Goal: Task Accomplishment & Management: Complete application form

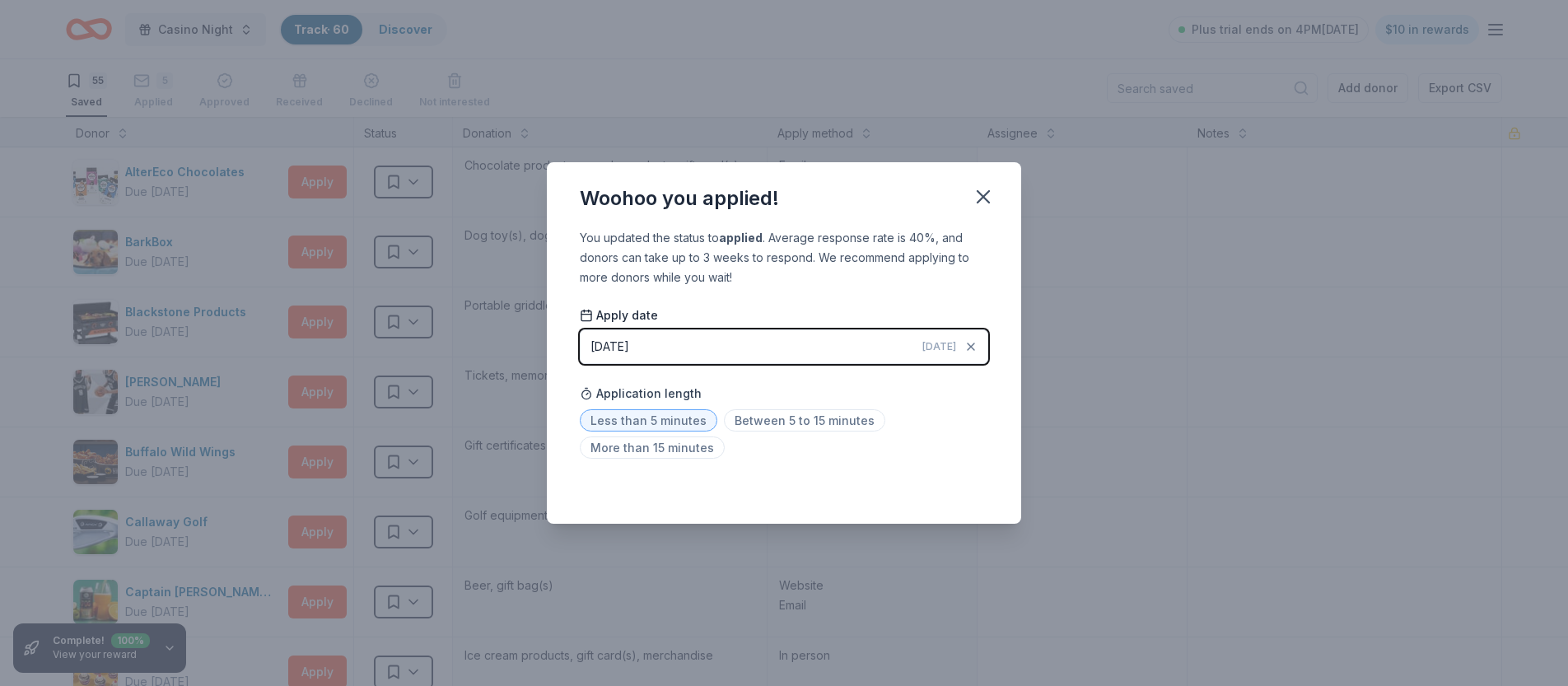
scroll to position [476, 0]
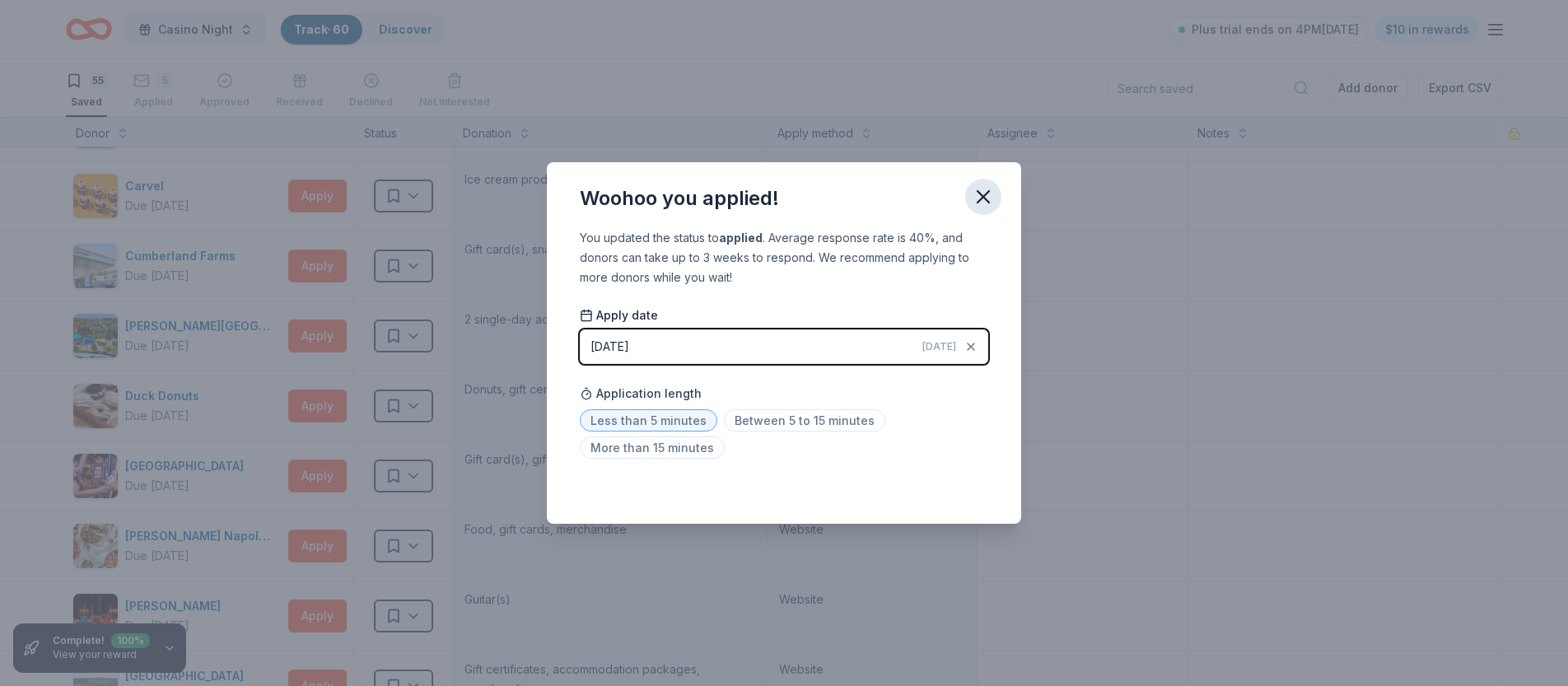
click at [980, 196] on icon "button" at bounding box center [984, 197] width 23 height 23
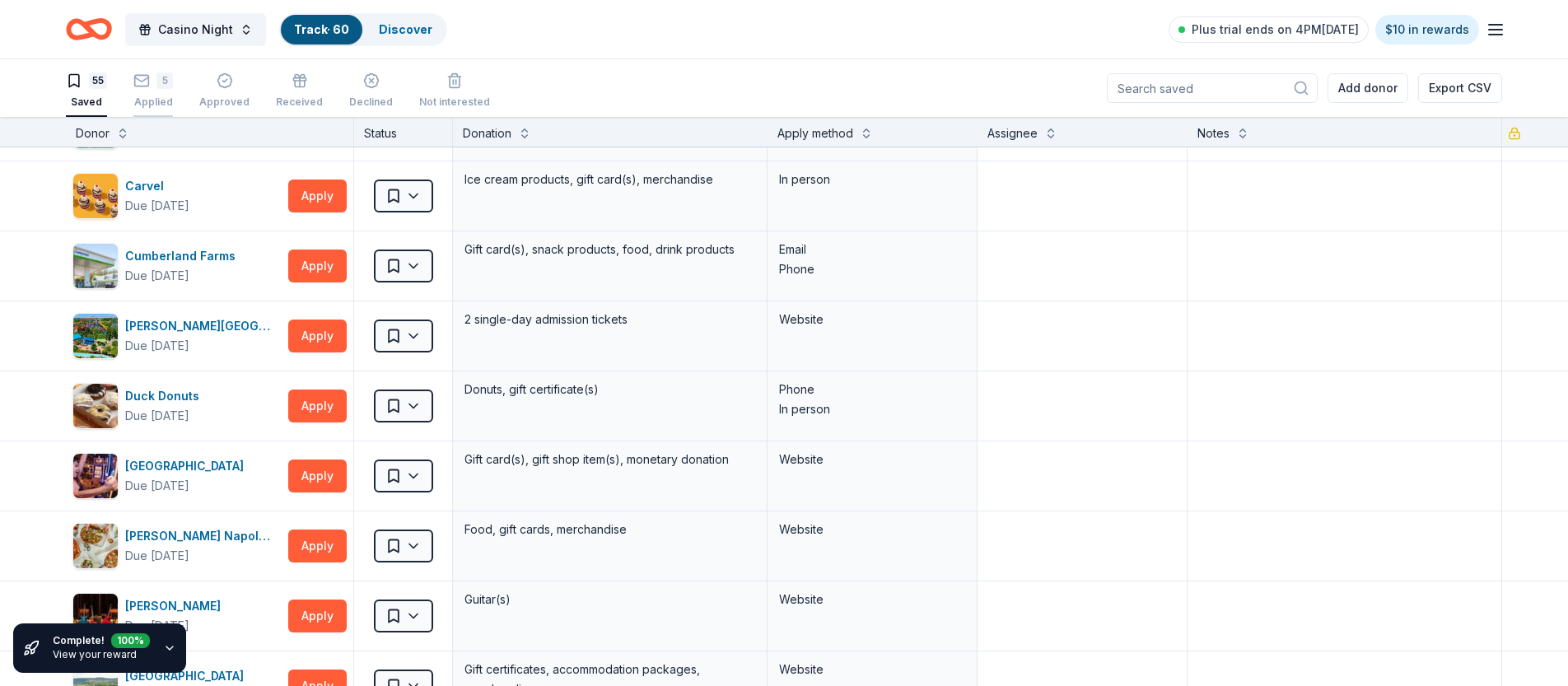
click at [145, 87] on icon "button" at bounding box center [142, 81] width 17 height 17
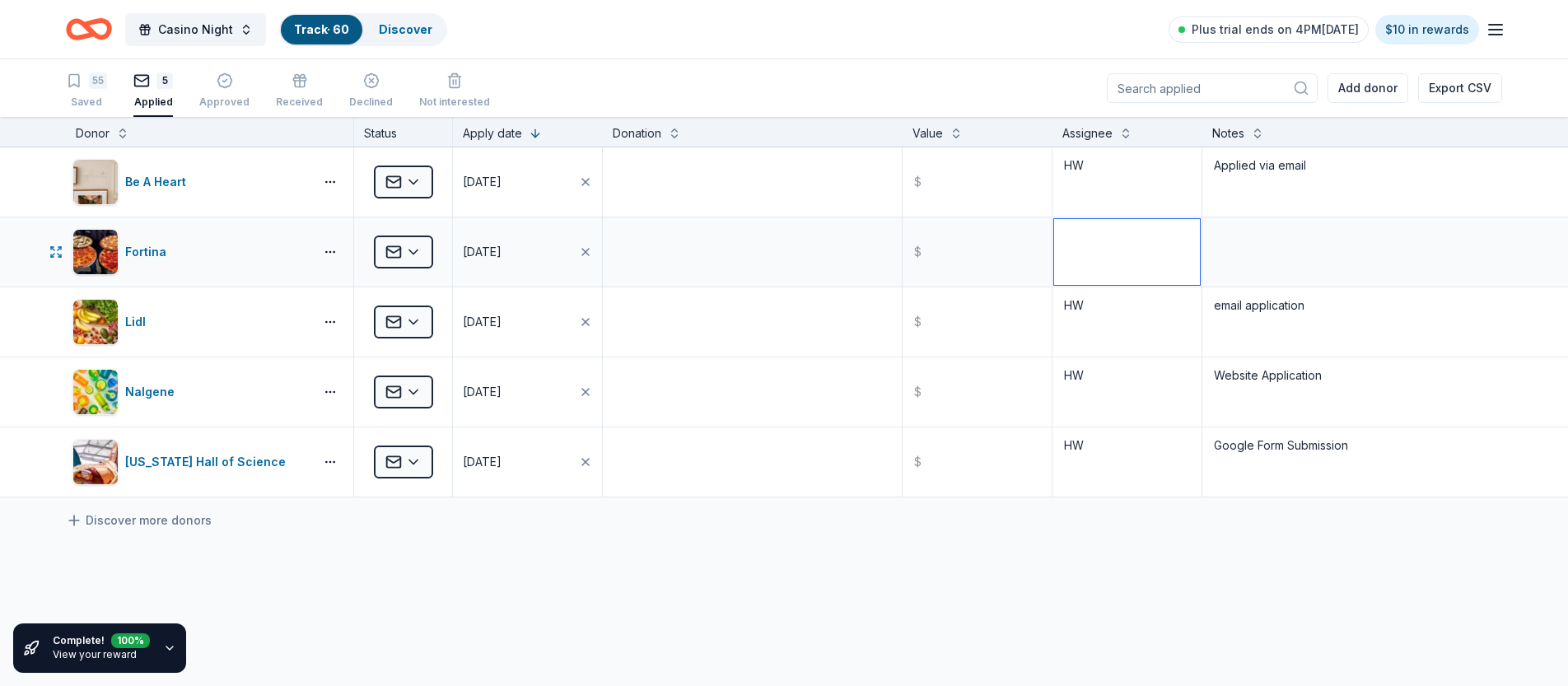
click at [1135, 251] on textarea at bounding box center [1127, 252] width 145 height 66
type textarea "HW"
type textarea "Website thru app"
click at [723, 594] on div "Be A Heart Applied [DATE] $ HW Applied via email Fortina Applied [DATE] $ HW We…" at bounding box center [784, 477] width 1568 height 659
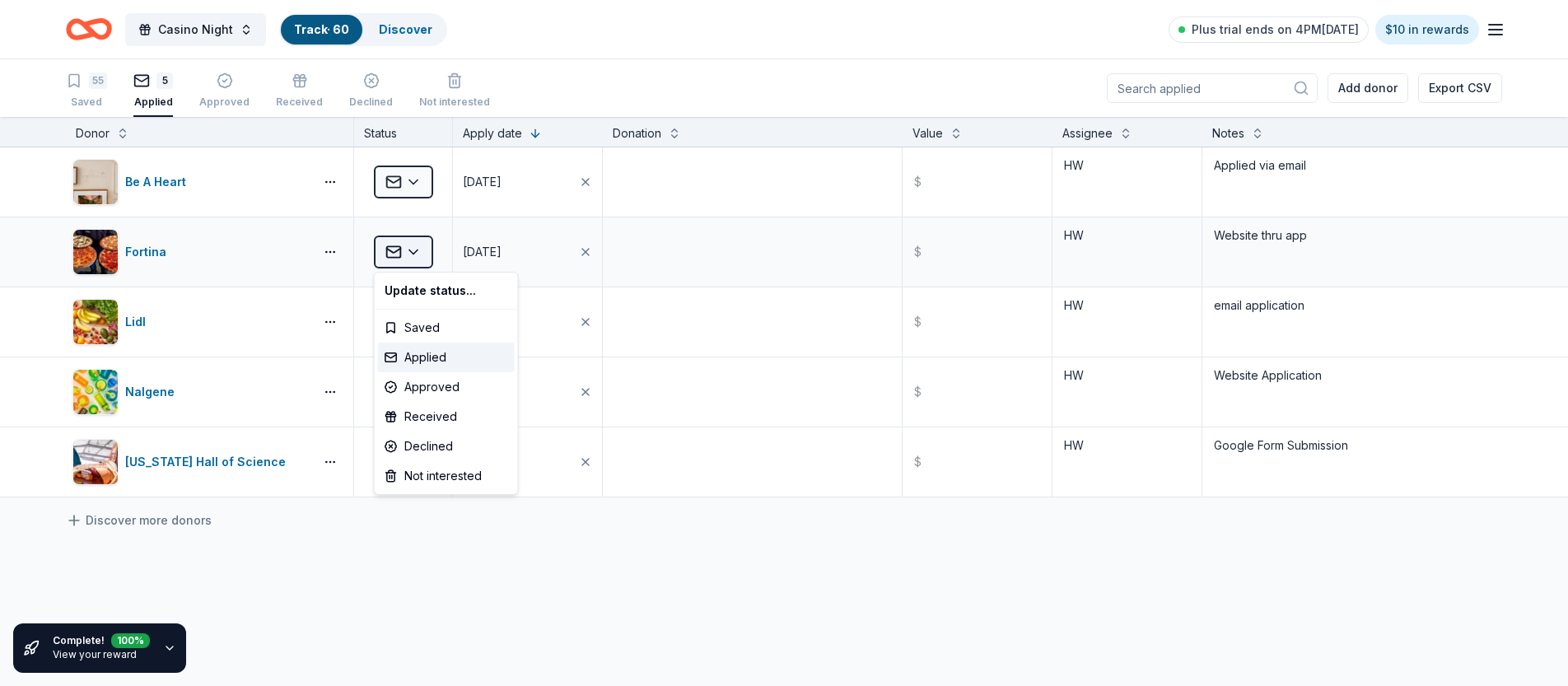
click at [422, 252] on html "Casino Night Track · 60 Discover Plus trial ends on 4PM[DATE] $10 in rewards 55…" at bounding box center [784, 343] width 1568 height 686
click at [344, 564] on html "Casino Night Track · 60 Discover Plus trial ends on 4PM[DATE] $10 in rewards 55…" at bounding box center [784, 343] width 1568 height 686
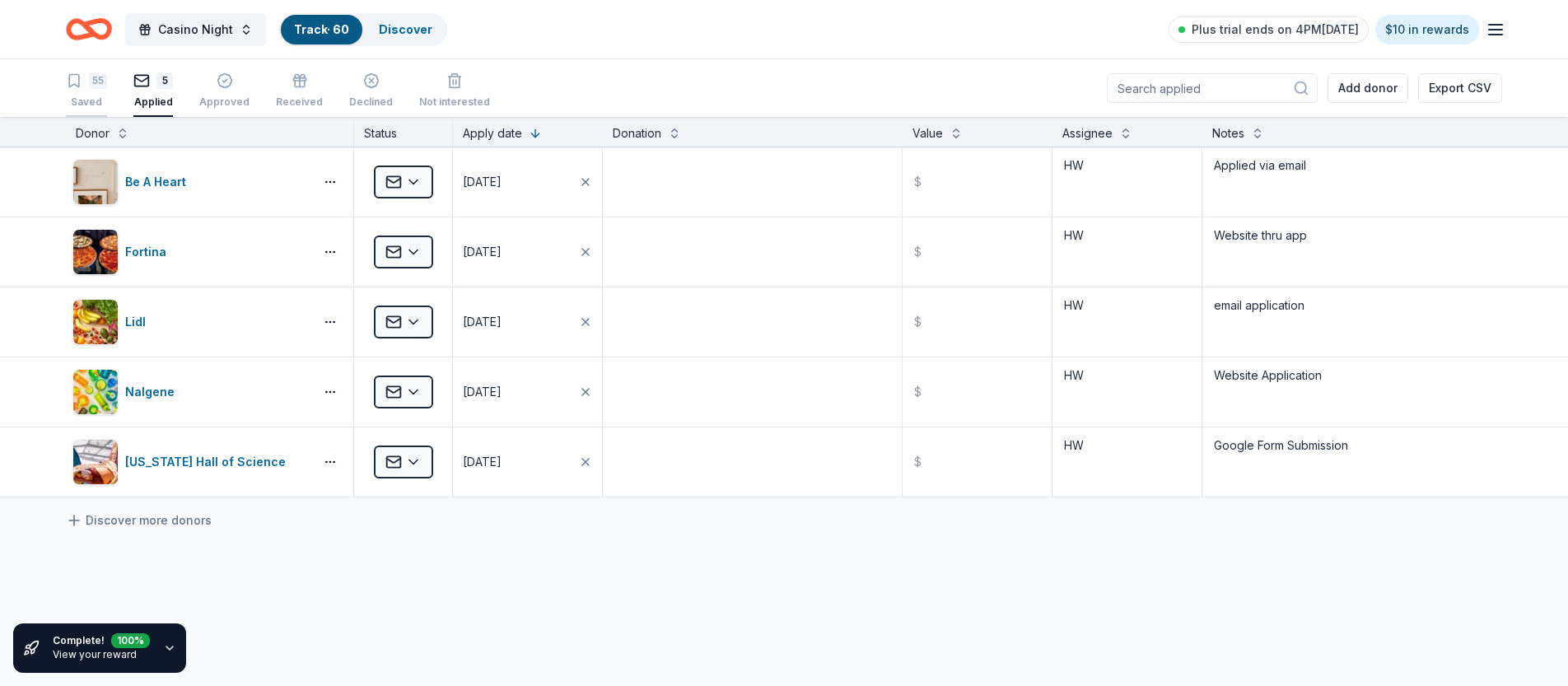
click at [90, 90] on div "55 Saved" at bounding box center [86, 91] width 42 height 37
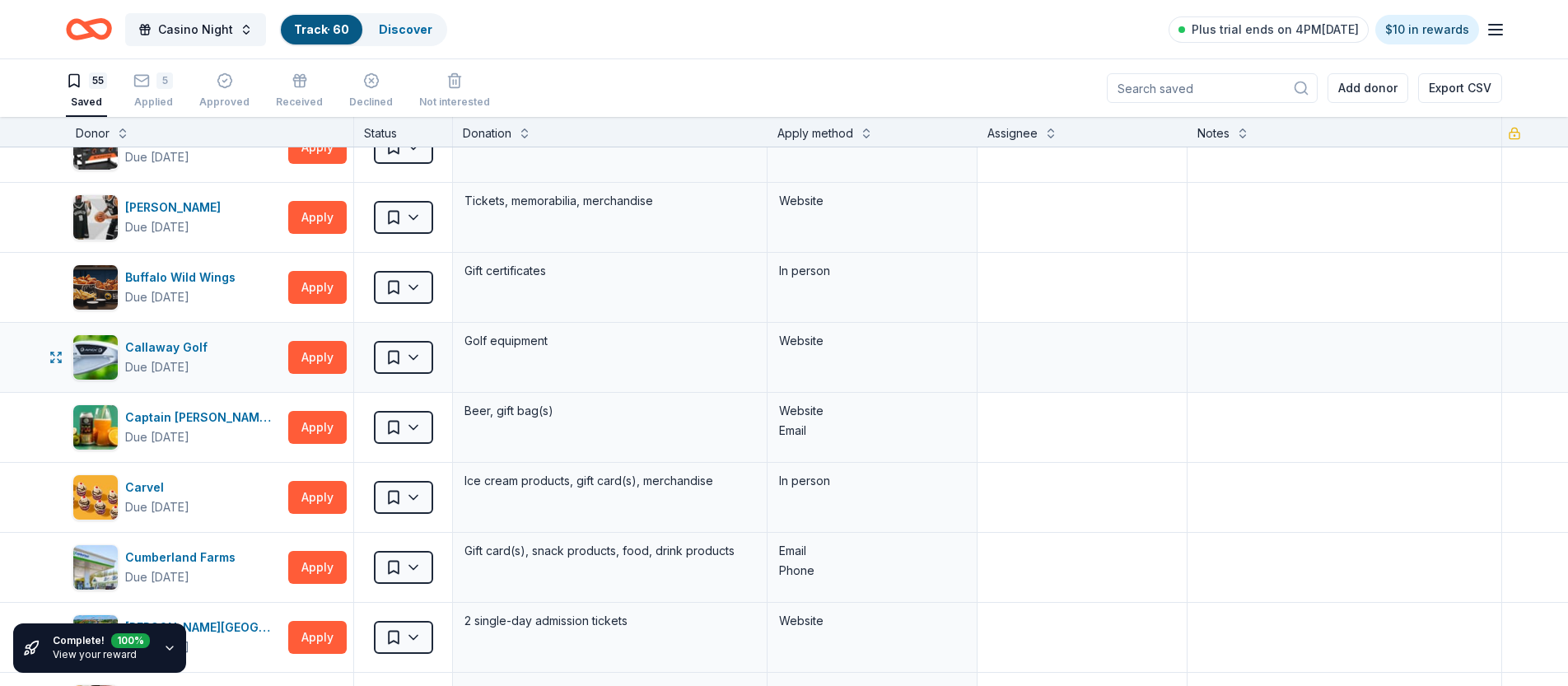
scroll to position [174, 0]
click at [323, 350] on button "Apply" at bounding box center [317, 358] width 58 height 33
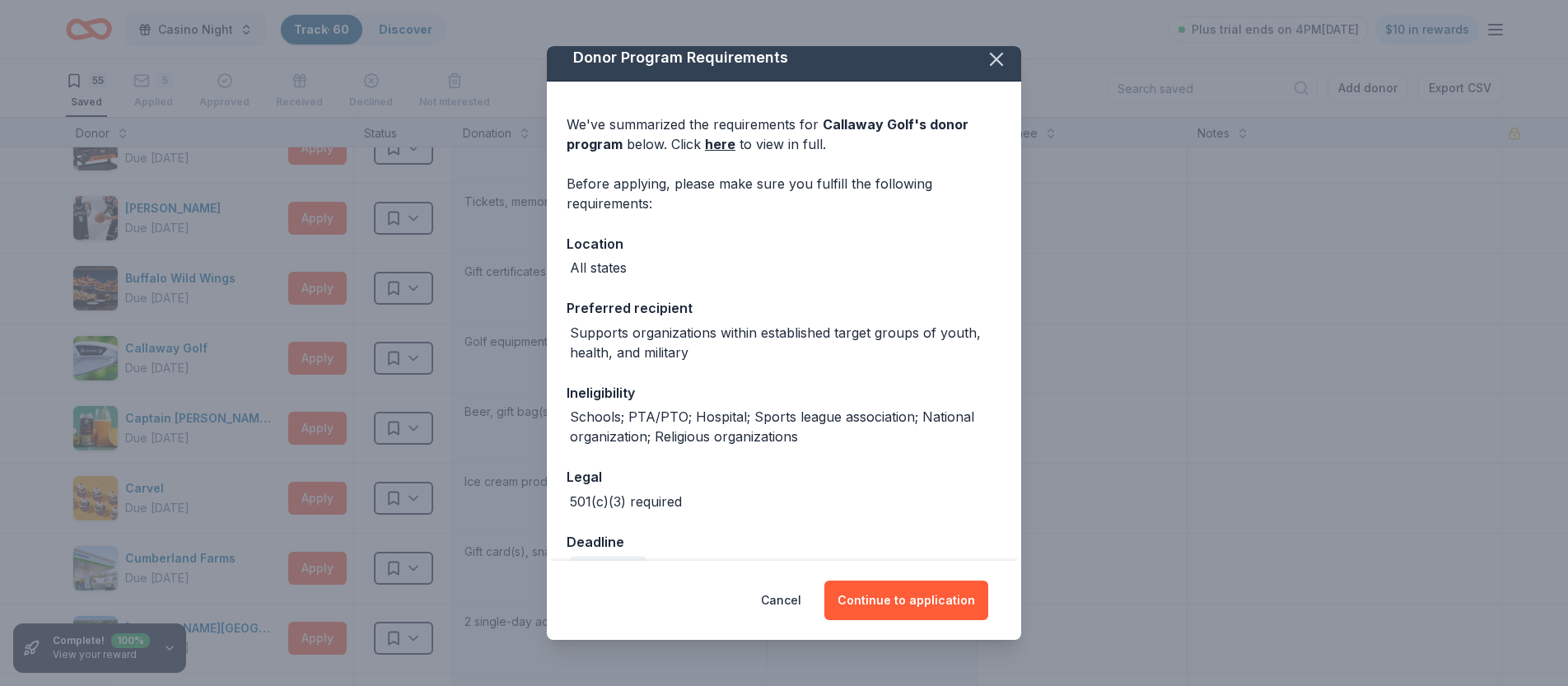
scroll to position [13, 0]
click at [791, 600] on button "Cancel" at bounding box center [781, 600] width 41 height 40
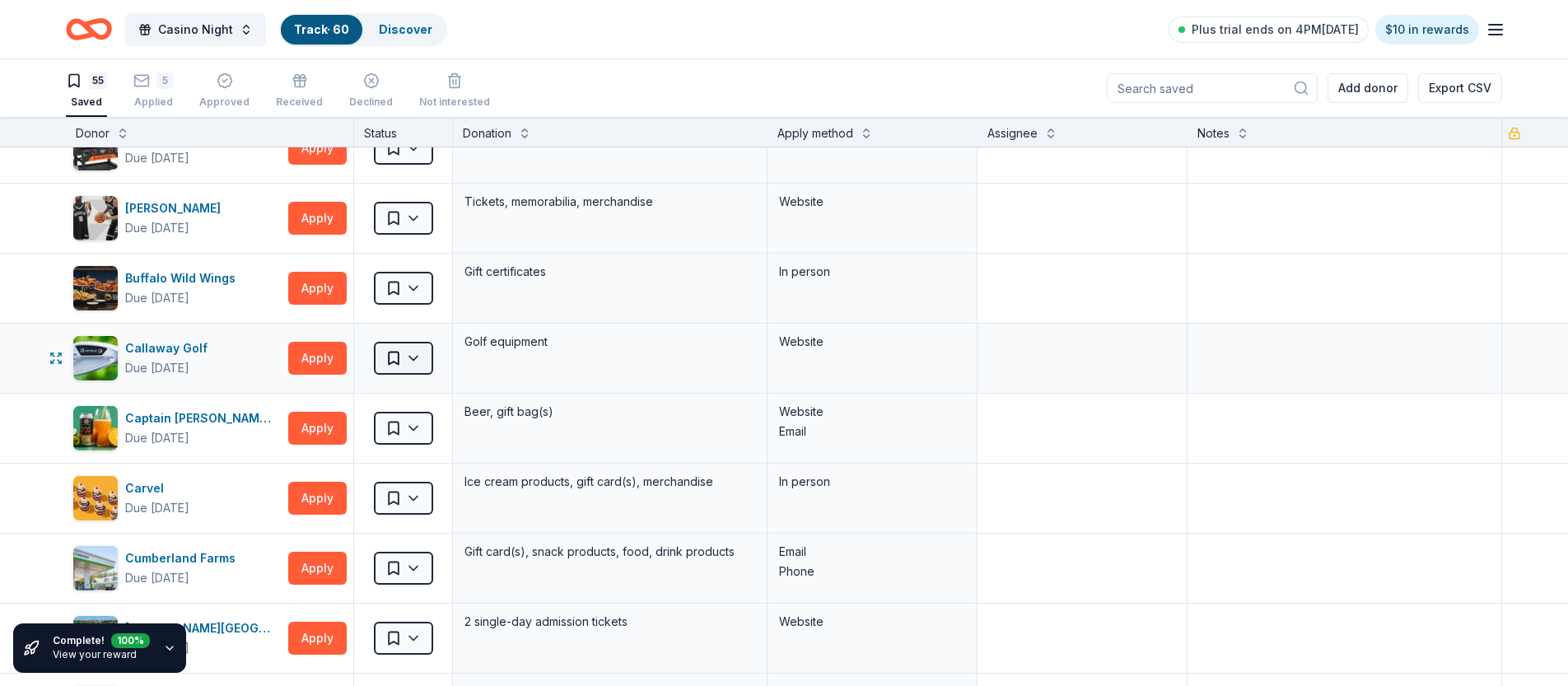
click at [411, 361] on html "Casino Night Track · 60 Discover Plus trial ends on 4PM[DATE] $10 in rewards 55…" at bounding box center [784, 343] width 1568 height 686
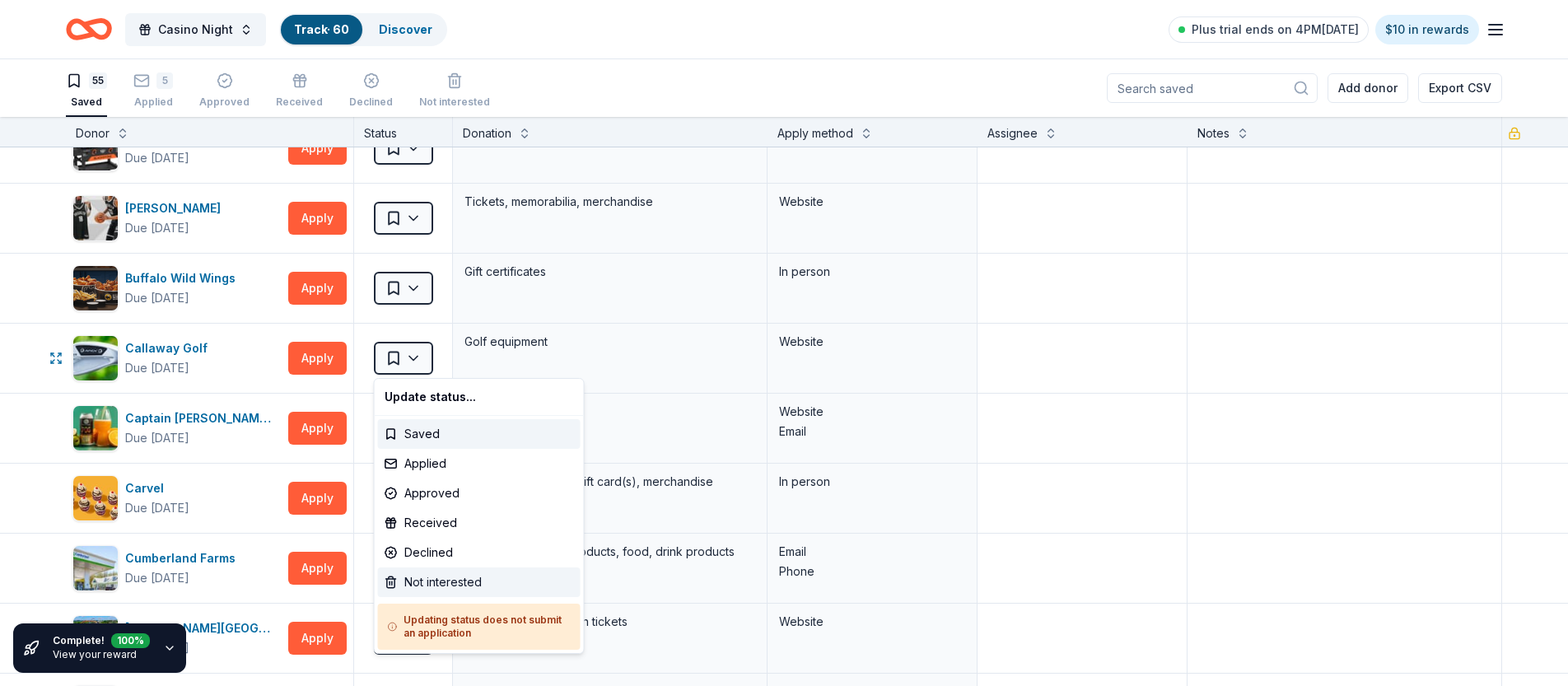
click at [410, 586] on div "Not interested" at bounding box center [479, 582] width 203 height 30
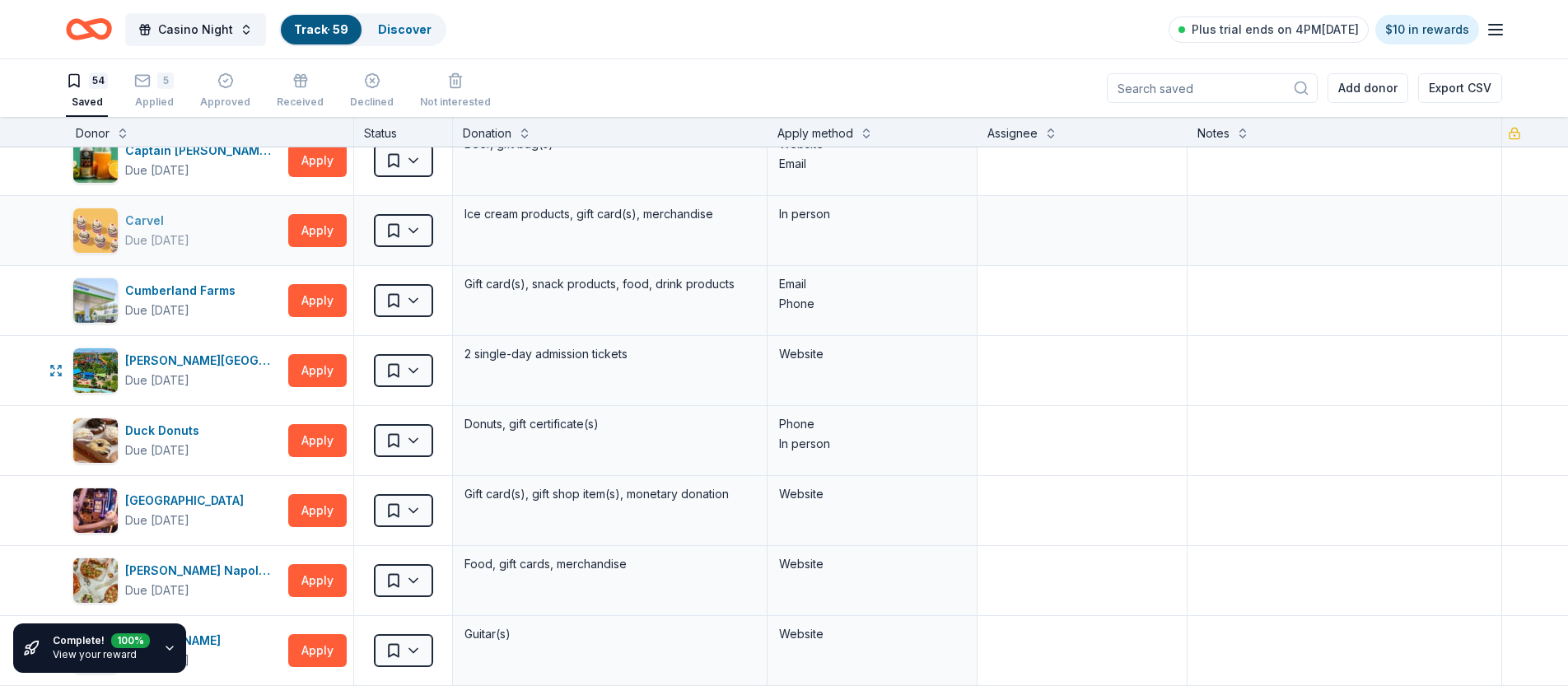
scroll to position [385, 0]
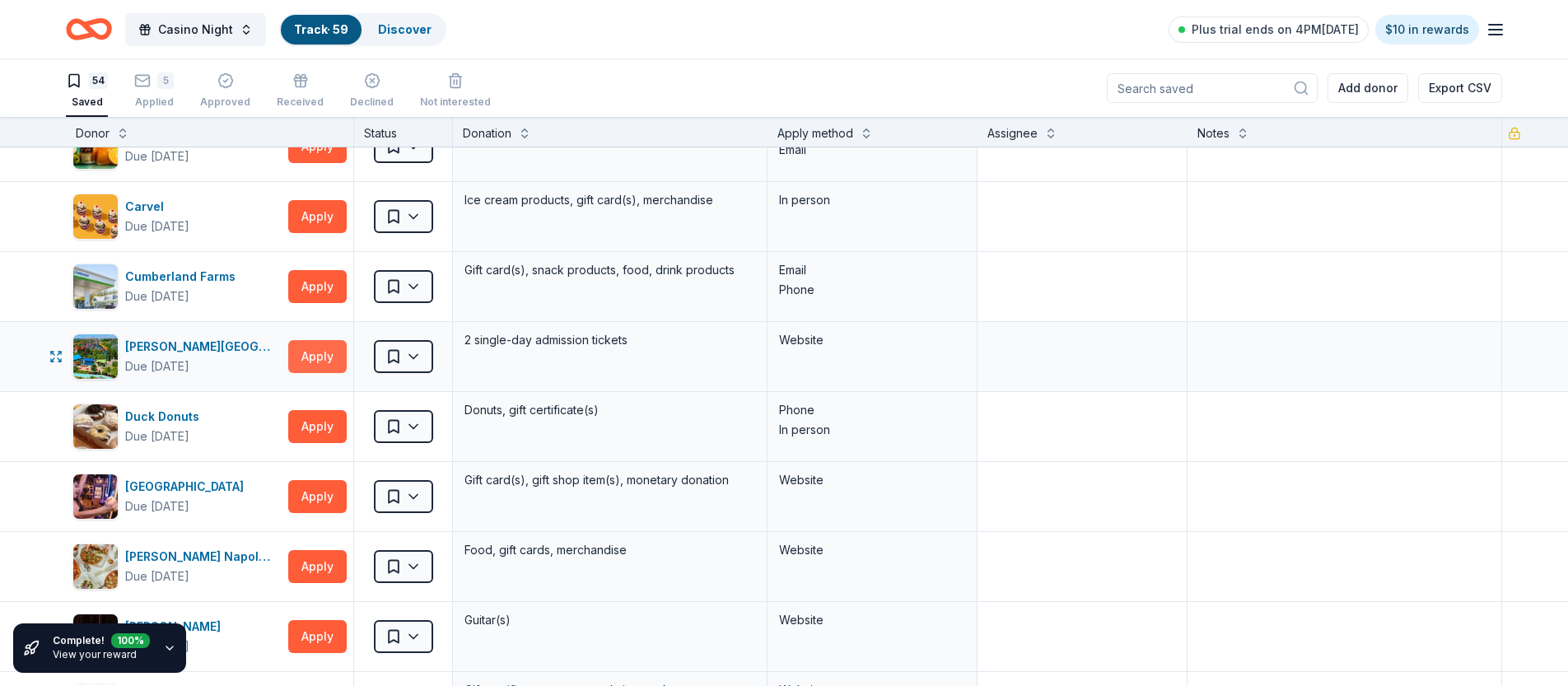
click at [302, 364] on button "Apply" at bounding box center [317, 356] width 58 height 33
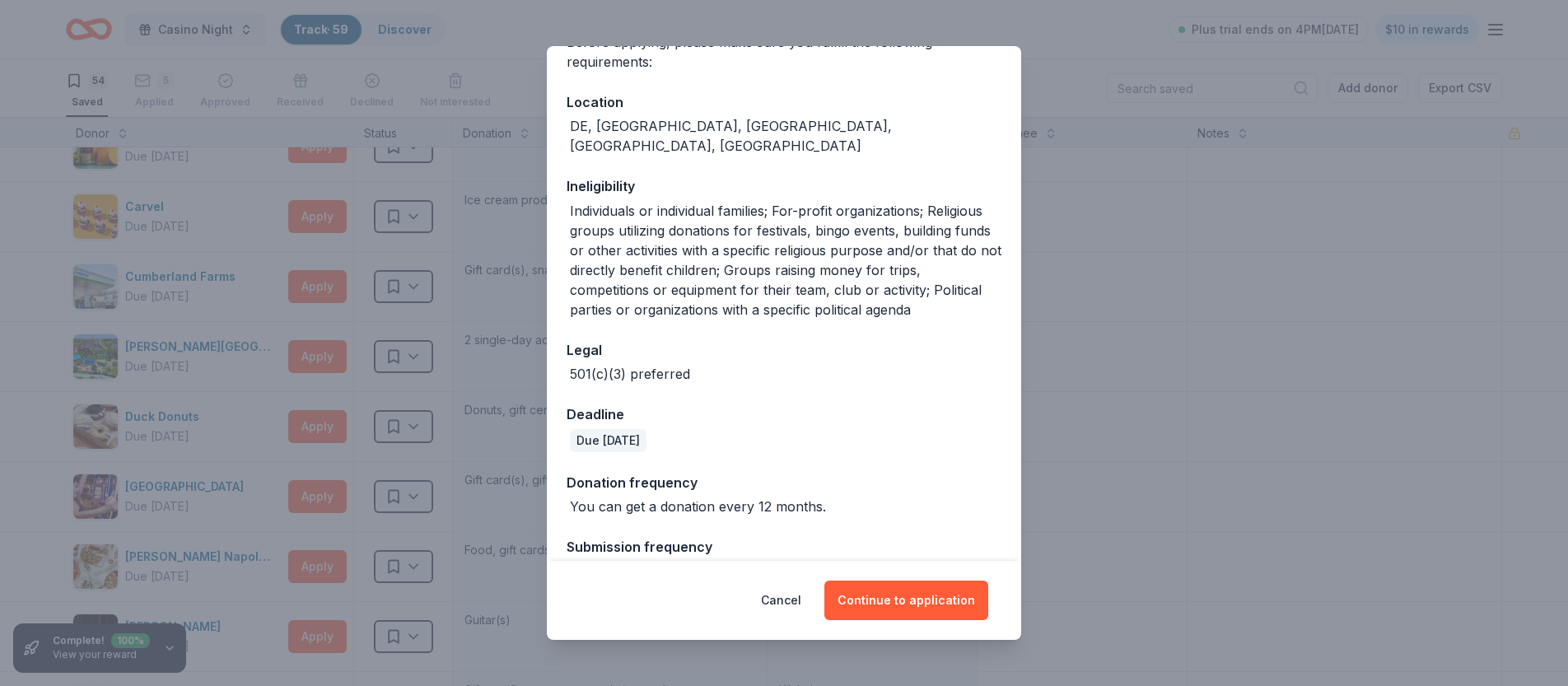
scroll to position [171, 0]
click at [879, 609] on button "Continue to application" at bounding box center [906, 600] width 164 height 40
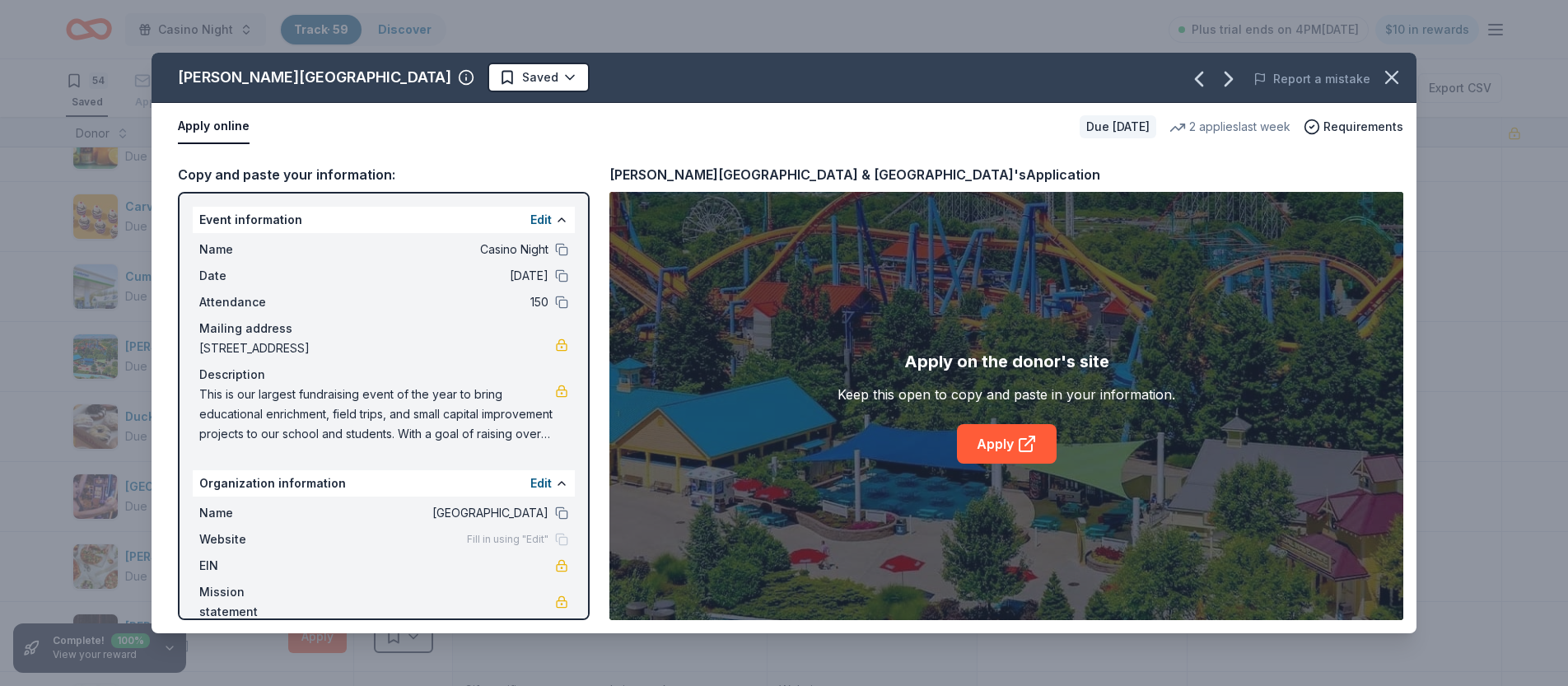
click at [877, 373] on div "Apply on the donor's site Keep this open to copy and paste in your information.…" at bounding box center [1006, 405] width 337 height 115
click at [1008, 445] on link "Apply" at bounding box center [1007, 444] width 100 height 40
click at [1397, 82] on icon "button" at bounding box center [1392, 77] width 12 height 12
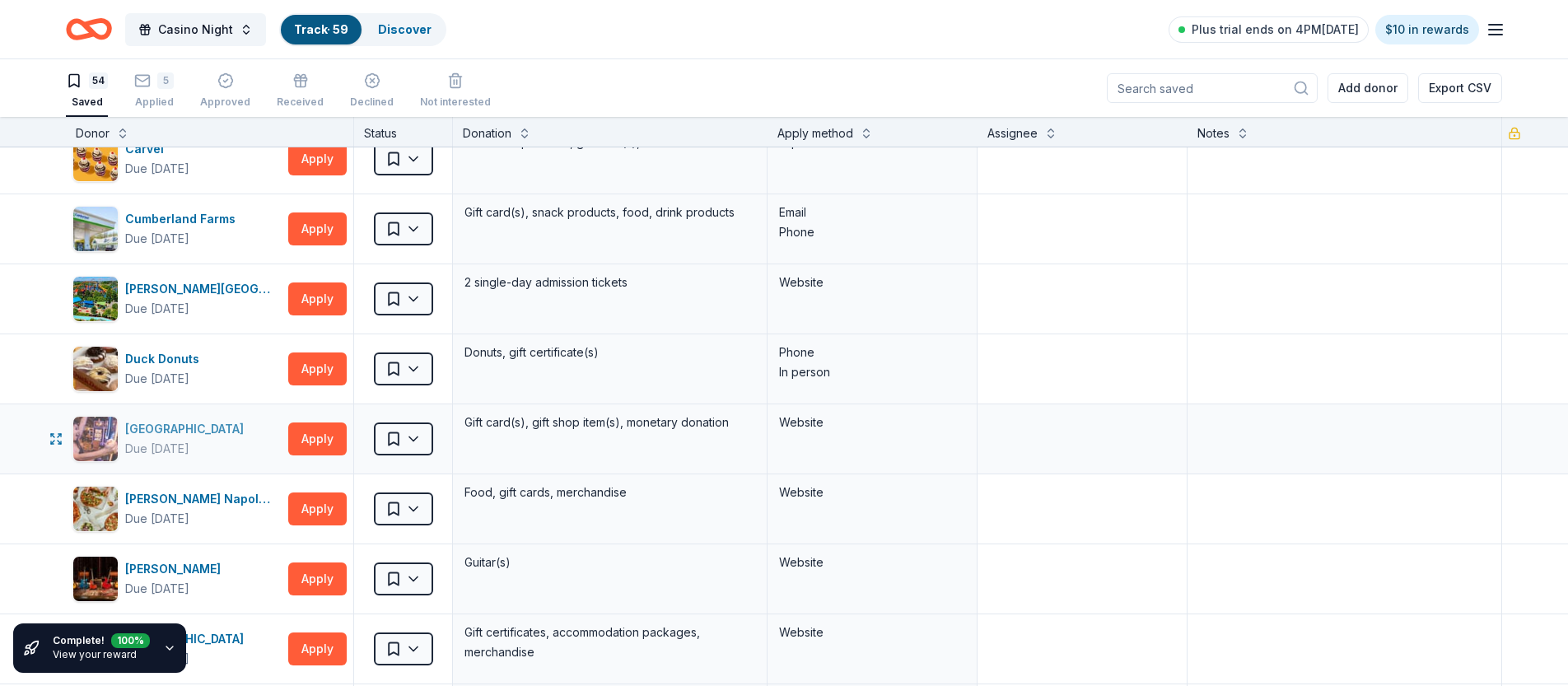
scroll to position [446, 0]
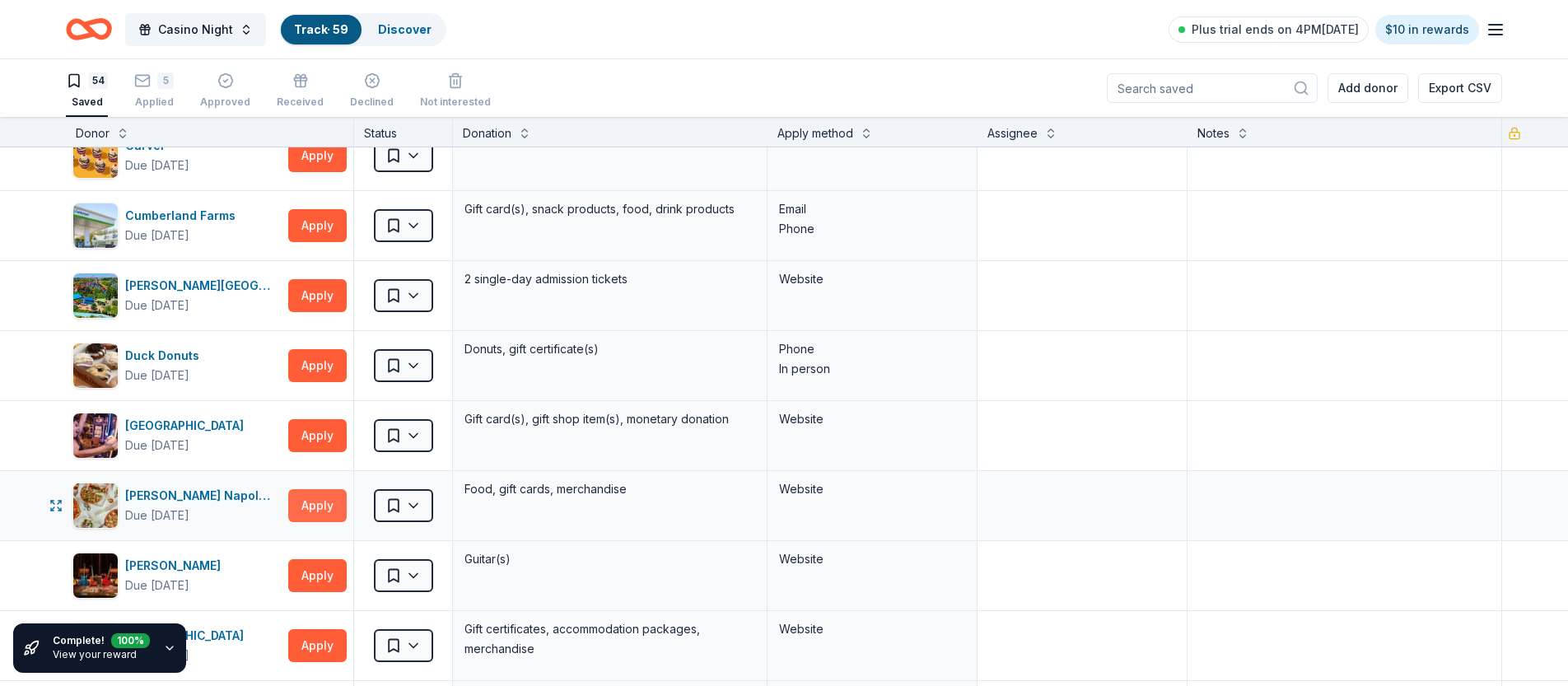
click at [327, 507] on button "Apply" at bounding box center [317, 506] width 58 height 33
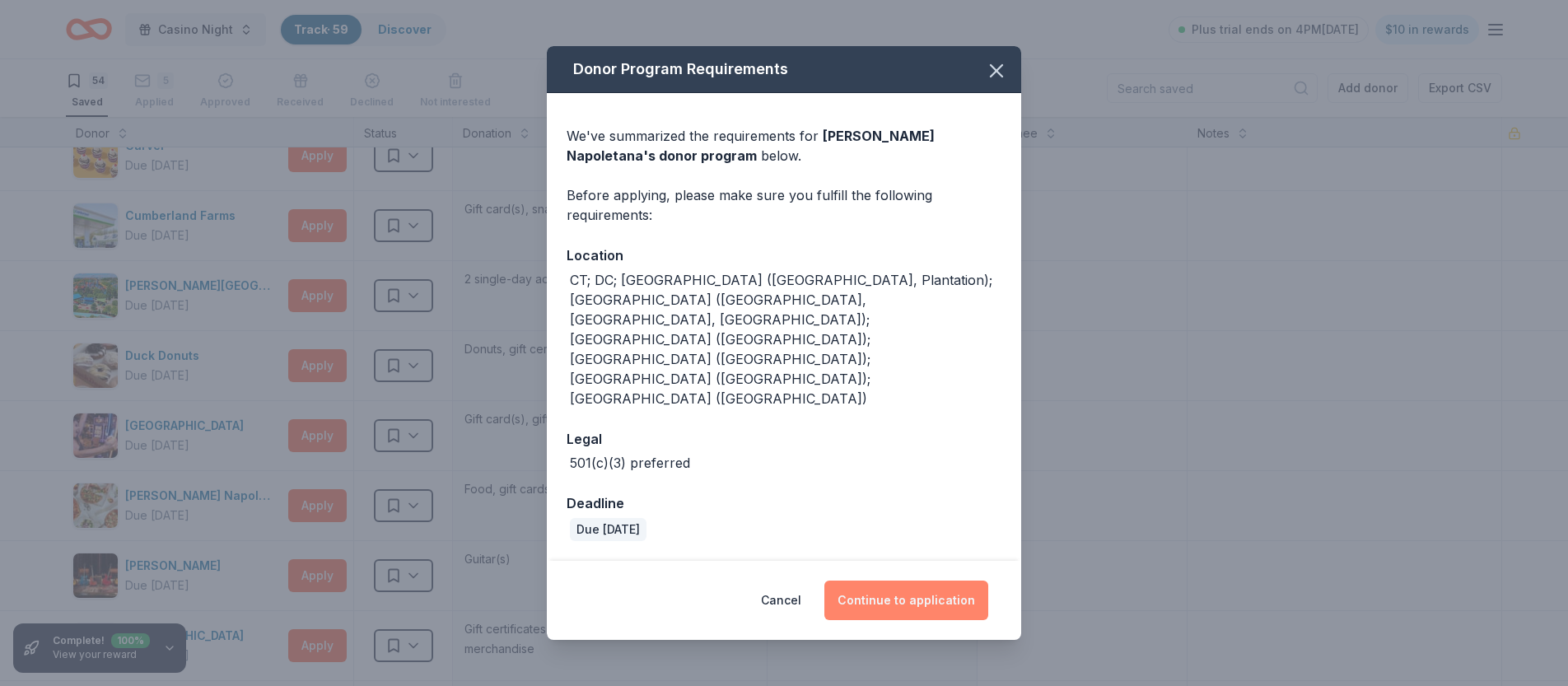
click at [901, 581] on button "Continue to application" at bounding box center [906, 600] width 164 height 40
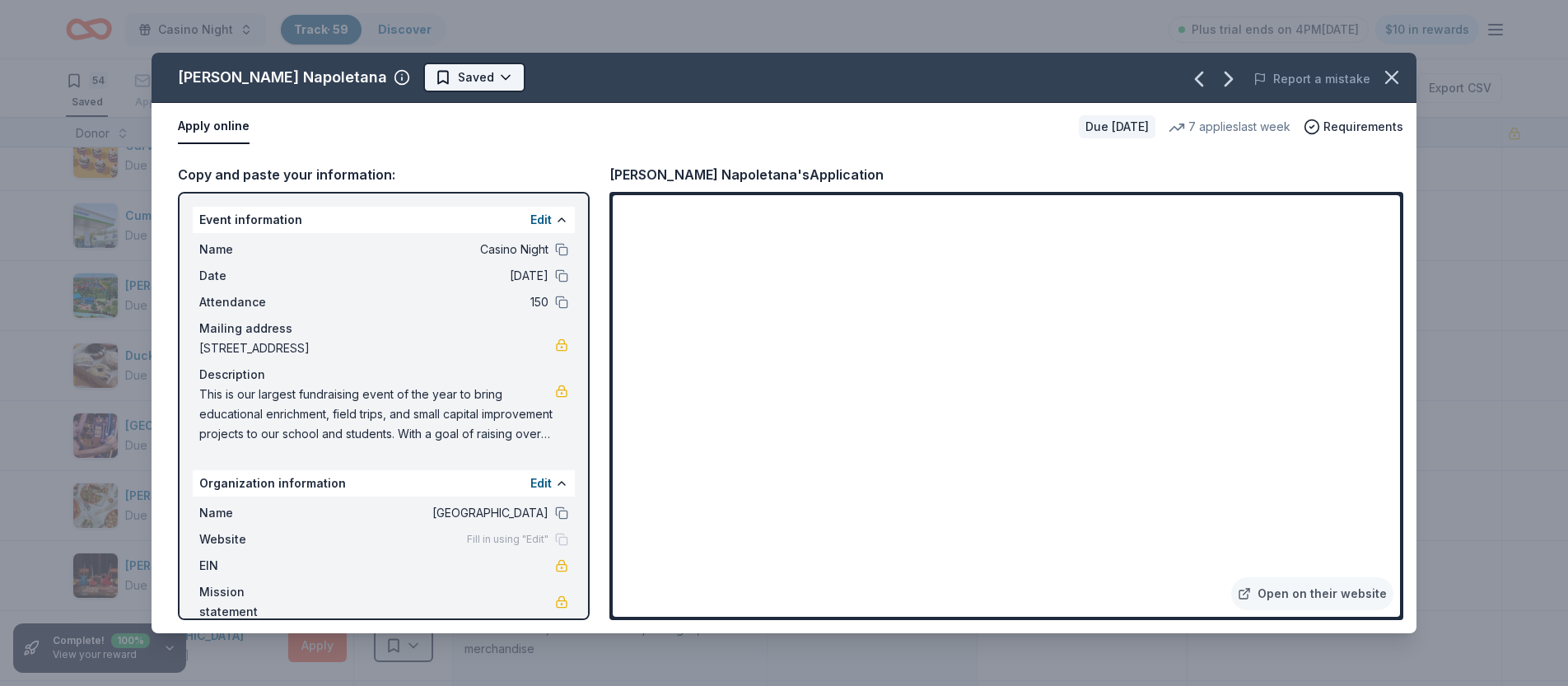
click at [469, 71] on html "Casino Night Track · 59 Discover Plus trial ends on 4PM[DATE] $10 in rewards 54…" at bounding box center [784, 343] width 1568 height 686
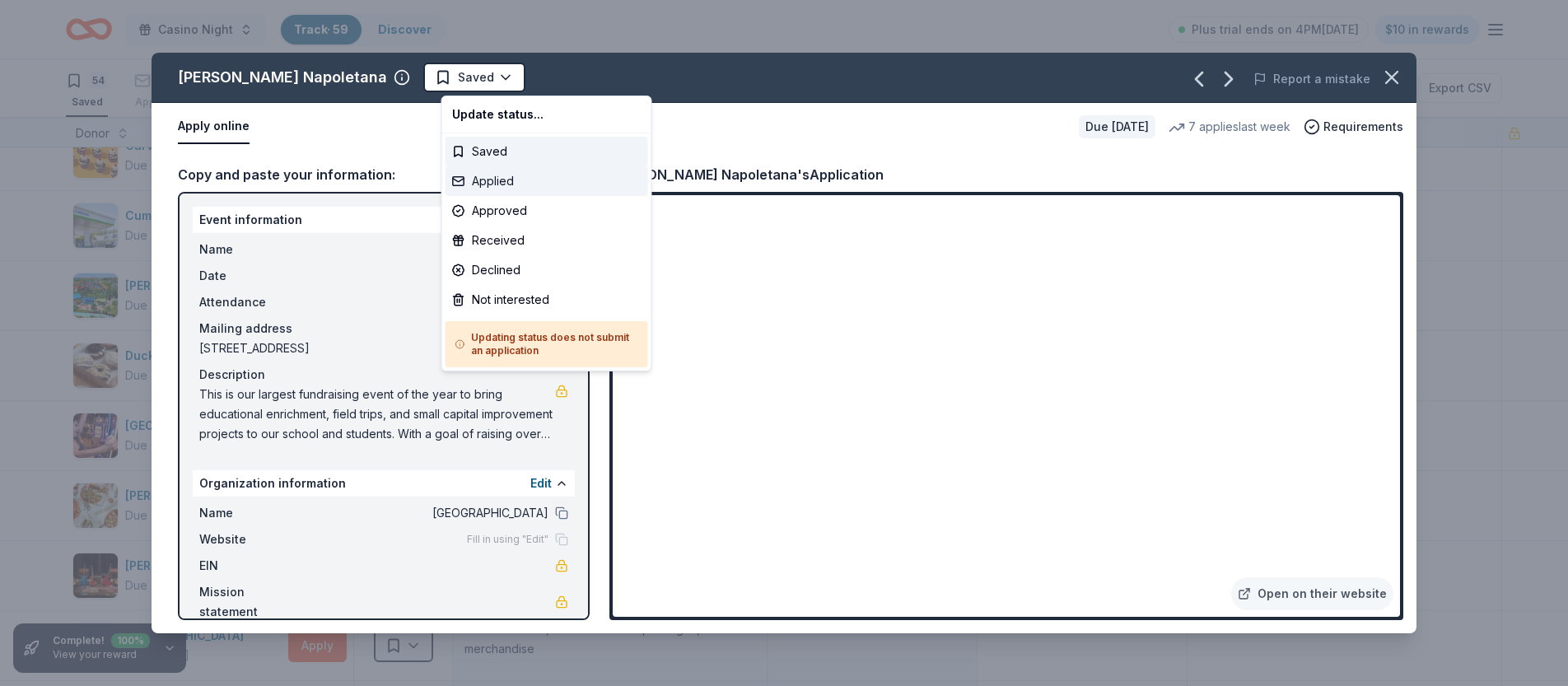
click at [474, 175] on div "Applied" at bounding box center [547, 181] width 203 height 30
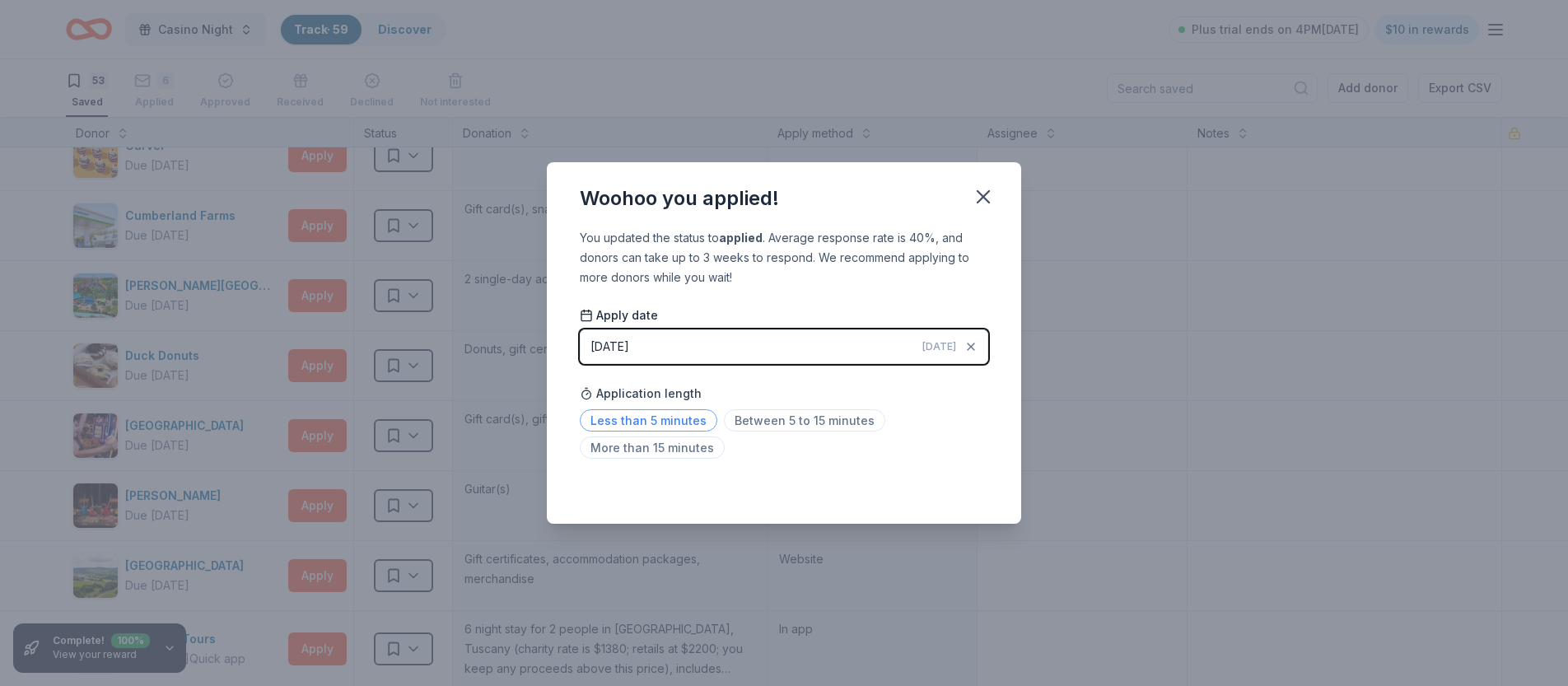
click at [666, 422] on span "Less than 5 minutes" at bounding box center [649, 420] width 138 height 22
click at [991, 199] on icon "button" at bounding box center [984, 197] width 23 height 23
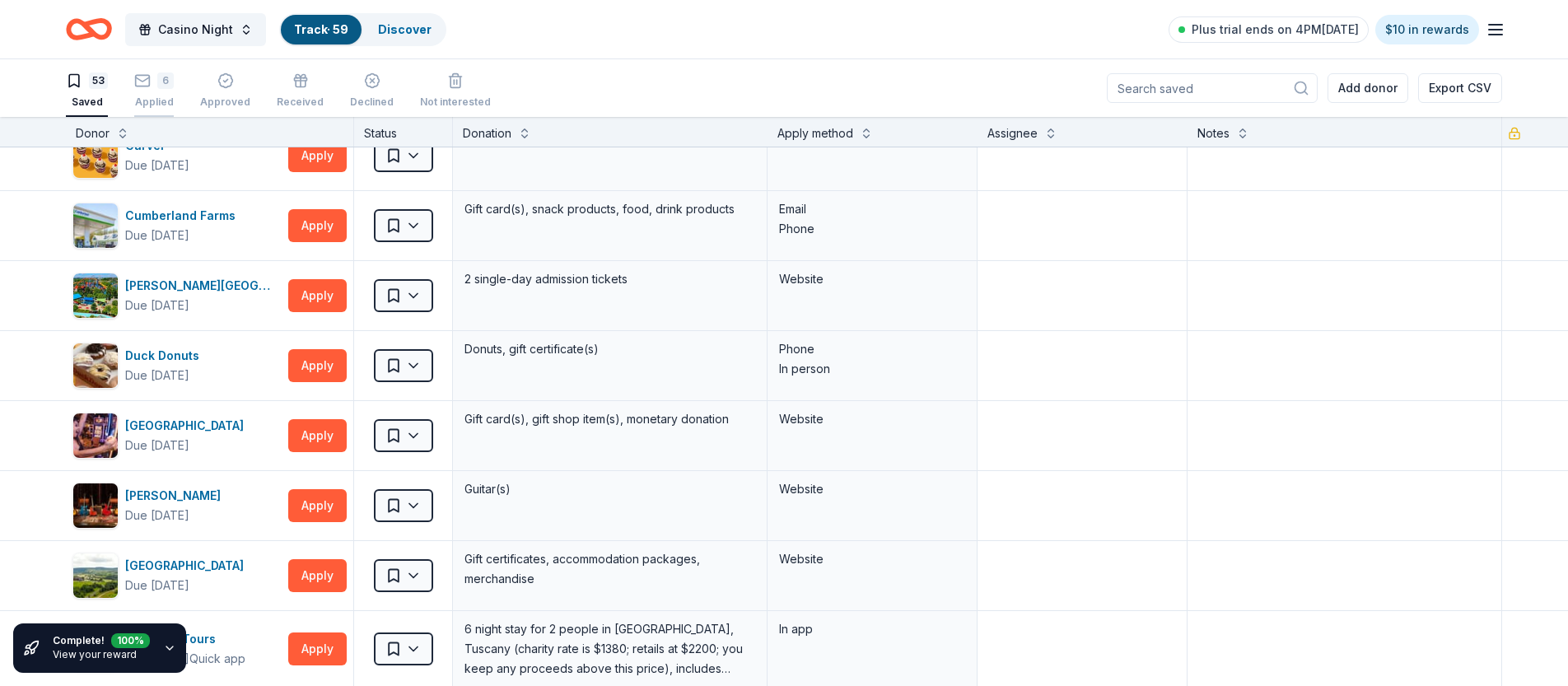
click at [153, 93] on div "6 Applied" at bounding box center [155, 91] width 40 height 37
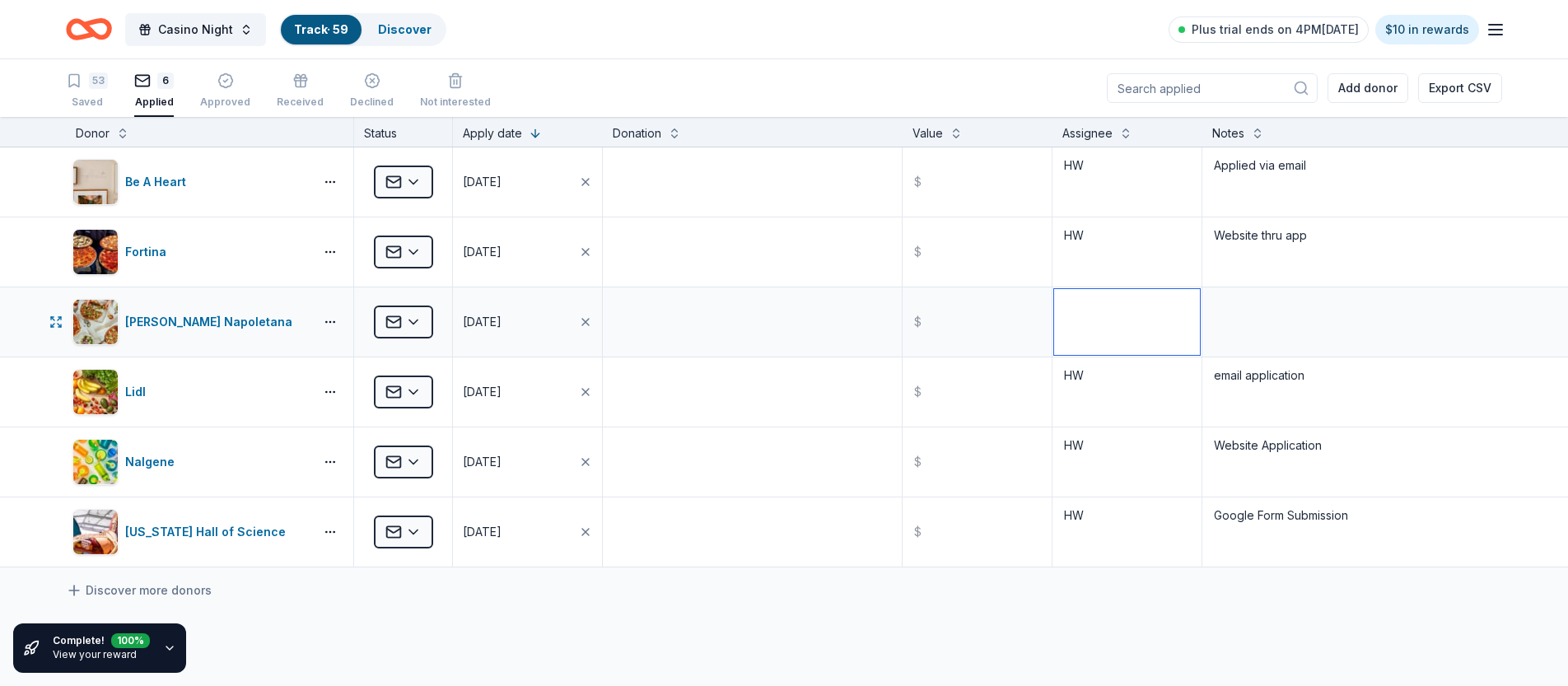
click at [1096, 320] on textarea at bounding box center [1127, 321] width 145 height 66
type textarea "HW"
type textarea "Website thru app"
click at [627, 599] on div "Discover more donors" at bounding box center [784, 590] width 1568 height 47
click at [86, 88] on div "53" at bounding box center [86, 81] width 42 height 17
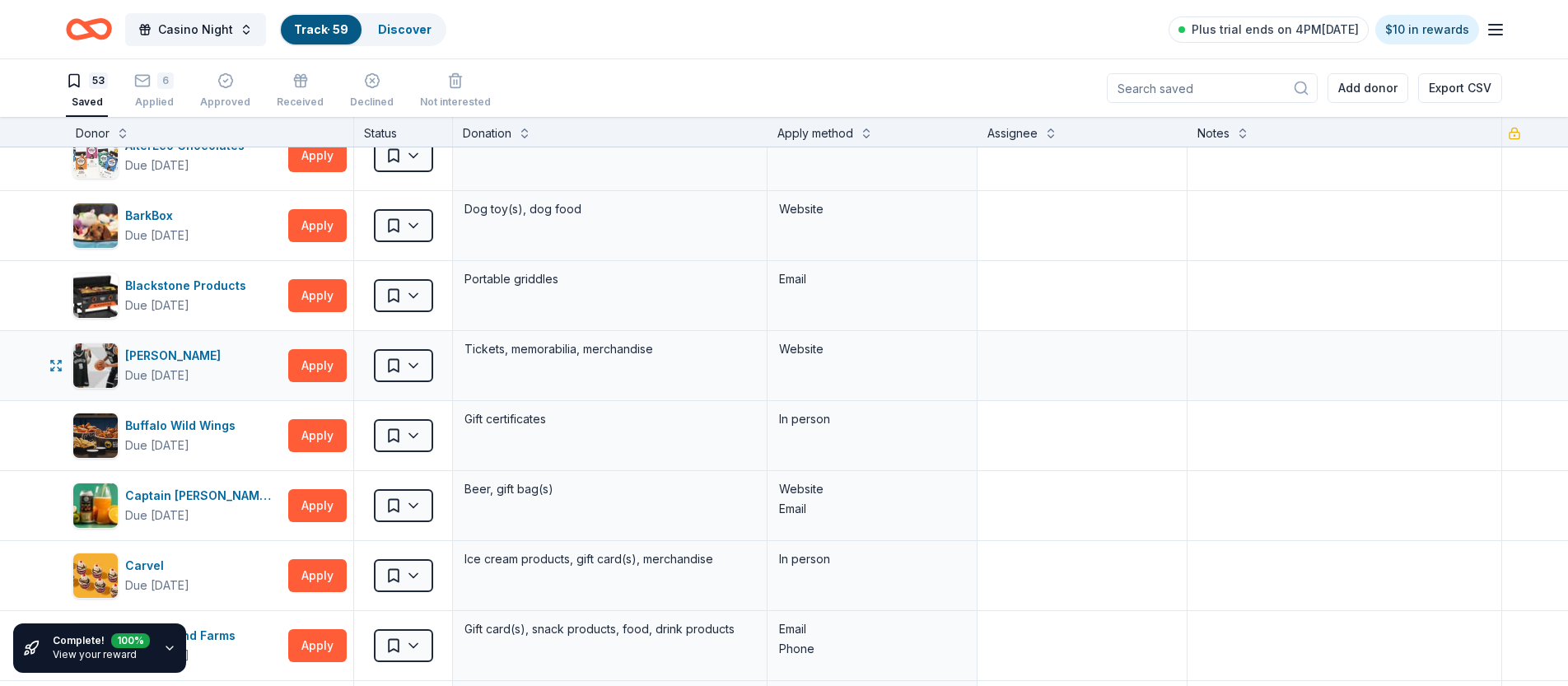
scroll to position [37, 0]
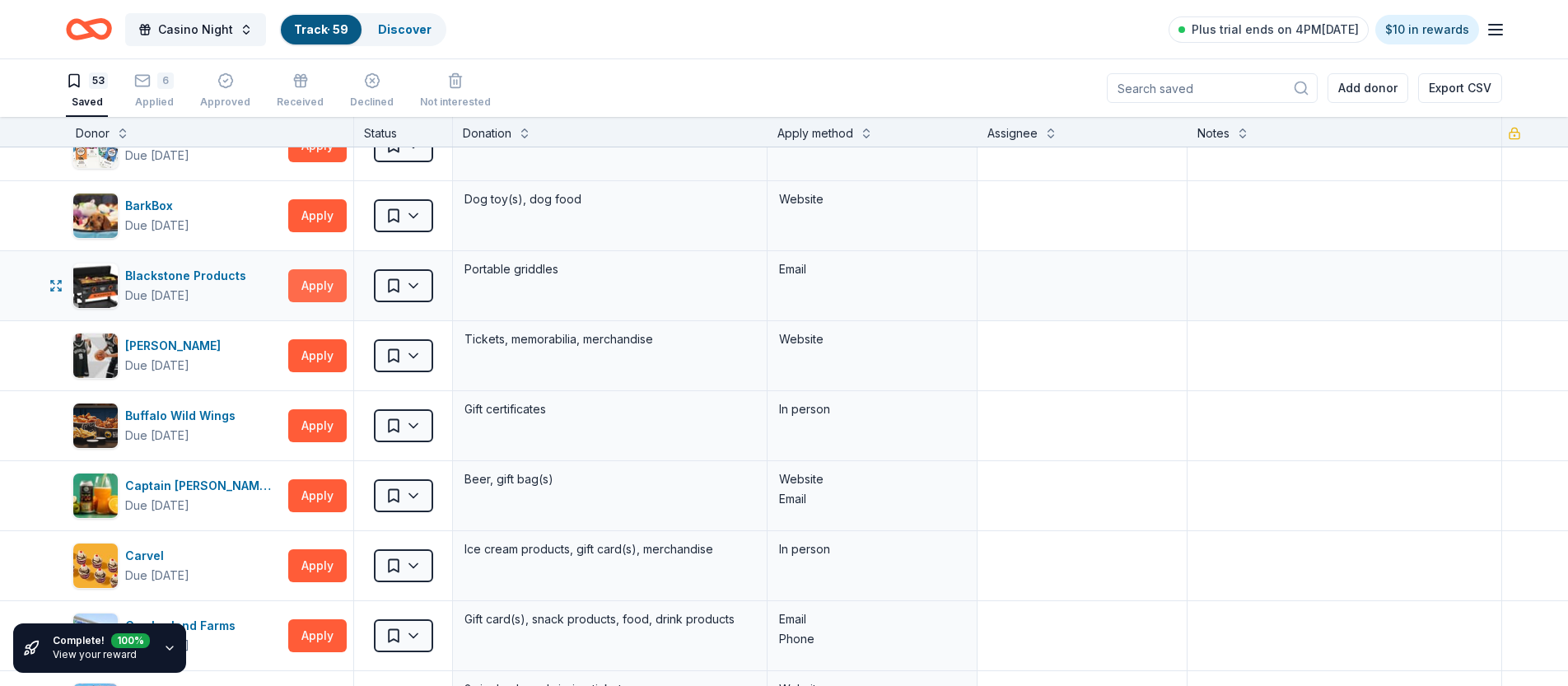
click at [312, 288] on button "Apply" at bounding box center [317, 286] width 58 height 33
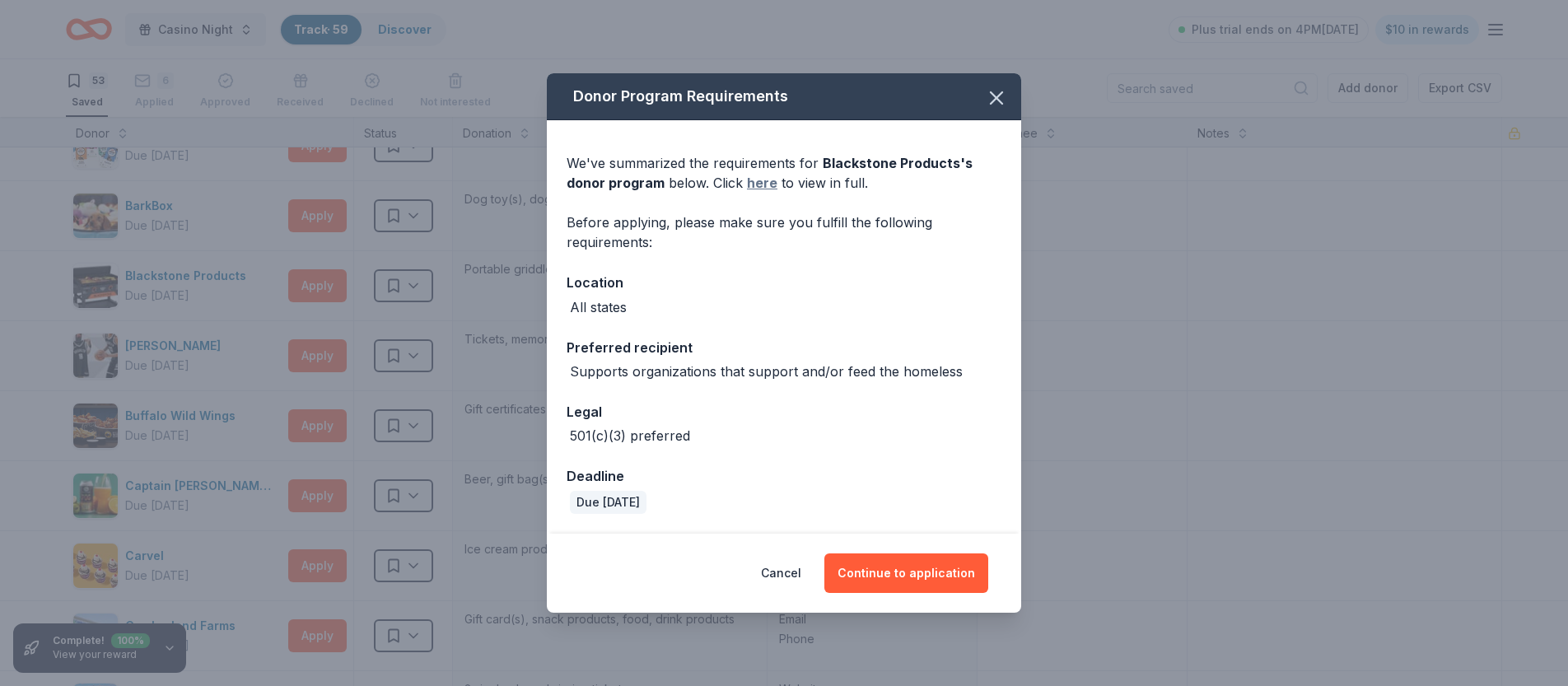
click at [759, 186] on link "here" at bounding box center [762, 183] width 31 height 20
click at [919, 576] on button "Continue to application" at bounding box center [906, 573] width 164 height 40
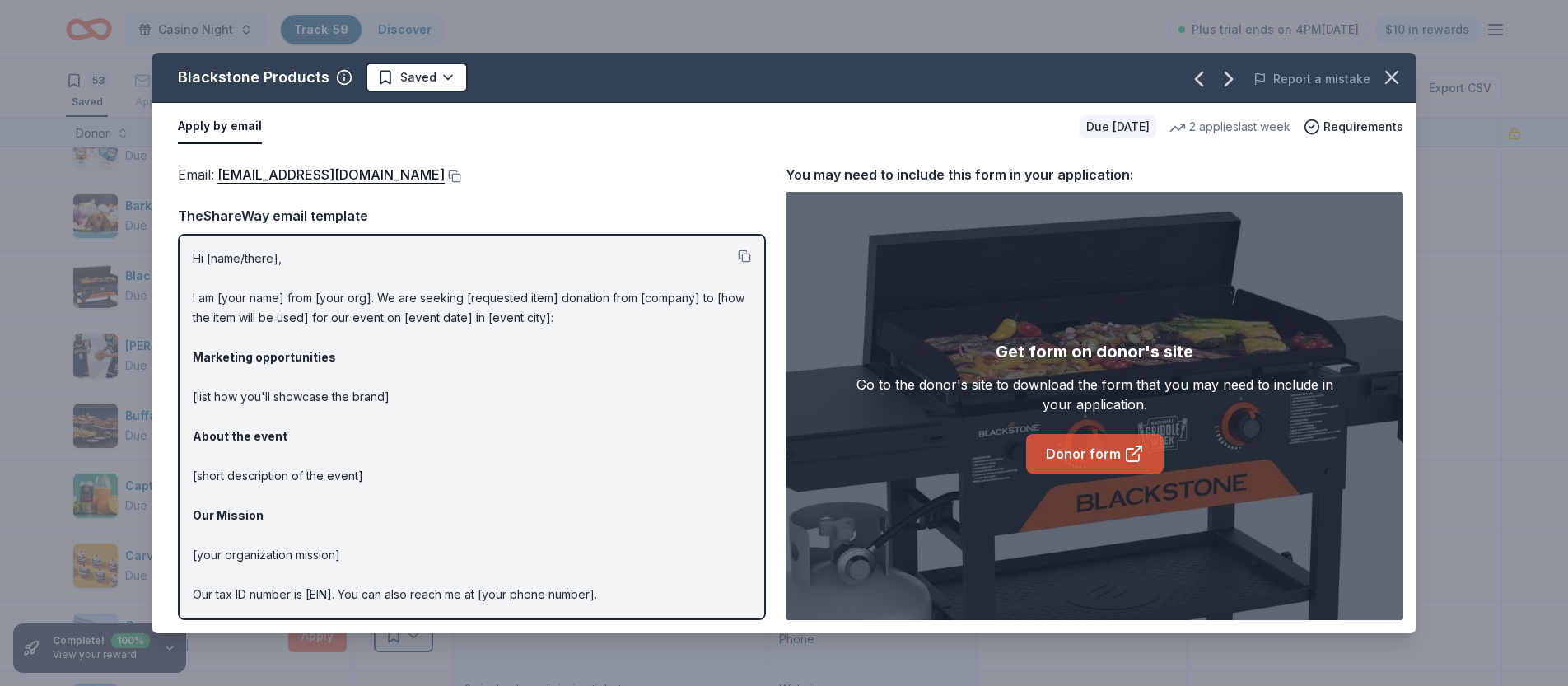
click at [1074, 458] on link "Donor form" at bounding box center [1095, 453] width 138 height 40
click at [1388, 79] on icon "button" at bounding box center [1392, 77] width 23 height 23
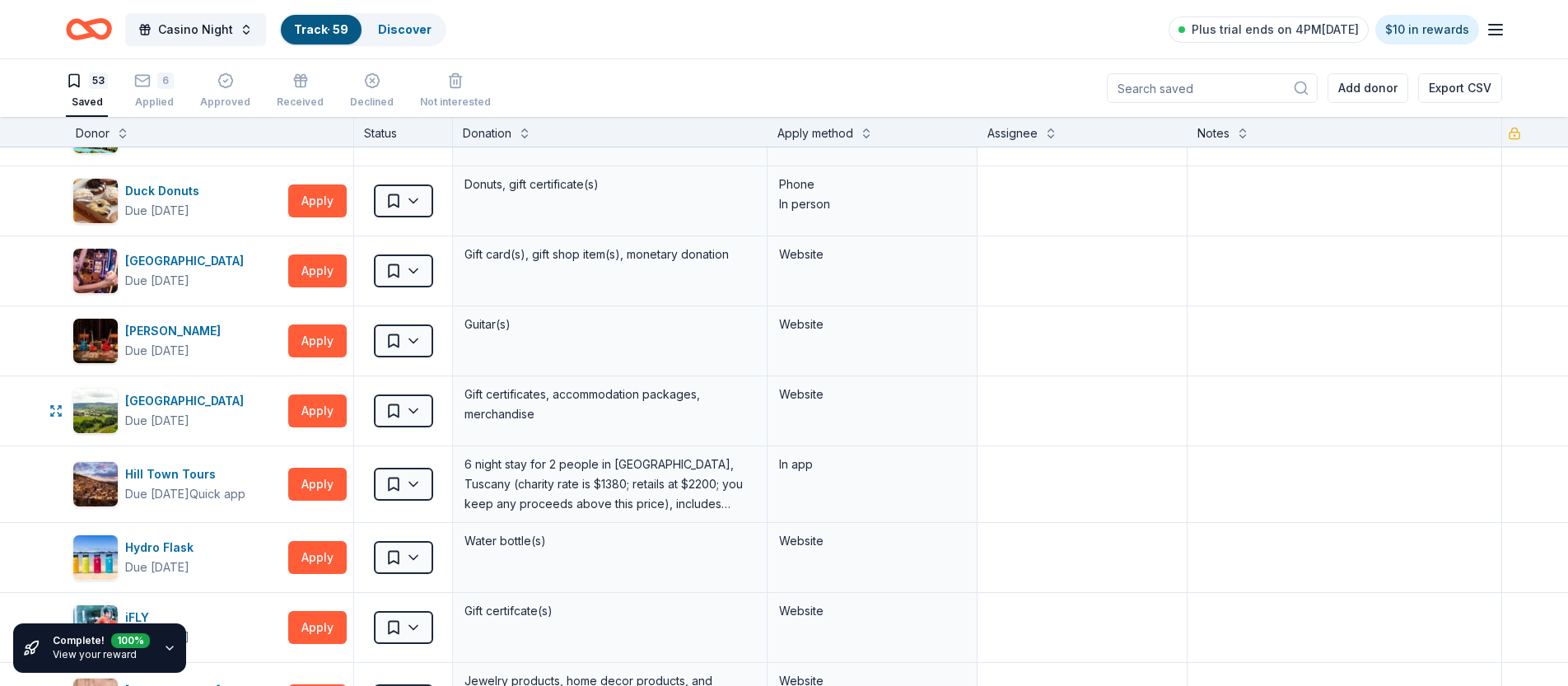
scroll to position [615, 0]
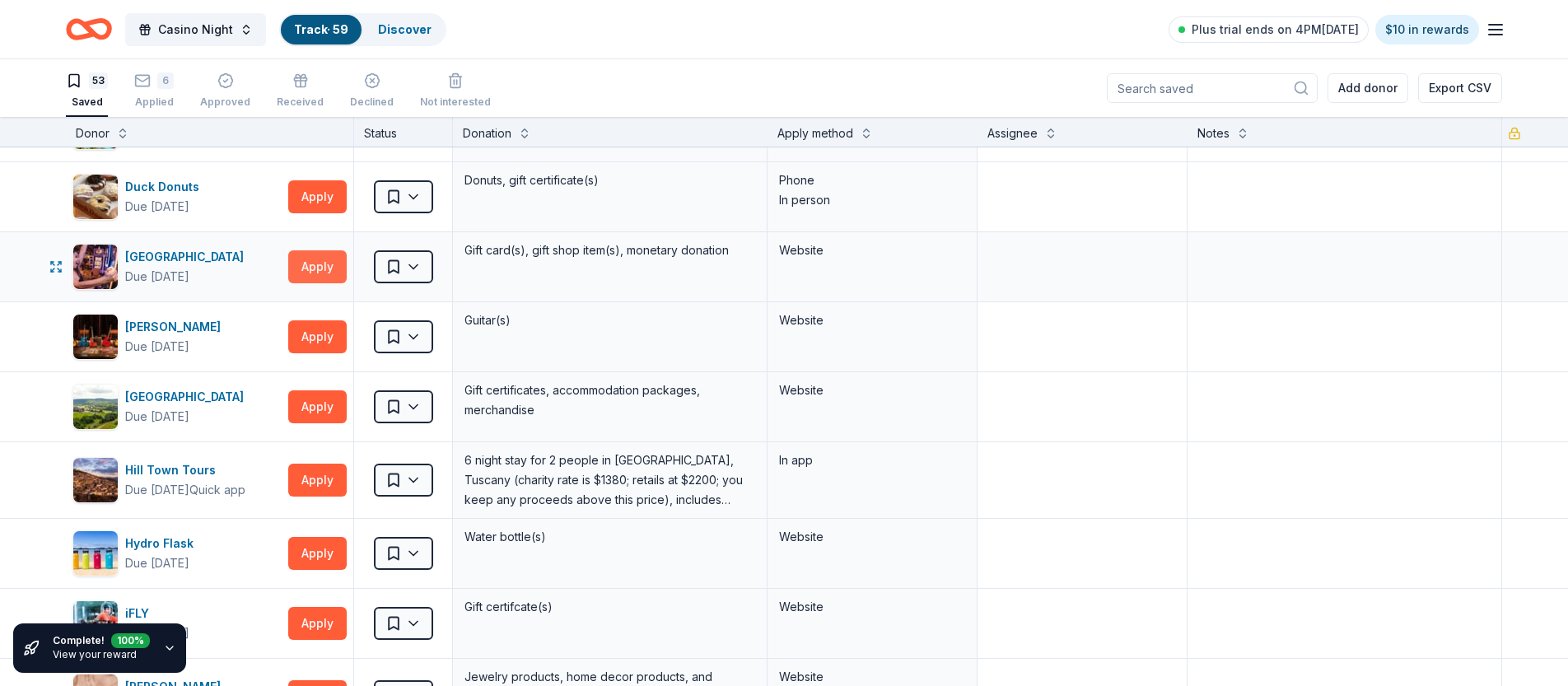
click at [322, 266] on button "Apply" at bounding box center [317, 267] width 58 height 33
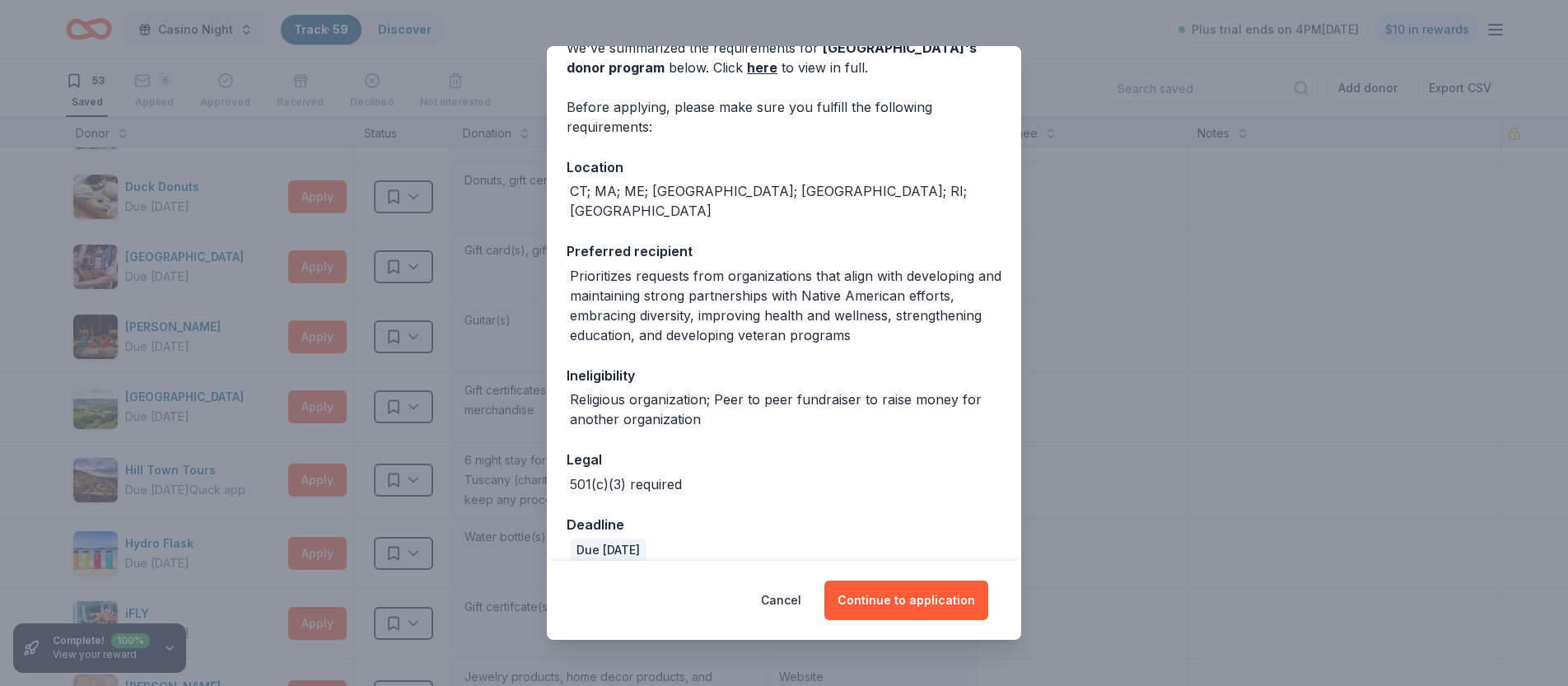
scroll to position [89, 0]
click at [912, 595] on button "Continue to application" at bounding box center [906, 600] width 164 height 40
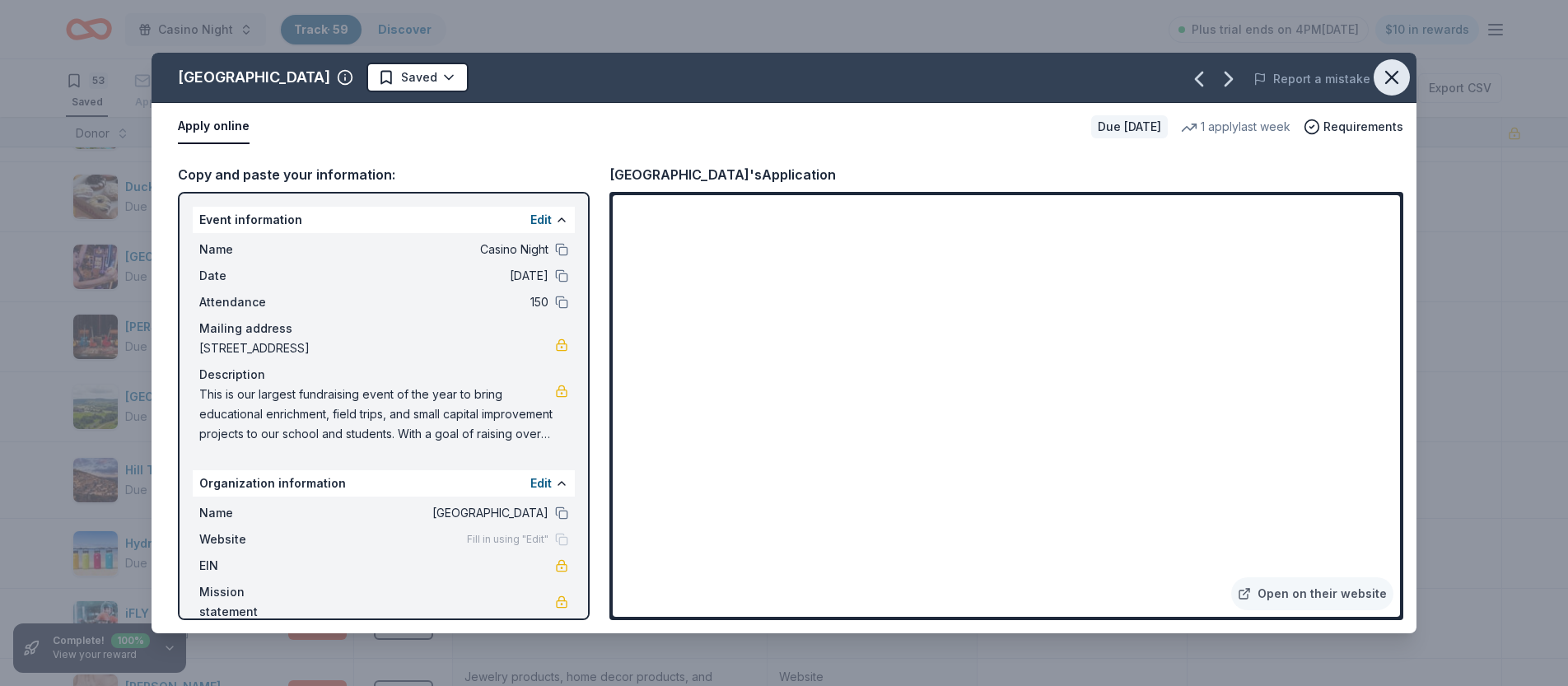
click at [1389, 75] on icon "button" at bounding box center [1392, 77] width 12 height 12
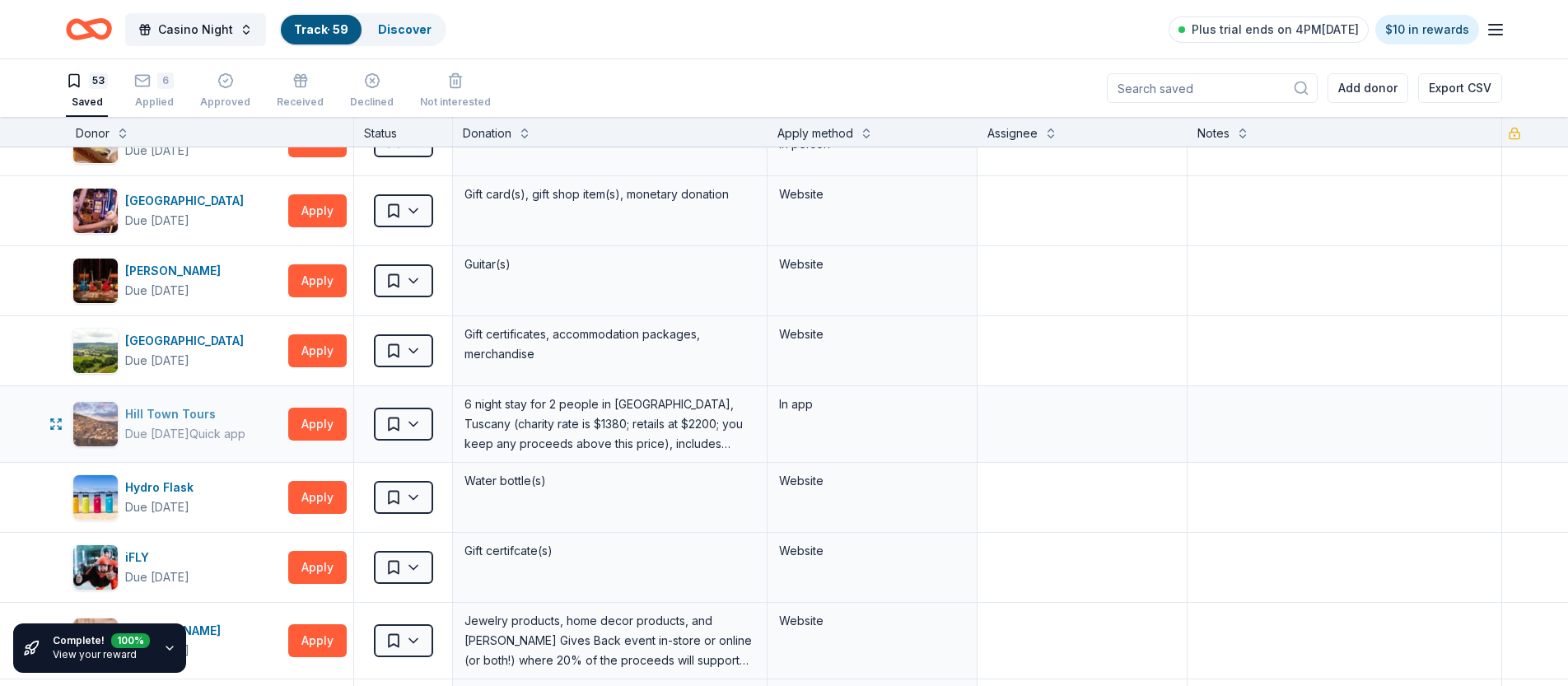
scroll to position [676, 0]
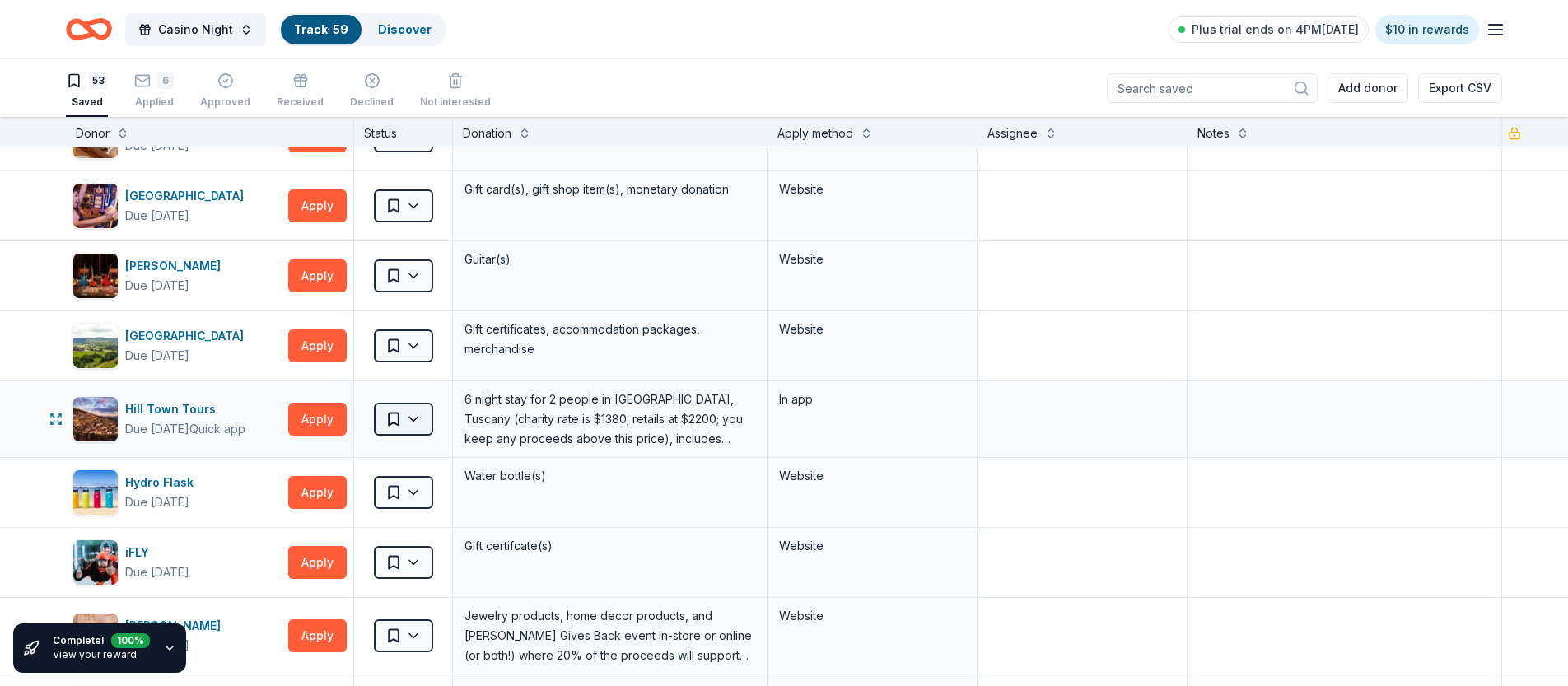
click at [420, 429] on html "Casino Night Track · 59 Discover Plus trial ends on 4PM[DATE] $10 in rewards 53…" at bounding box center [784, 343] width 1568 height 686
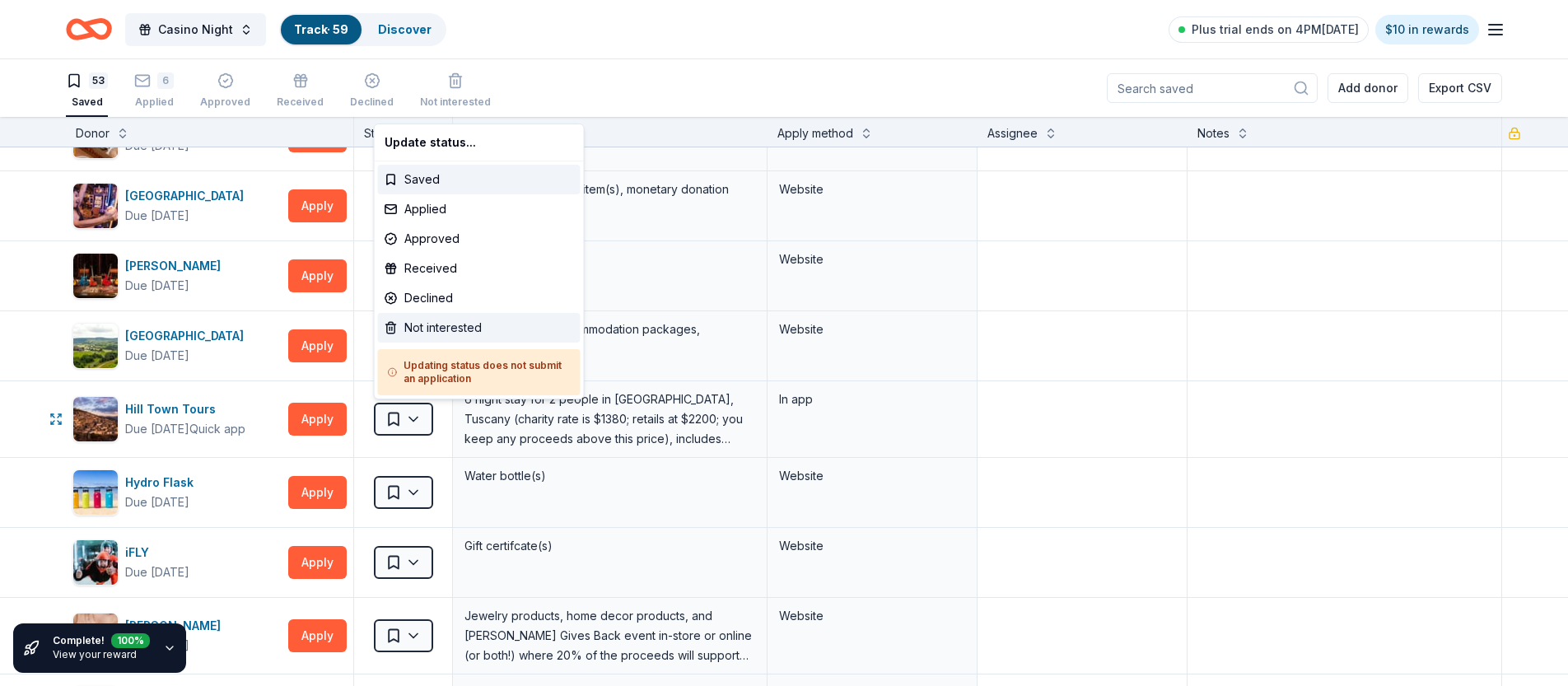
click at [441, 325] on div "Not interested" at bounding box center [479, 328] width 203 height 30
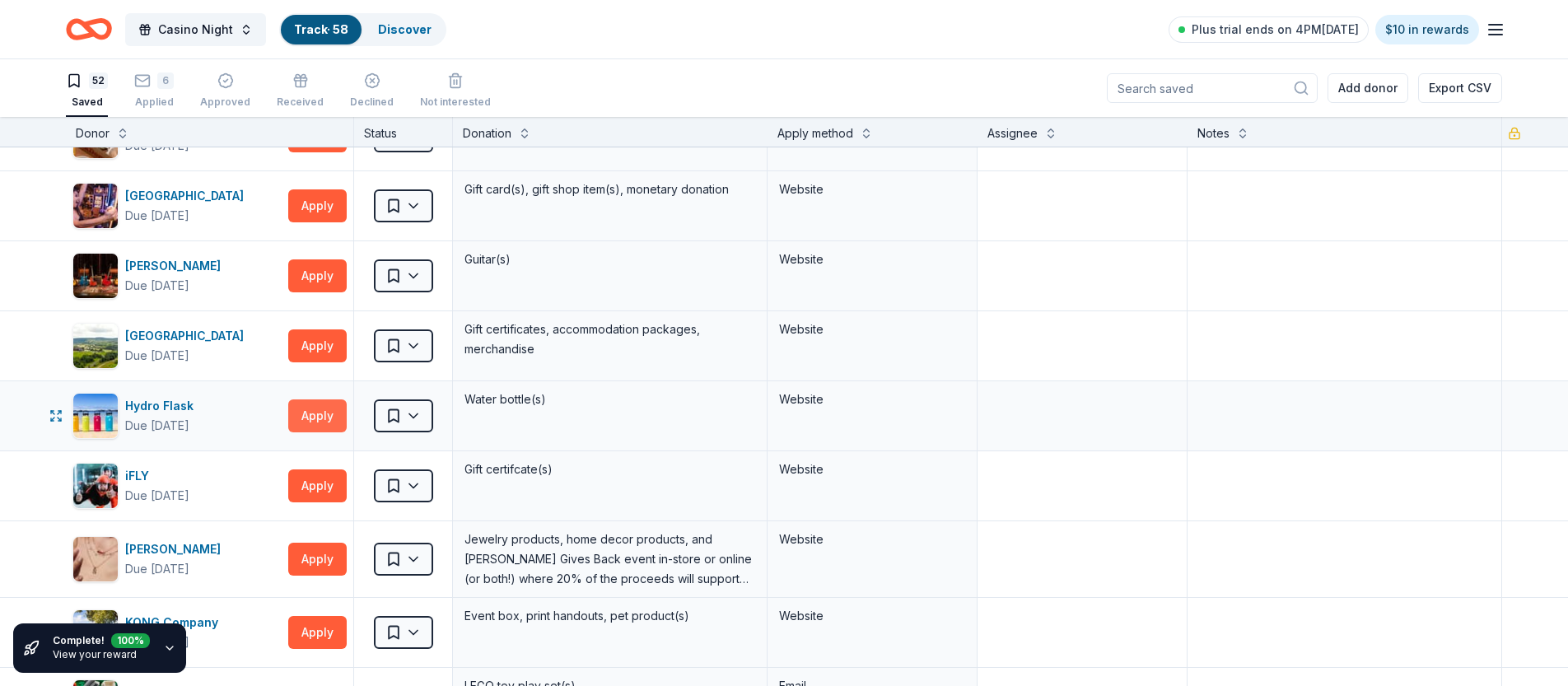
click at [327, 413] on button "Apply" at bounding box center [317, 416] width 58 height 33
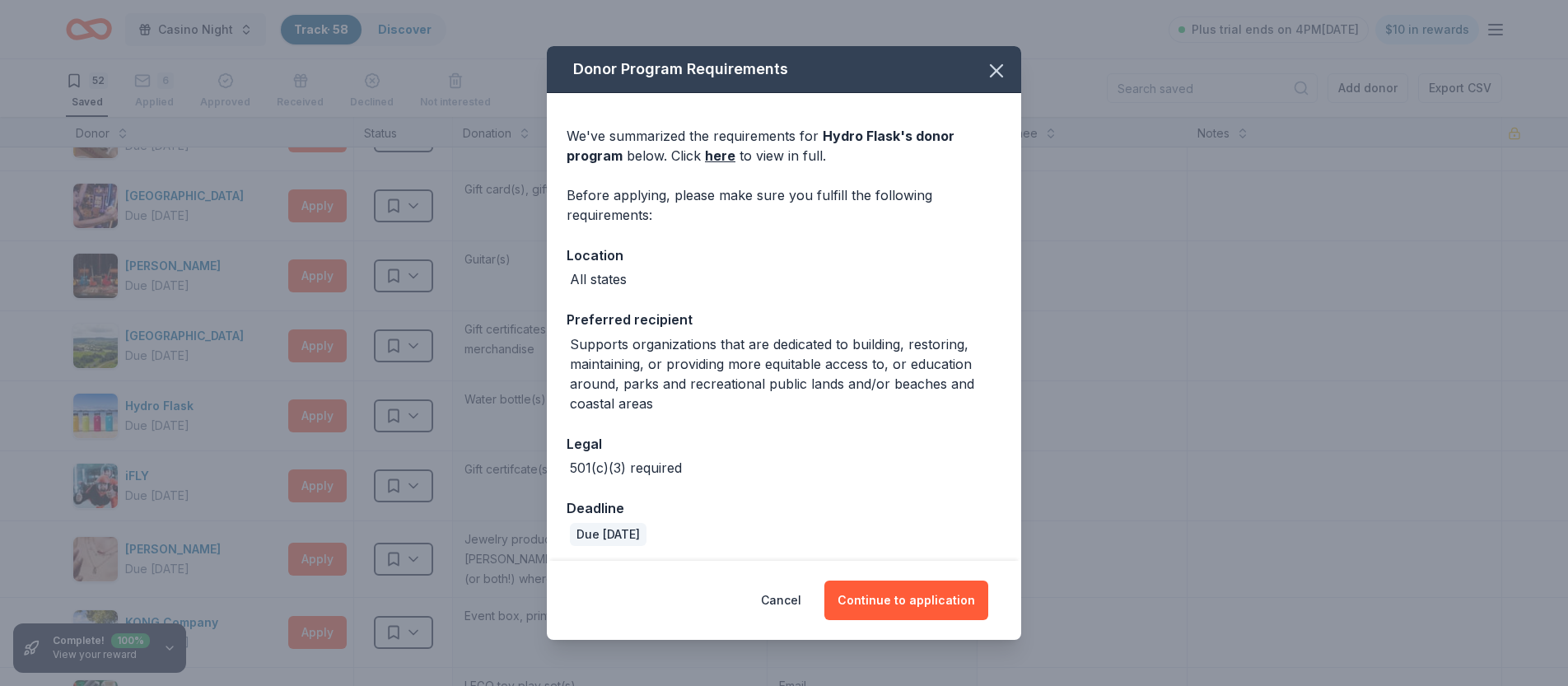
scroll to position [4, 0]
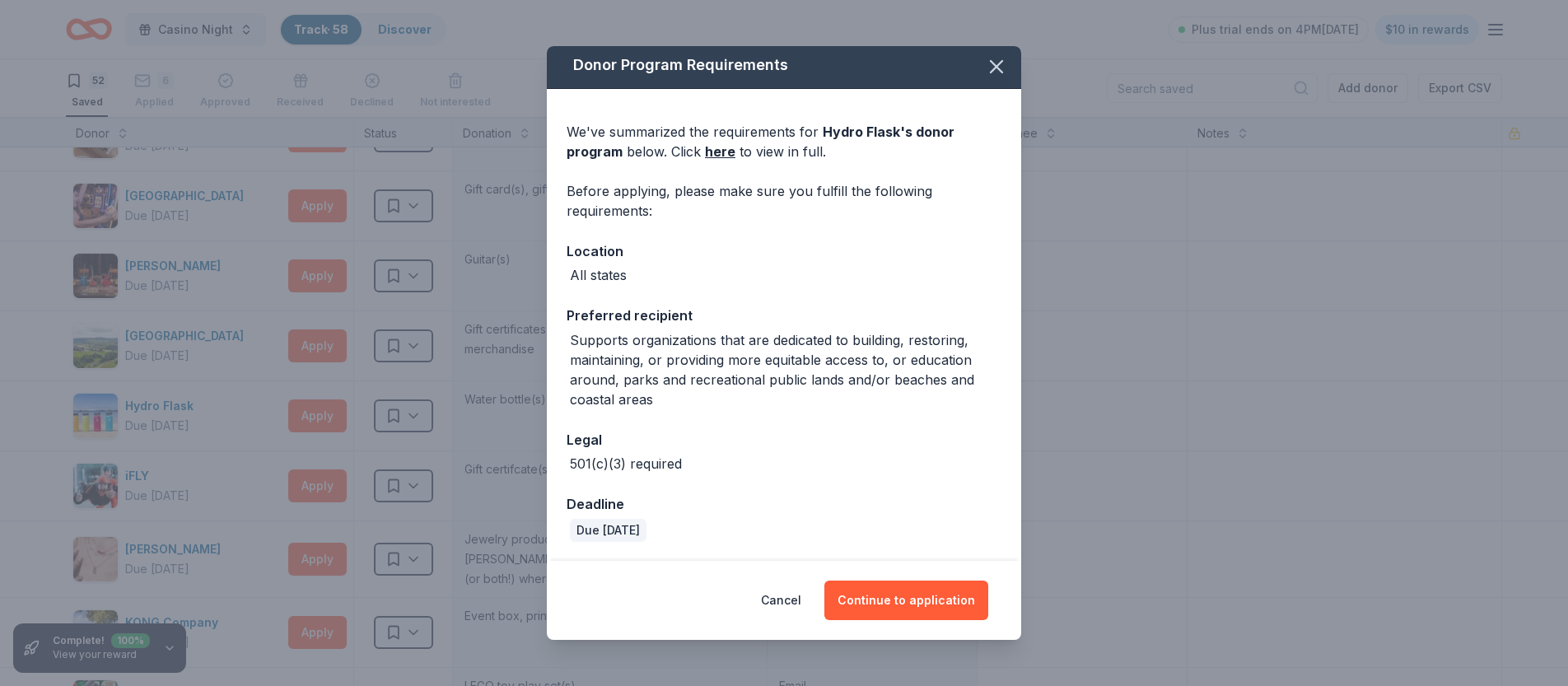
click at [737, 377] on div "Supports organizations that are dedicated to building, restoring, maintaining, …" at bounding box center [785, 370] width 431 height 79
click at [870, 599] on button "Continue to application" at bounding box center [906, 600] width 164 height 40
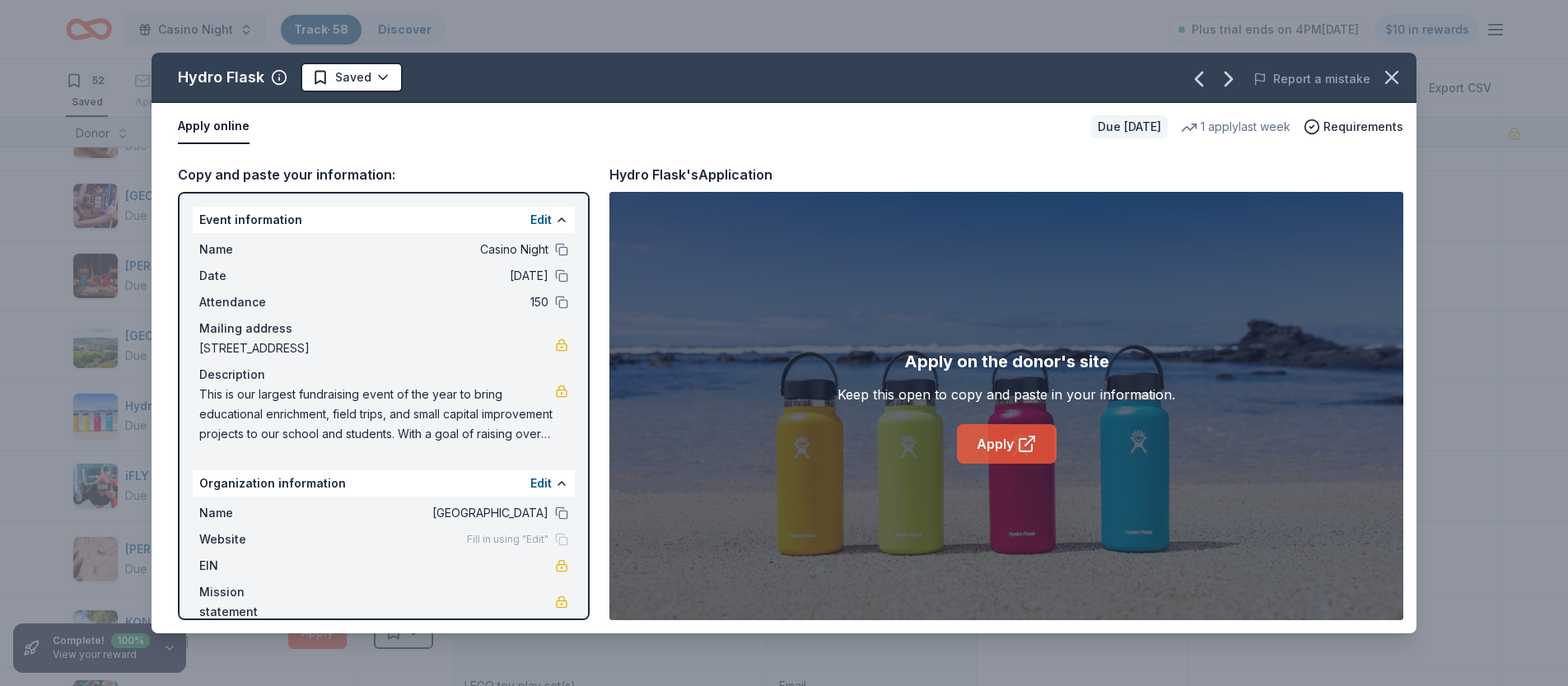
click at [1003, 443] on link "Apply" at bounding box center [1007, 444] width 100 height 40
click at [1391, 80] on icon "button" at bounding box center [1392, 77] width 23 height 23
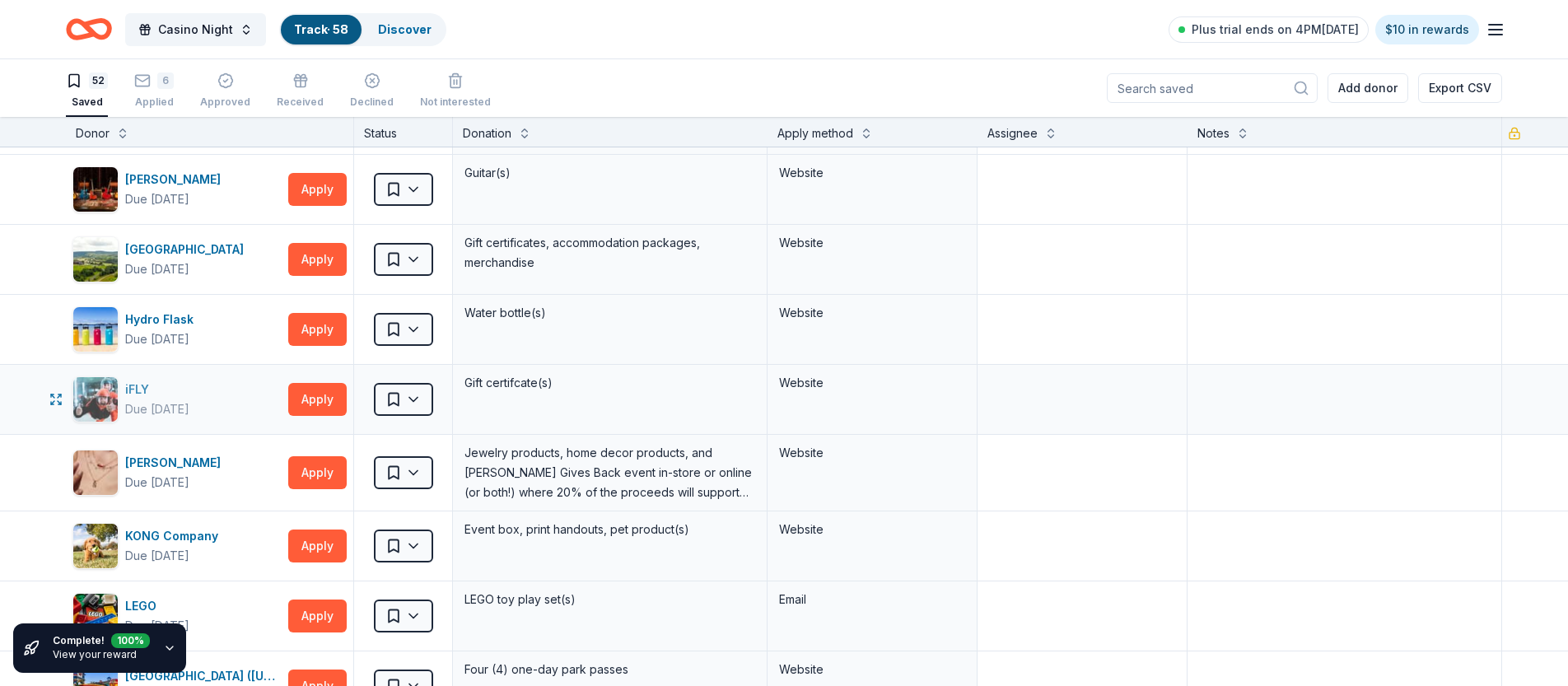
scroll to position [791, 0]
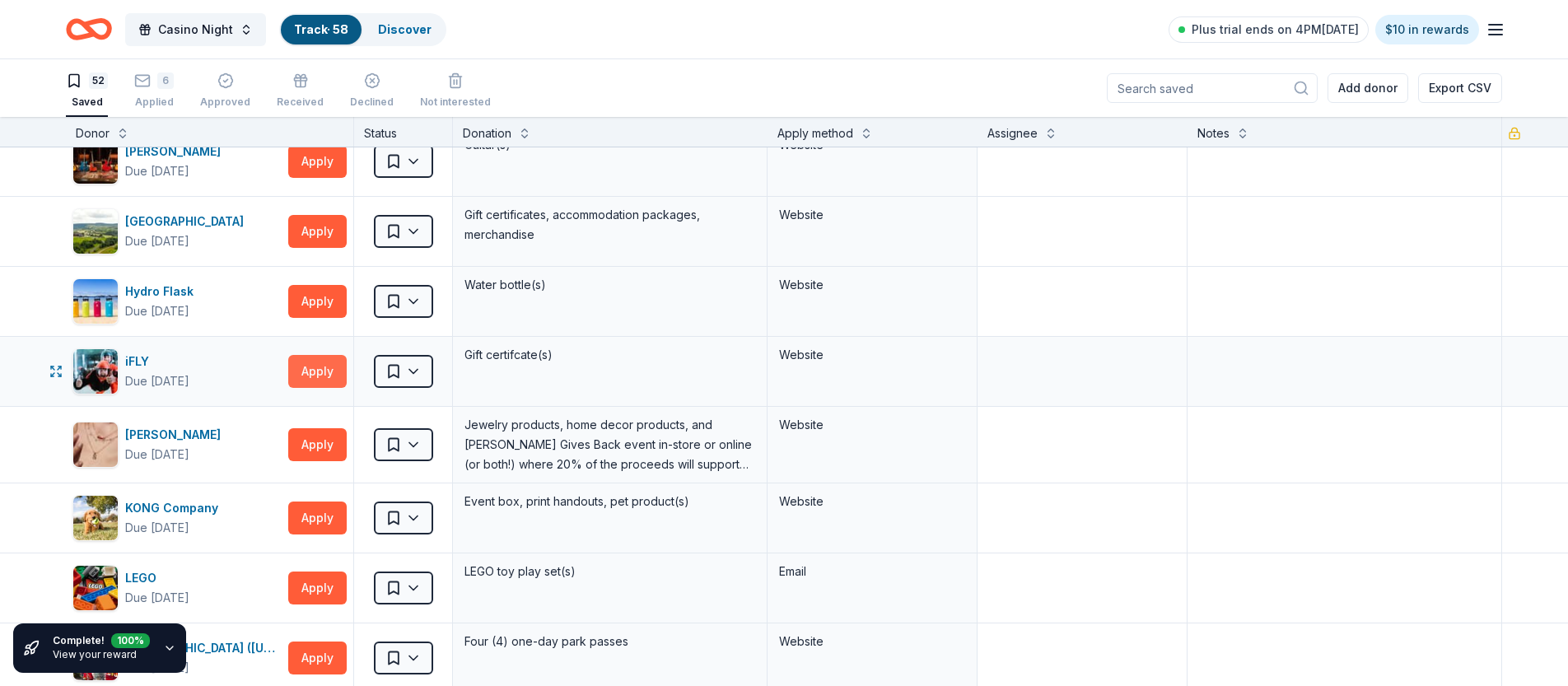
click at [312, 368] on button "Apply" at bounding box center [317, 371] width 58 height 33
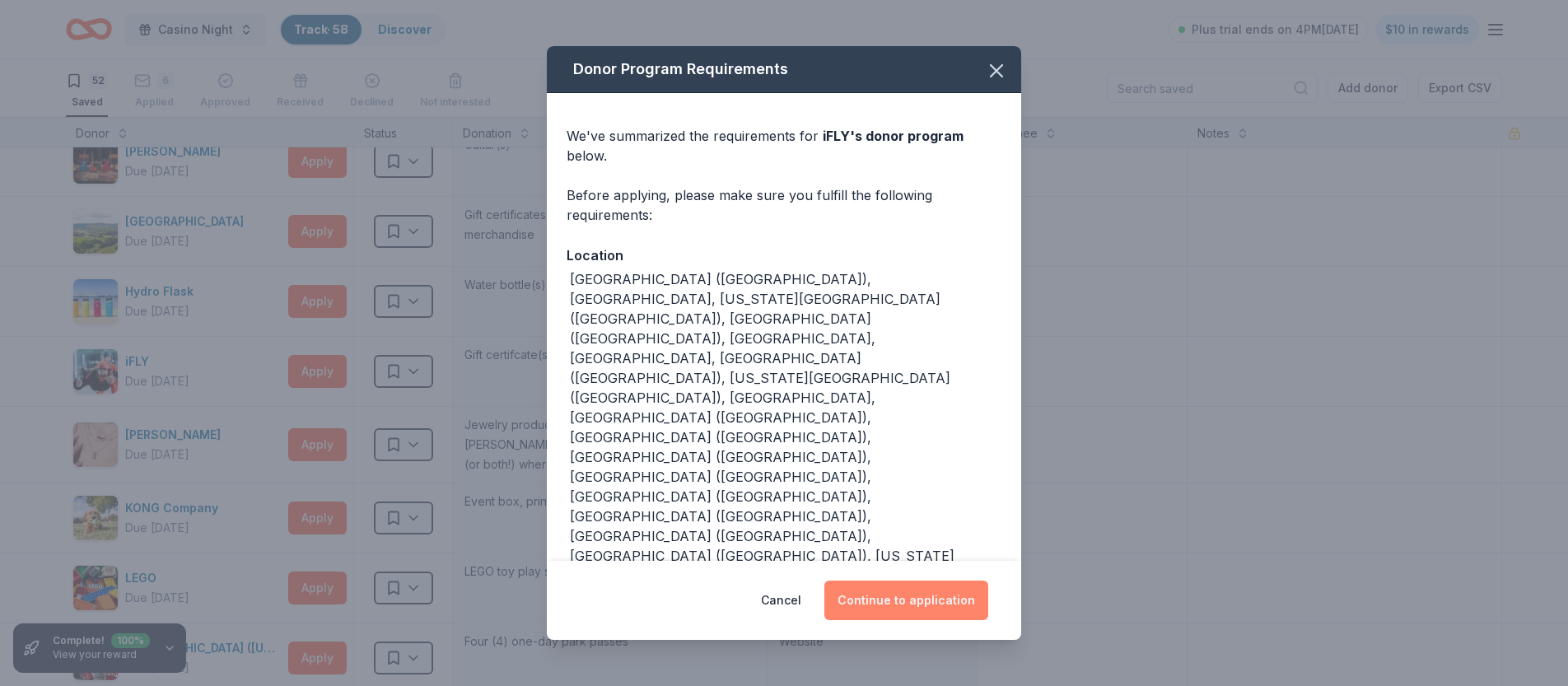
click at [877, 581] on button "Continue to application" at bounding box center [906, 600] width 164 height 40
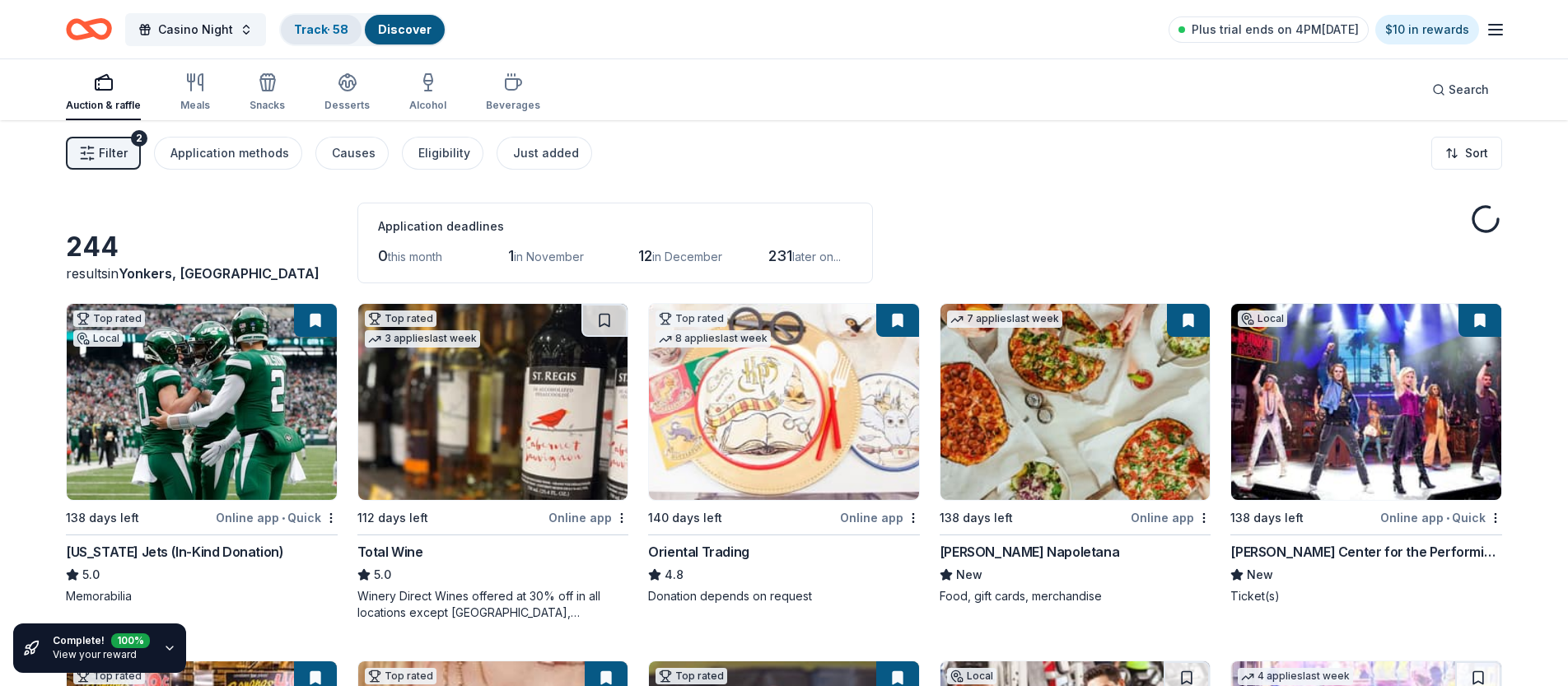
click at [307, 27] on link "Track · 58" at bounding box center [321, 29] width 54 height 14
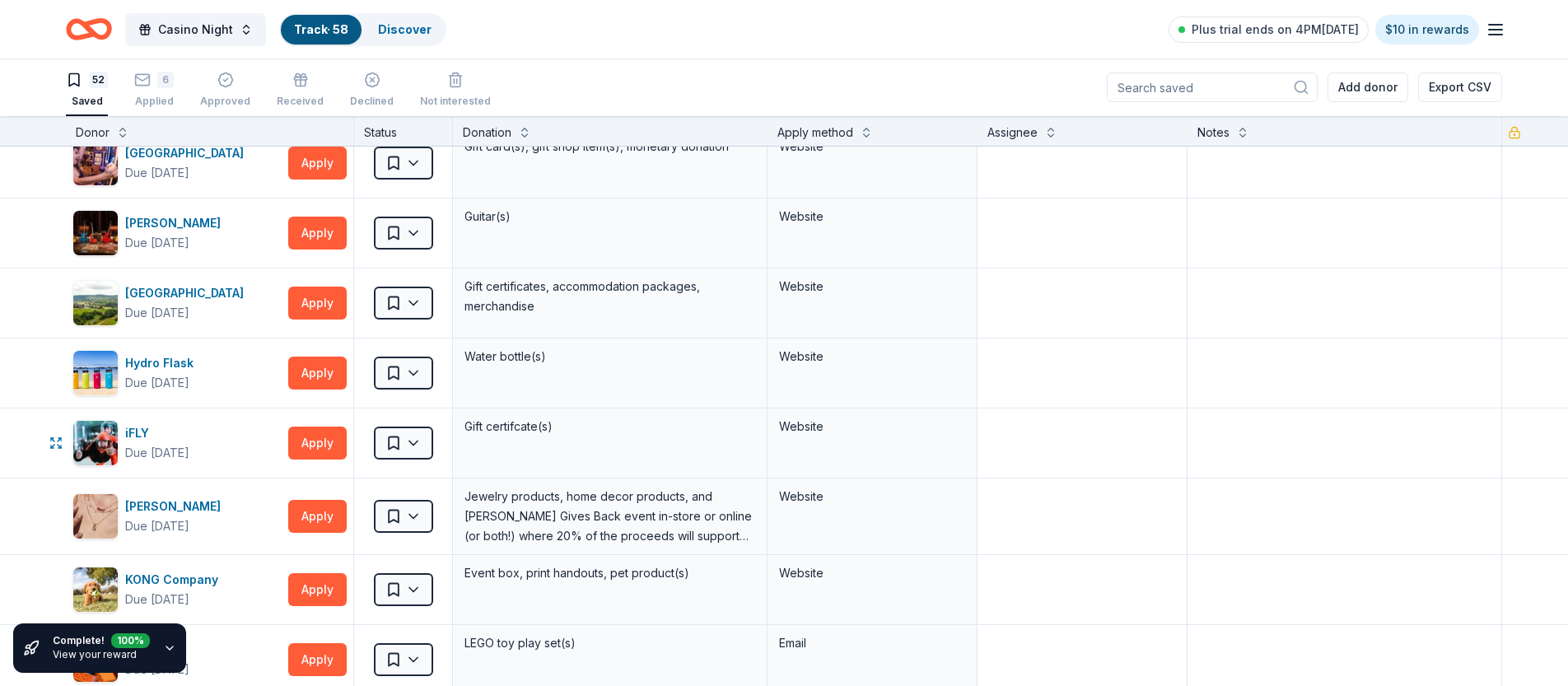
scroll to position [722, 0]
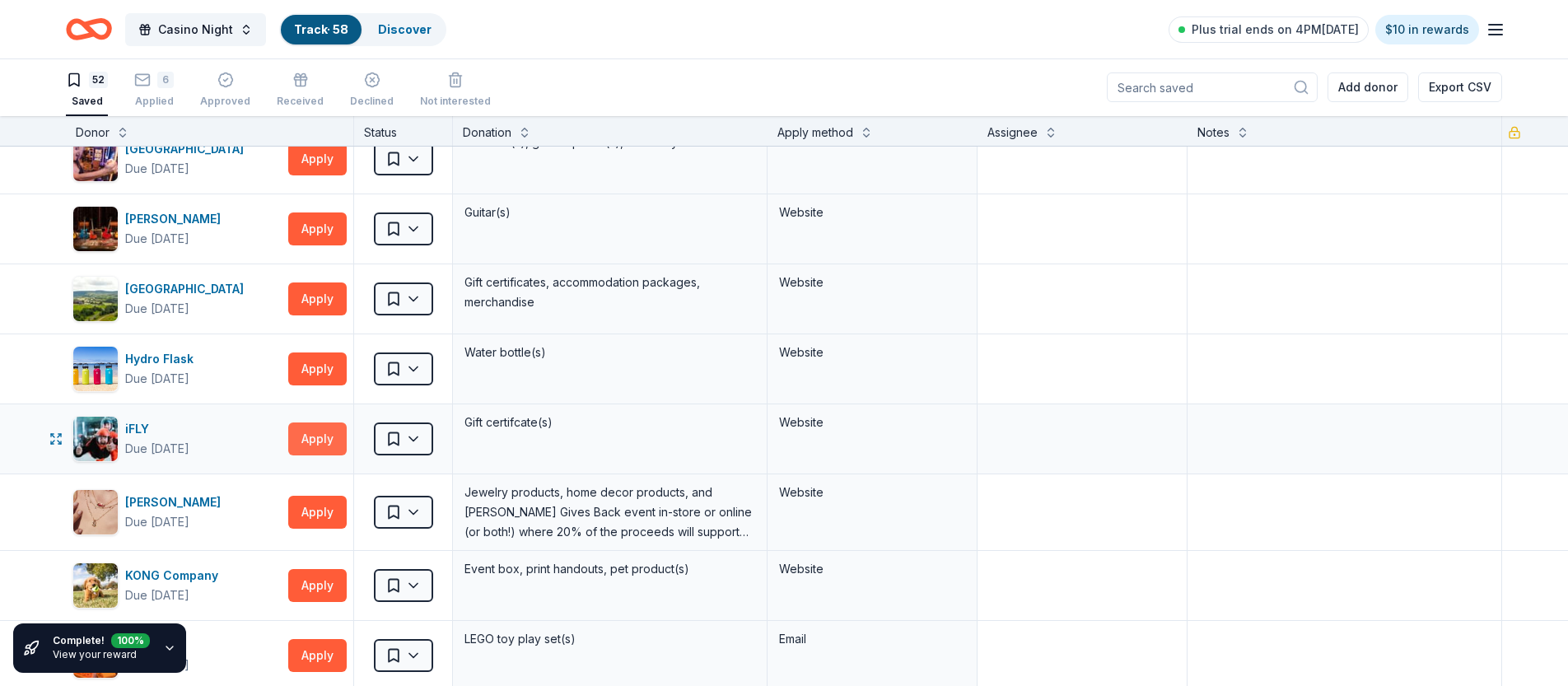
click at [326, 441] on button "Apply" at bounding box center [317, 439] width 58 height 33
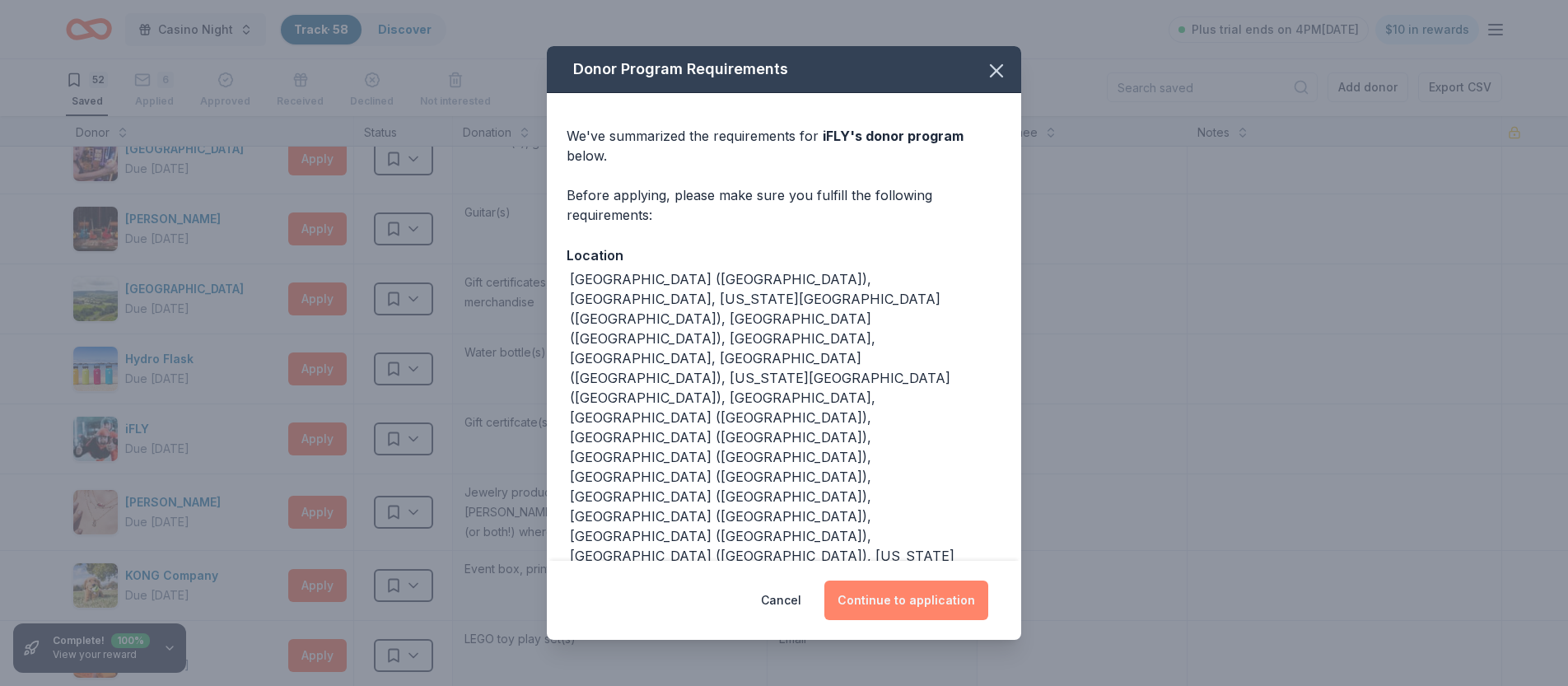
click at [965, 581] on button "Continue to application" at bounding box center [906, 600] width 164 height 40
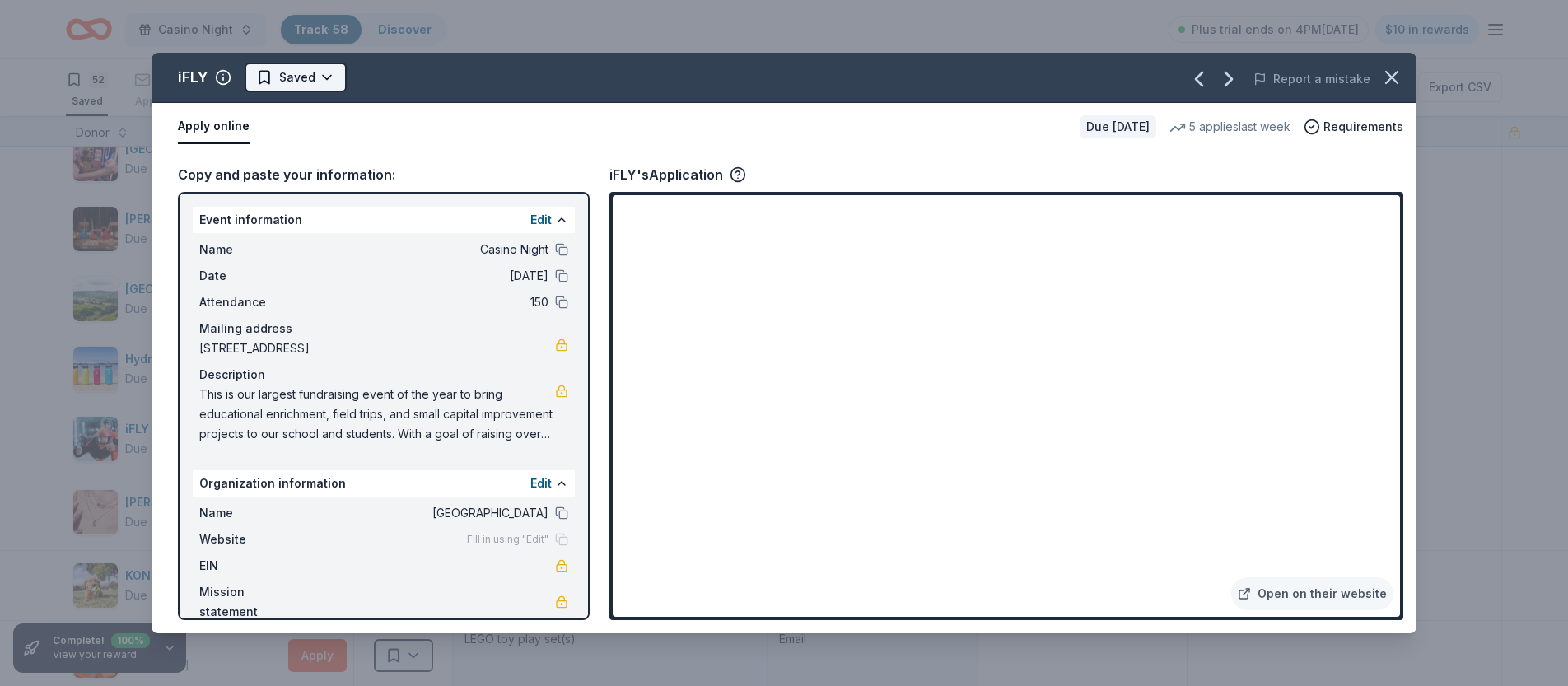
scroll to position [0, 0]
click at [311, 74] on html "Casino Night Track · 58 Discover Plus trial ends on 4PM[DATE] $10 in rewards 52…" at bounding box center [784, 343] width 1568 height 686
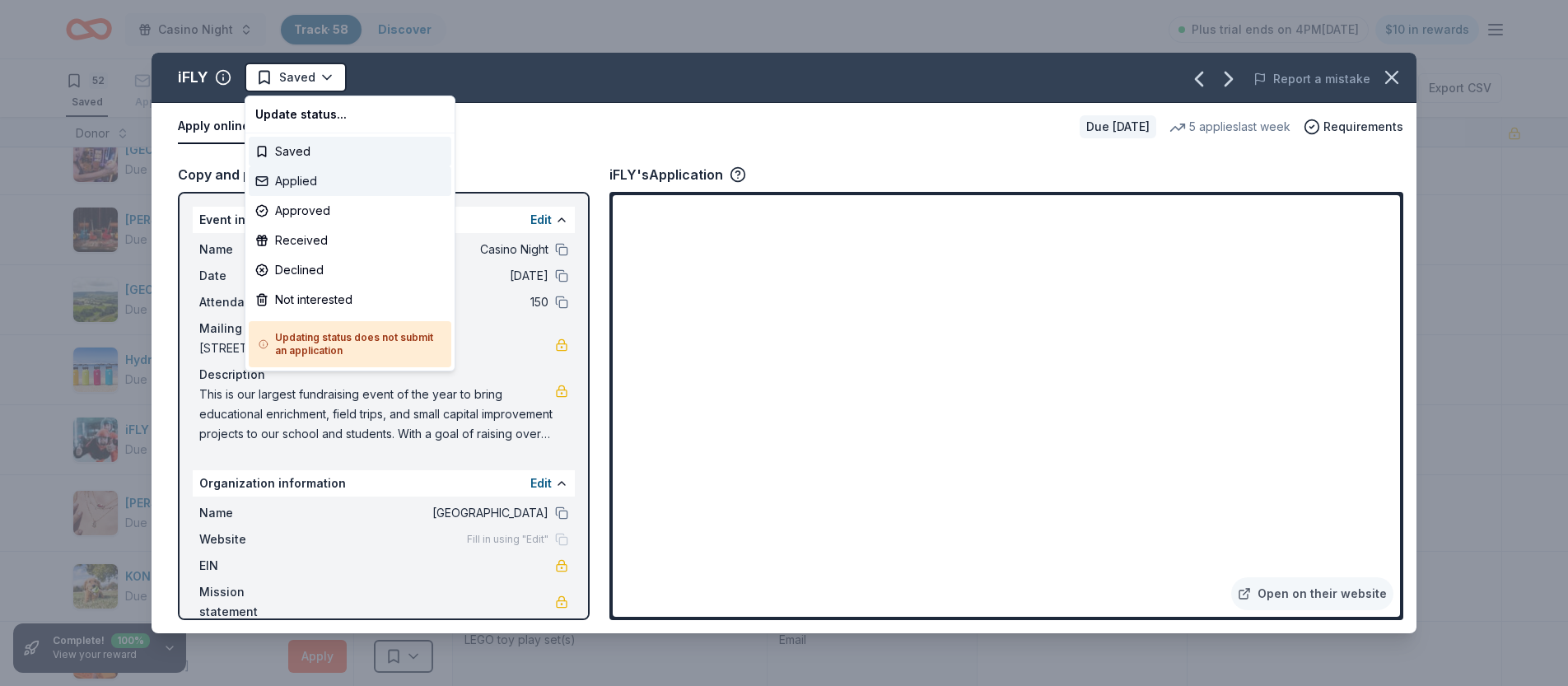
click at [290, 182] on div "Applied" at bounding box center [350, 181] width 203 height 30
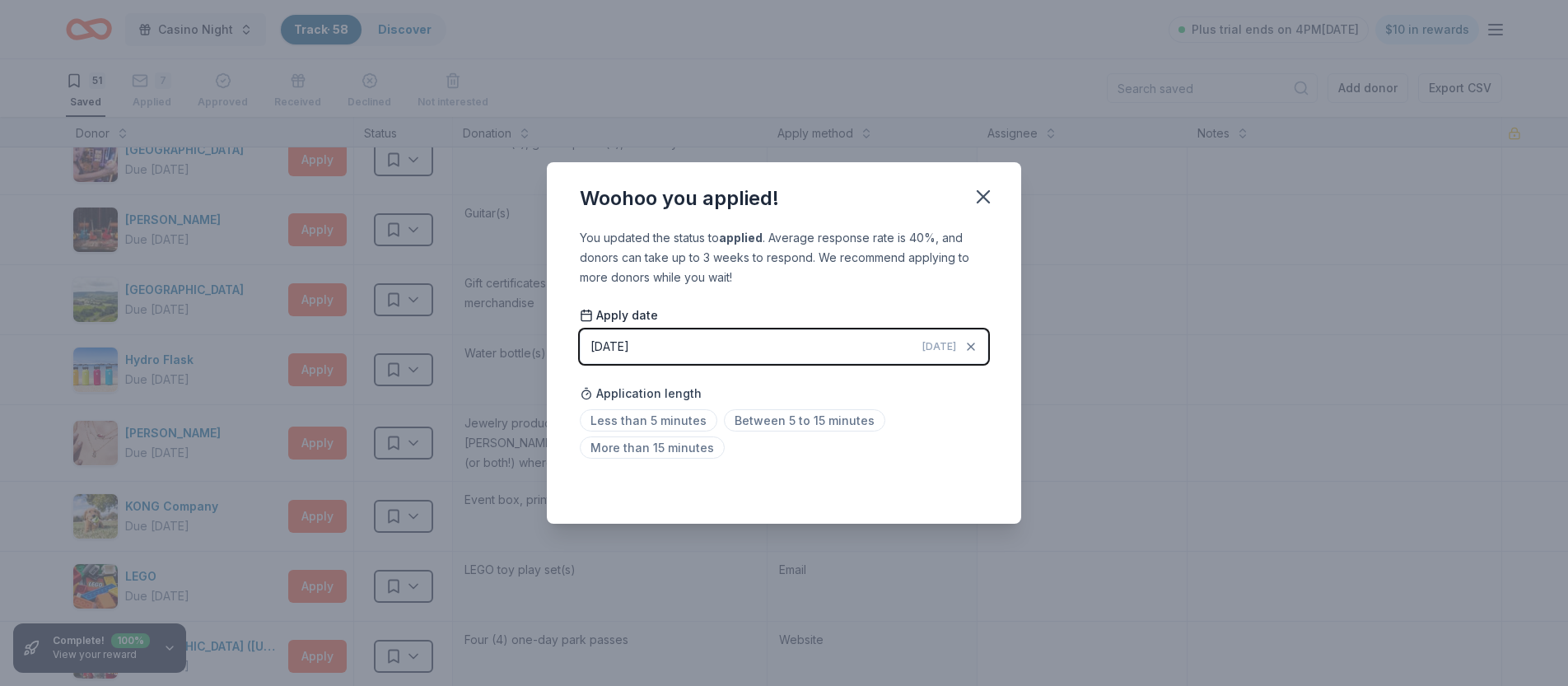
click at [648, 432] on div "Less than 5 minutes Between 5 to 15 minutes More than 15 minutes" at bounding box center [784, 437] width 409 height 54
click at [649, 426] on span "Less than 5 minutes" at bounding box center [649, 420] width 138 height 22
click at [984, 192] on icon "button" at bounding box center [984, 197] width 23 height 23
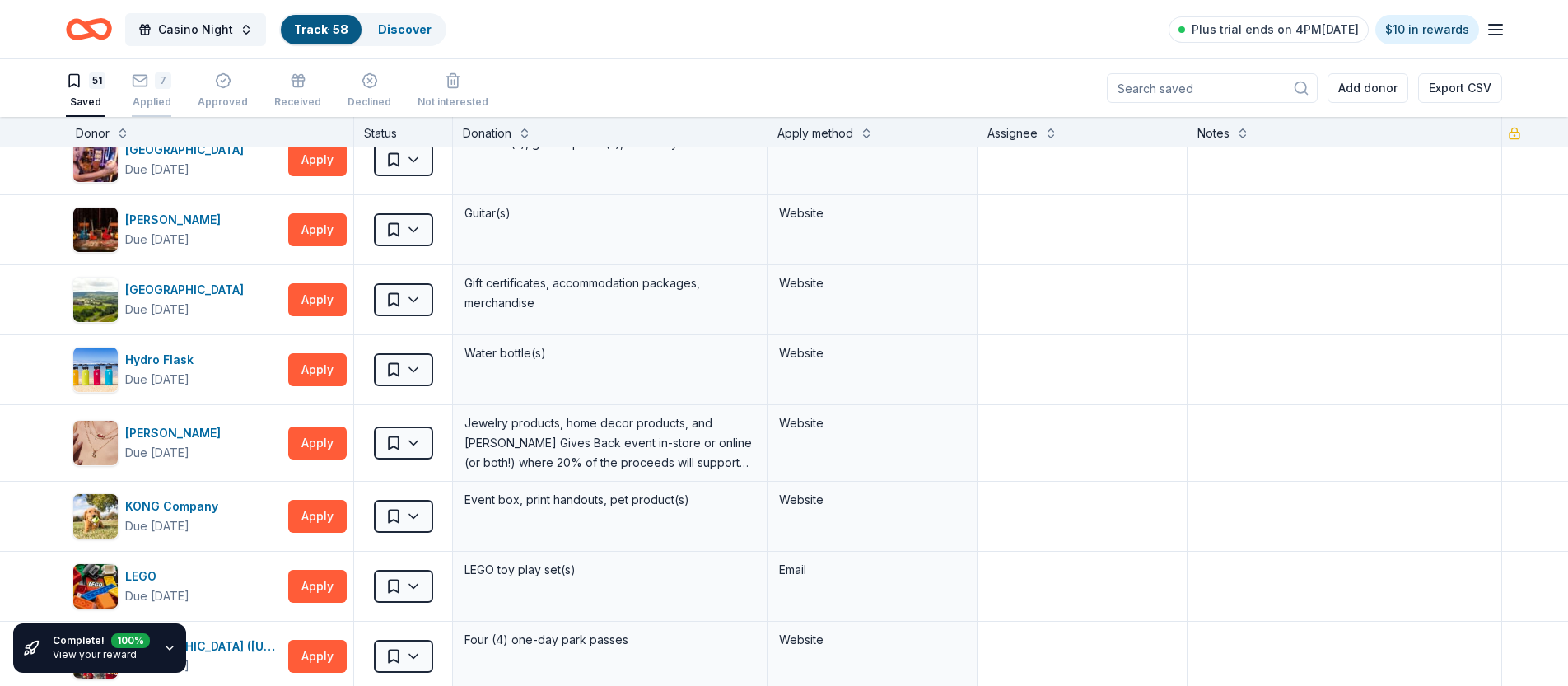
click at [157, 100] on div "Applied" at bounding box center [152, 102] width 40 height 13
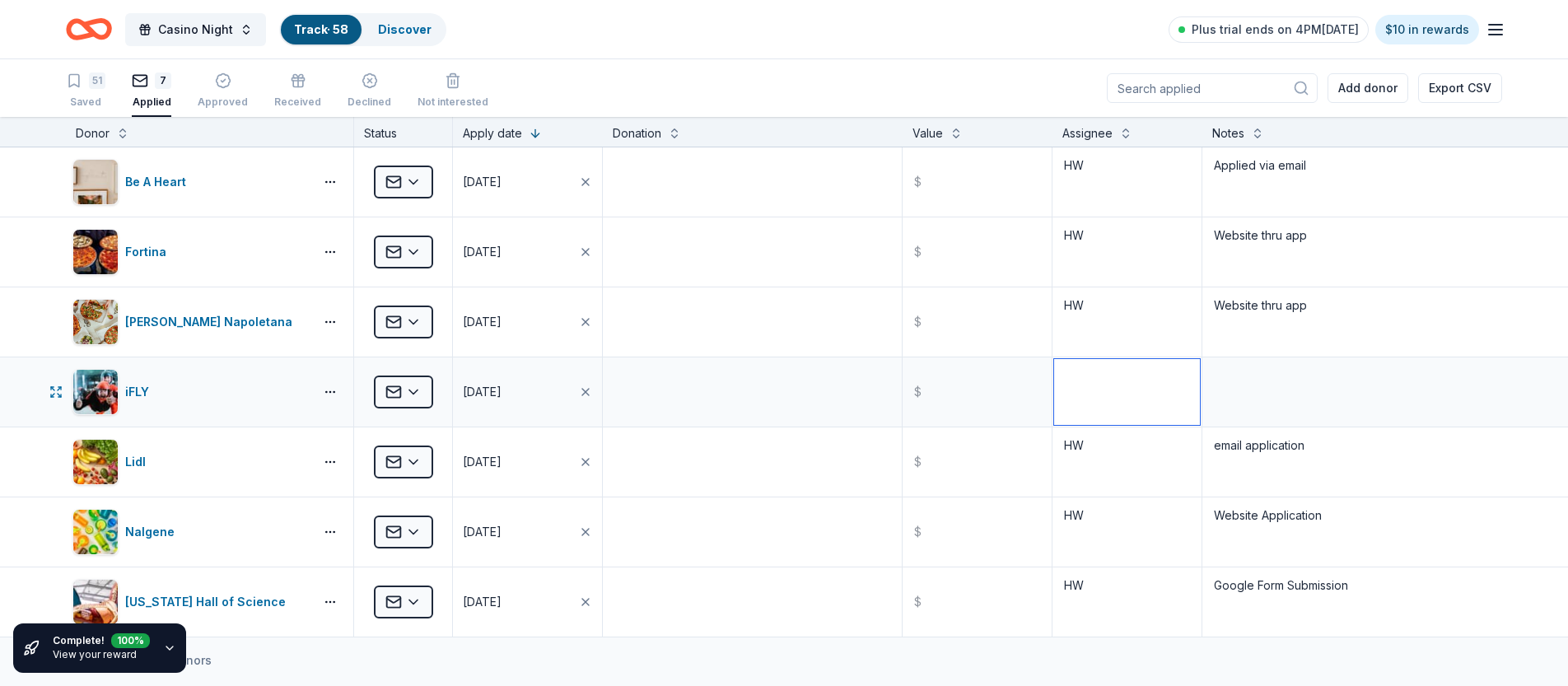
click at [1111, 423] on textarea at bounding box center [1127, 391] width 145 height 66
type textarea "HW"
type textarea "w"
type textarea "Website thru app"
click at [606, 649] on div "Discover more donors" at bounding box center [784, 660] width 1568 height 47
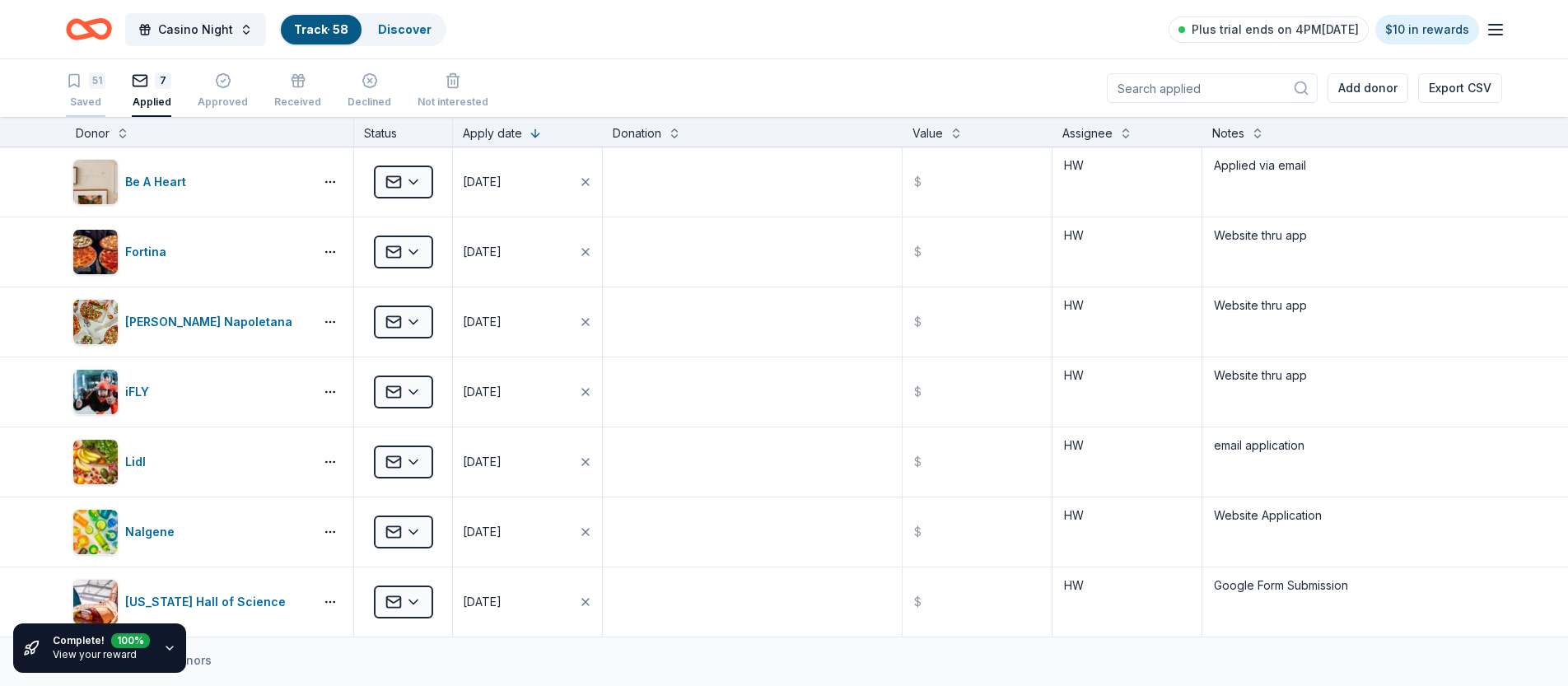
click at [96, 93] on div "51 Saved" at bounding box center [86, 91] width 40 height 37
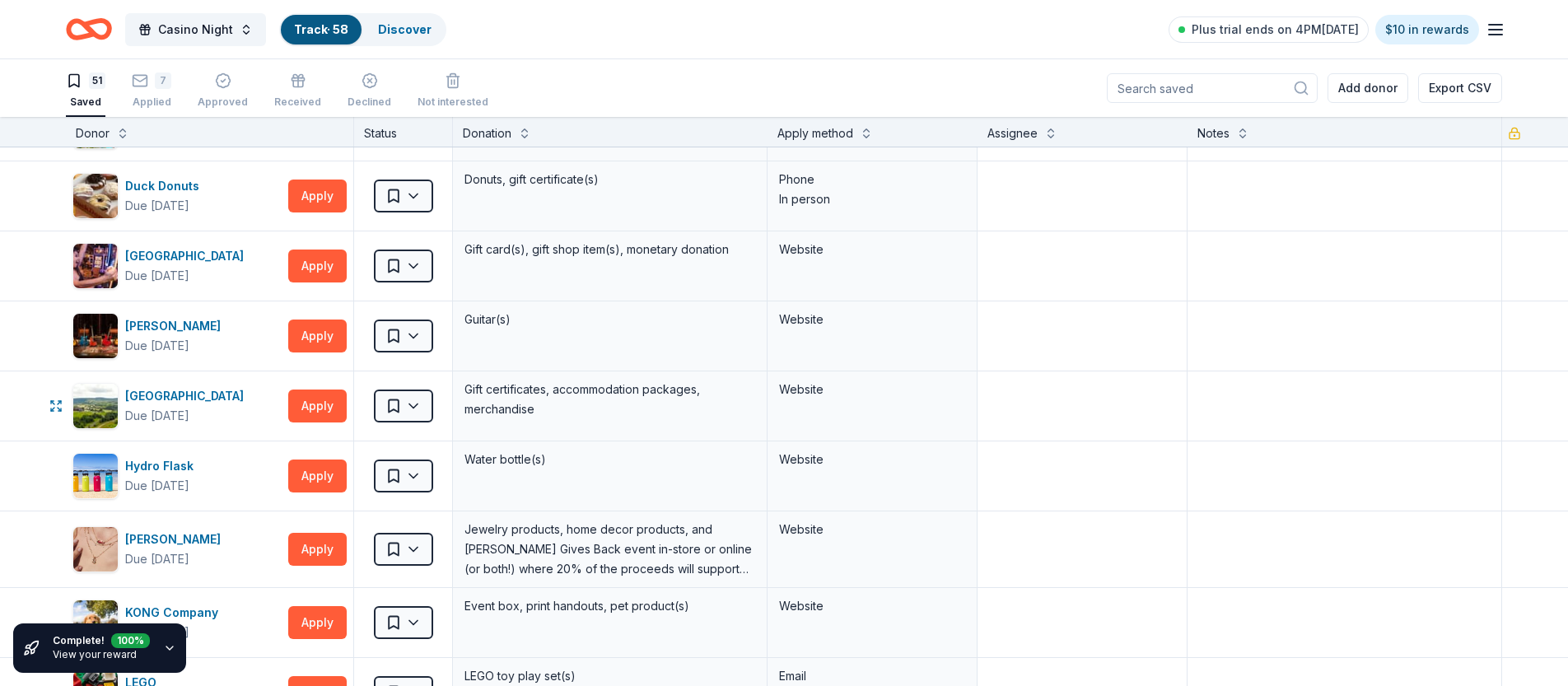
scroll to position [617, 0]
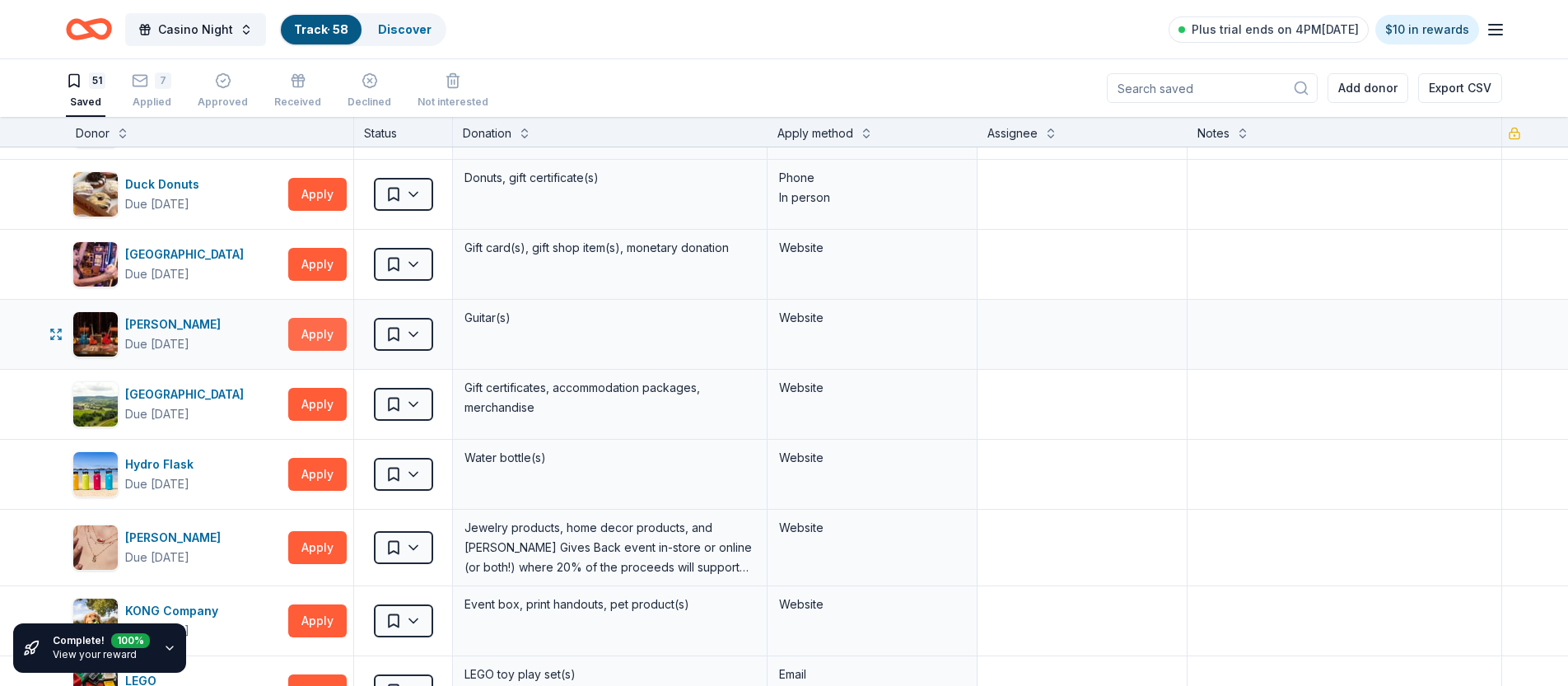
click at [319, 336] on button "Apply" at bounding box center [317, 335] width 58 height 33
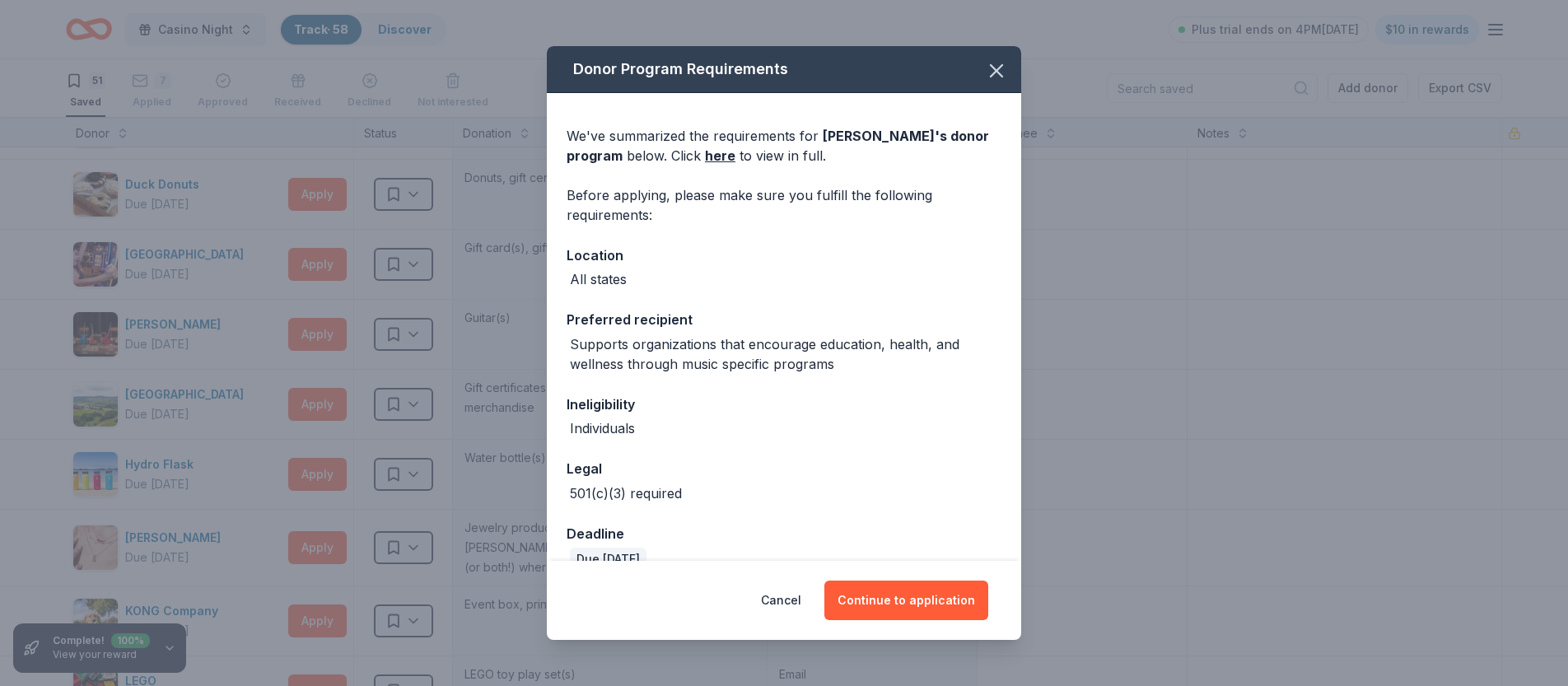
scroll to position [30, 0]
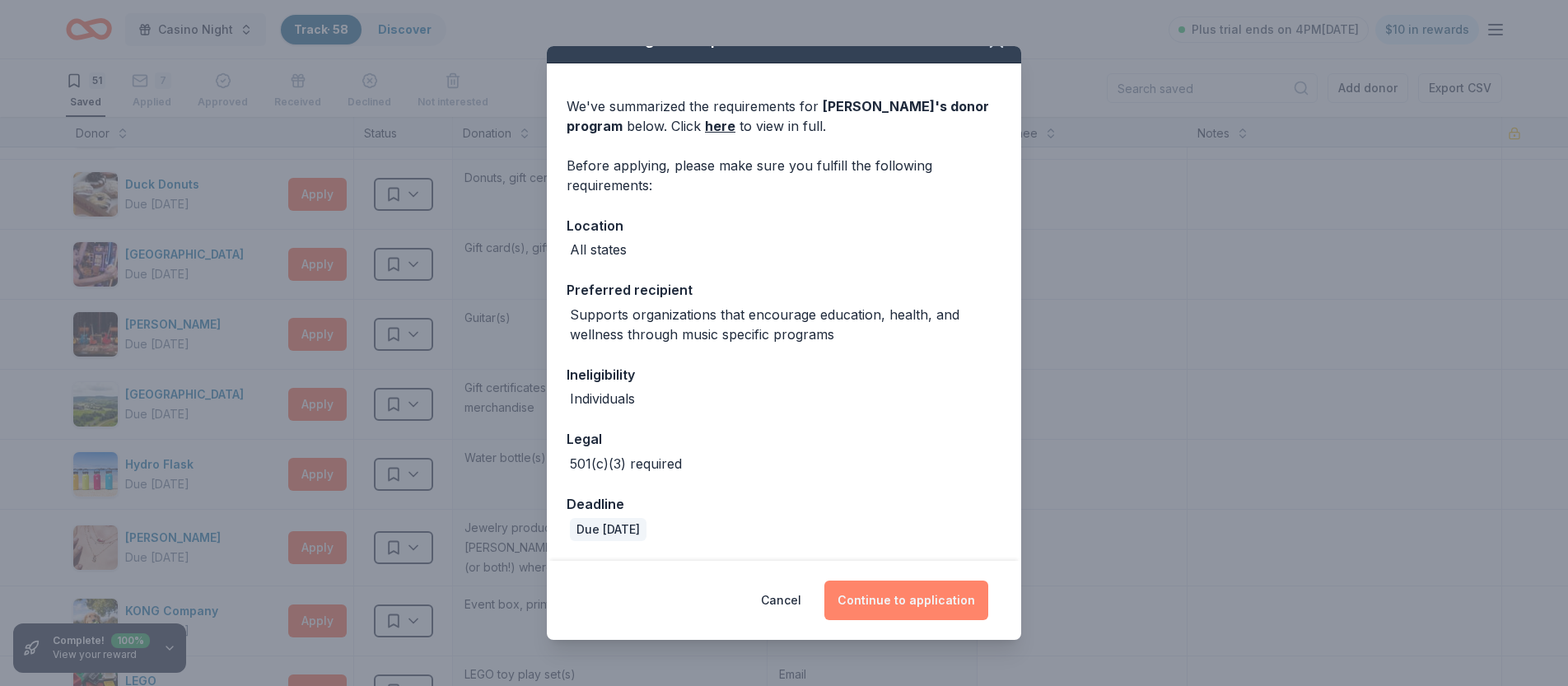
click at [881, 606] on button "Continue to application" at bounding box center [906, 600] width 164 height 40
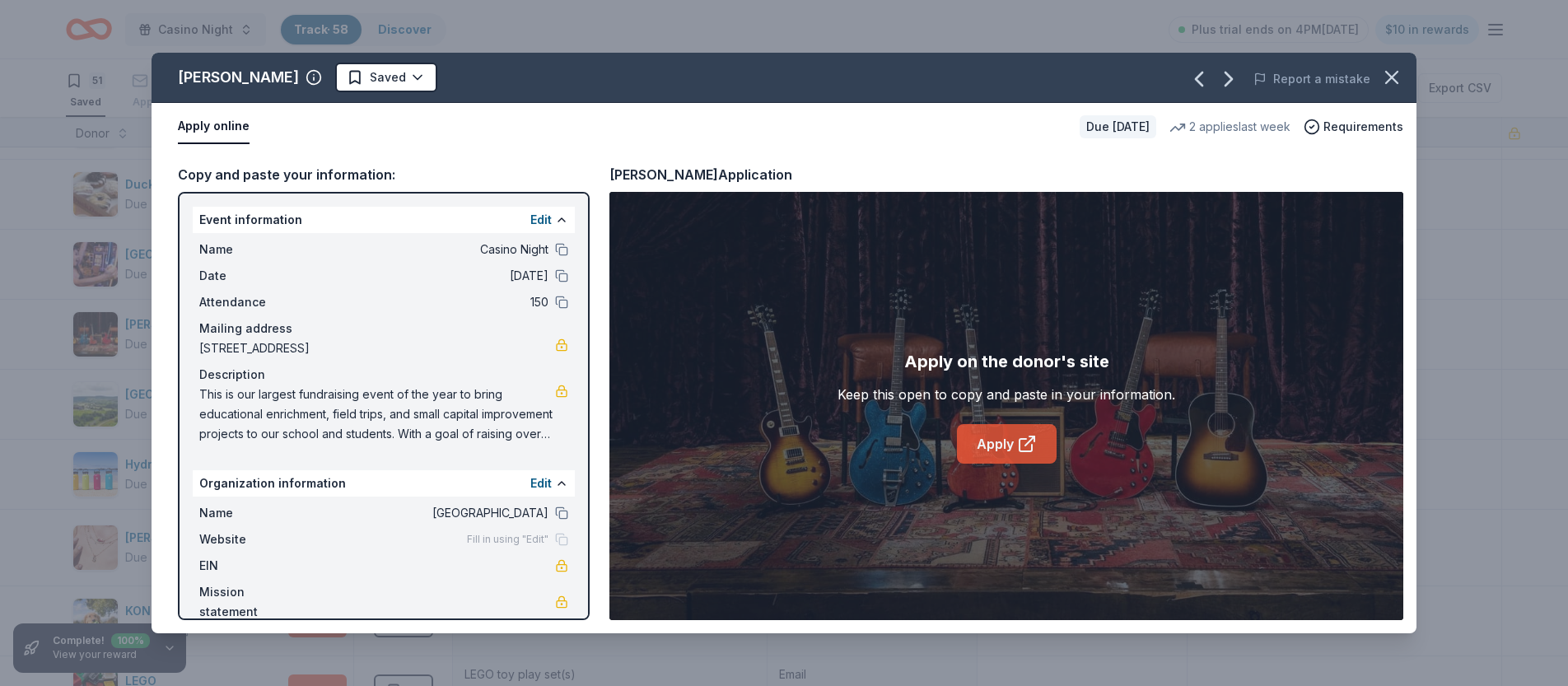
click at [1018, 445] on icon at bounding box center [1027, 443] width 20 height 20
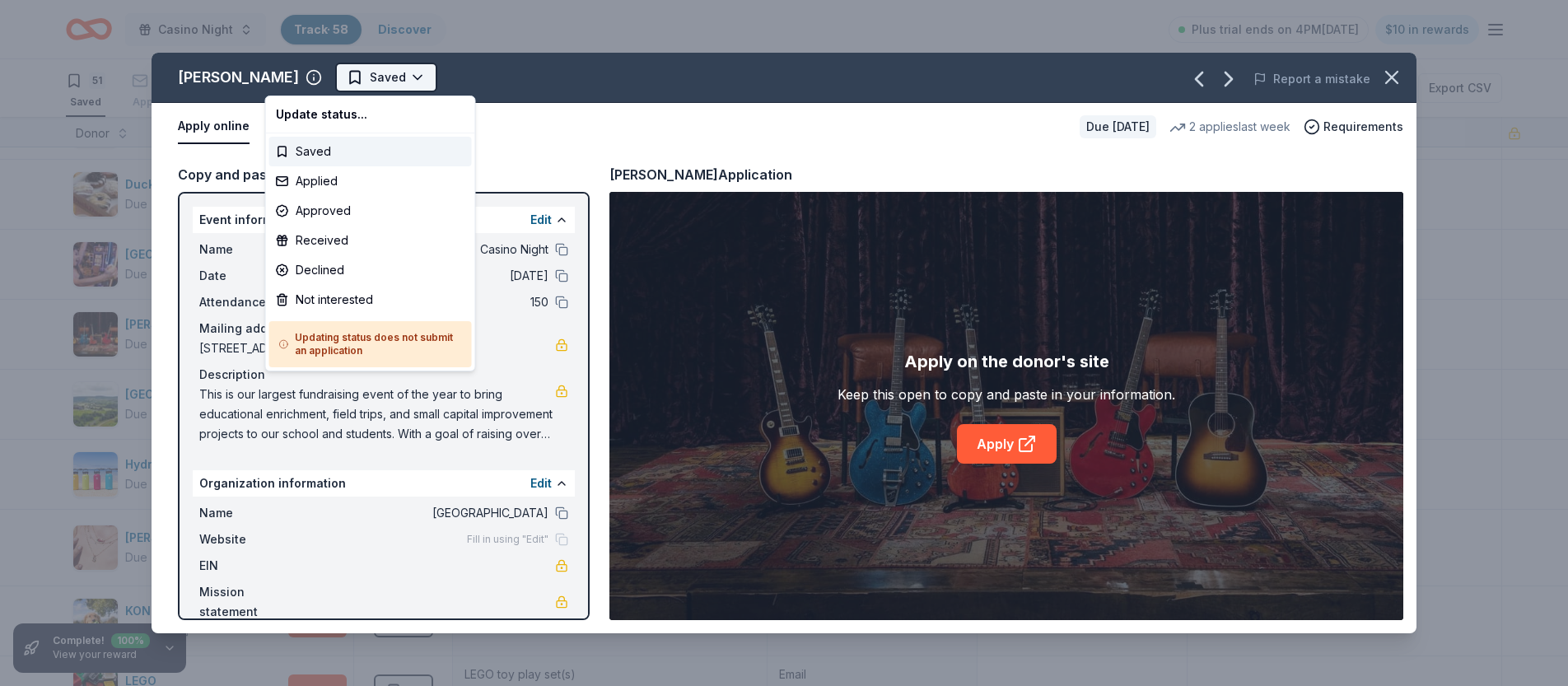
click at [337, 70] on html "Casino Night Track · 58 Discover Plus trial ends on 4PM[DATE] $10 in rewards 51…" at bounding box center [784, 343] width 1568 height 686
click at [318, 267] on div "Declined" at bounding box center [371, 270] width 203 height 30
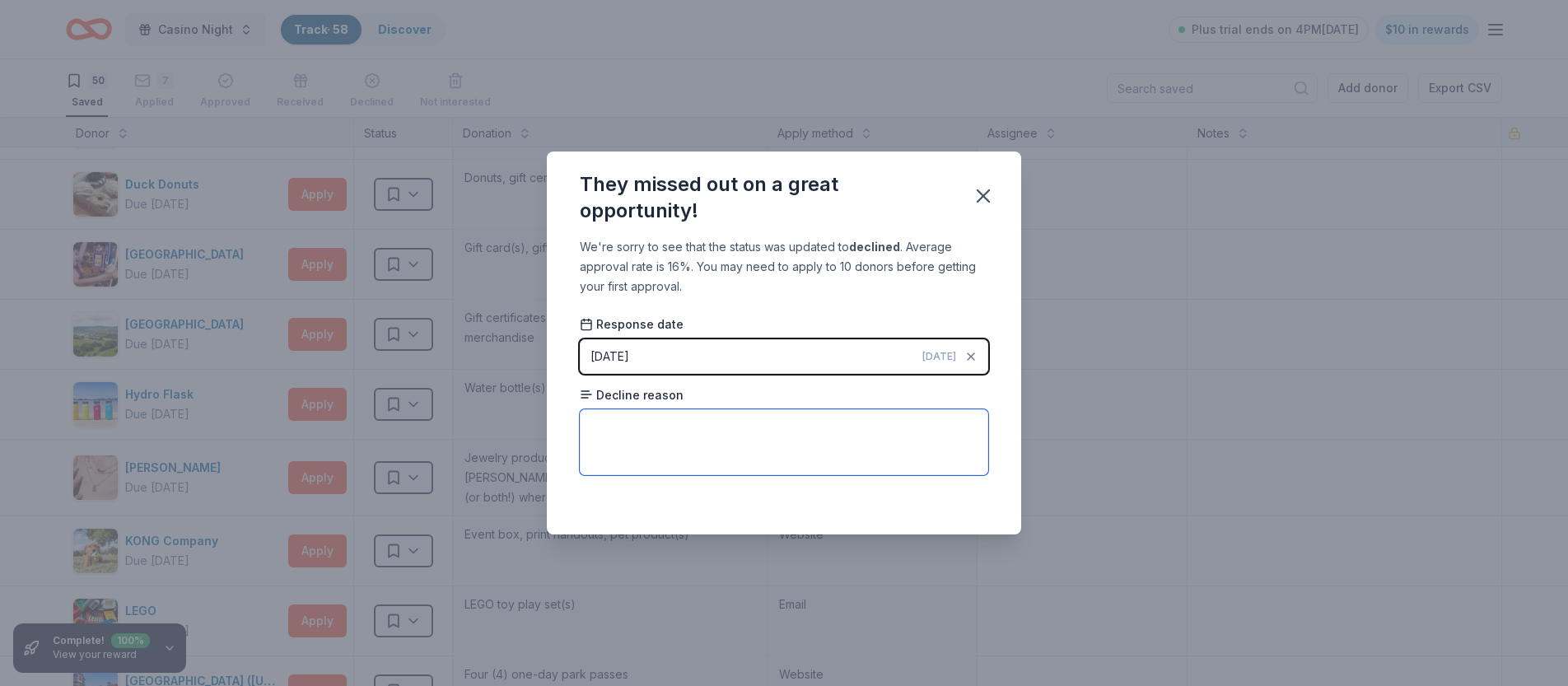
click at [653, 424] on textarea at bounding box center [784, 442] width 409 height 66
type textarea "n"
type textarea "because we are a PTA"
click at [990, 191] on icon "button" at bounding box center [984, 196] width 23 height 23
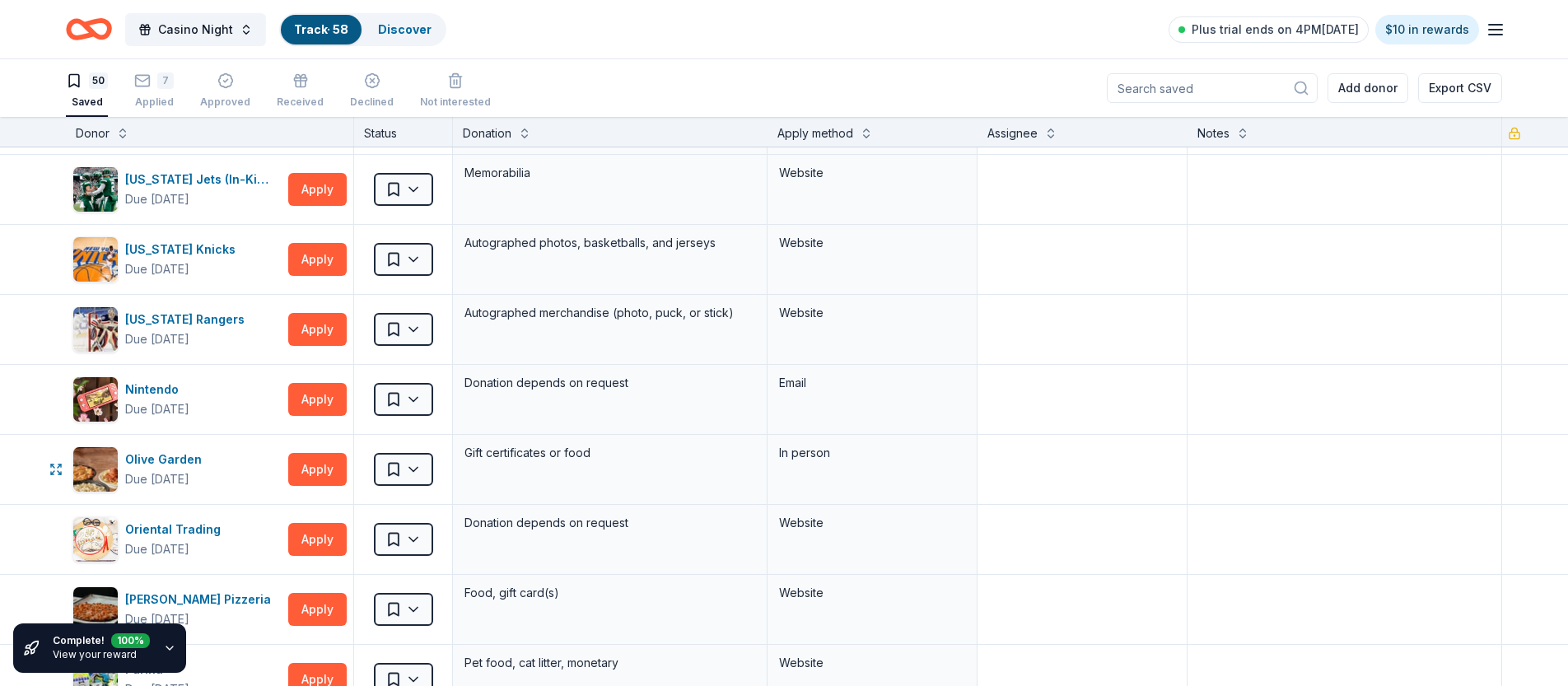
scroll to position [1611, 0]
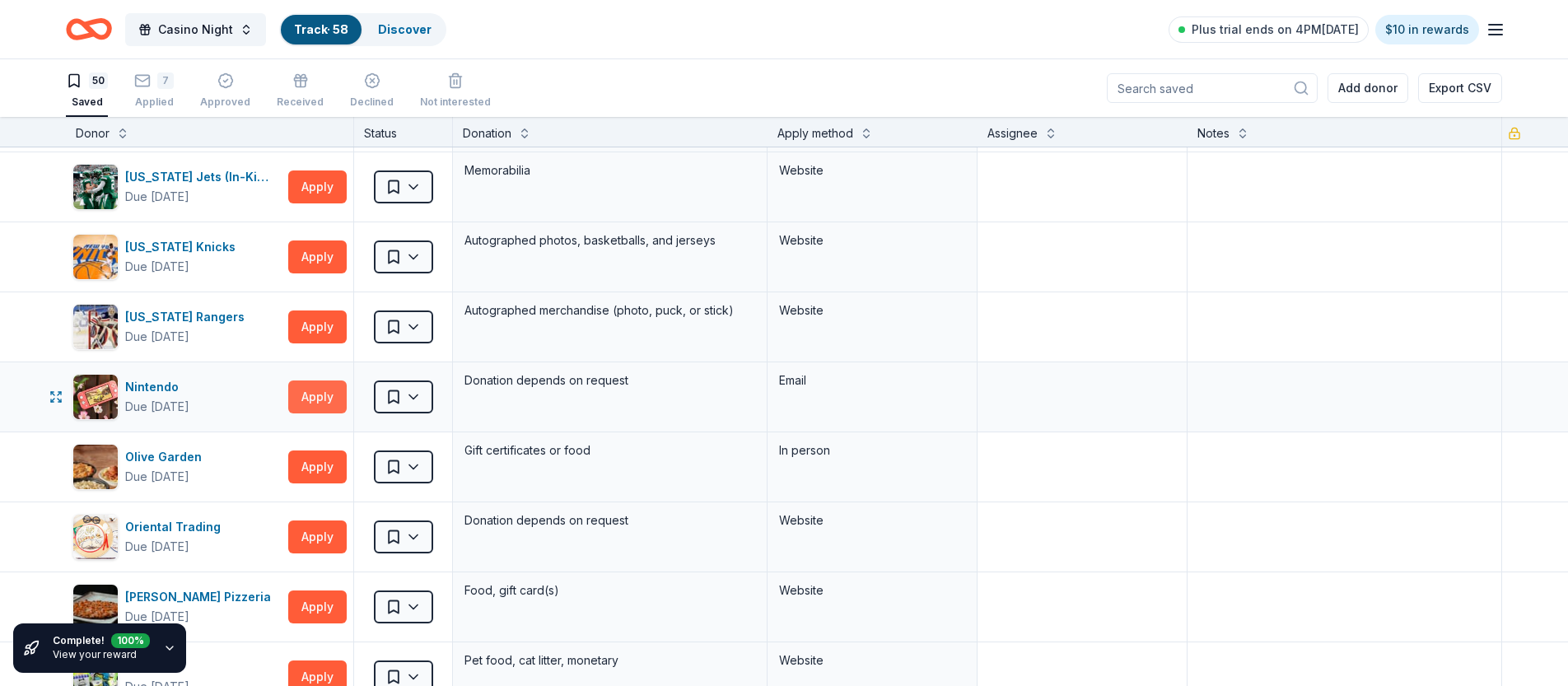
click at [304, 390] on button "Apply" at bounding box center [317, 397] width 58 height 33
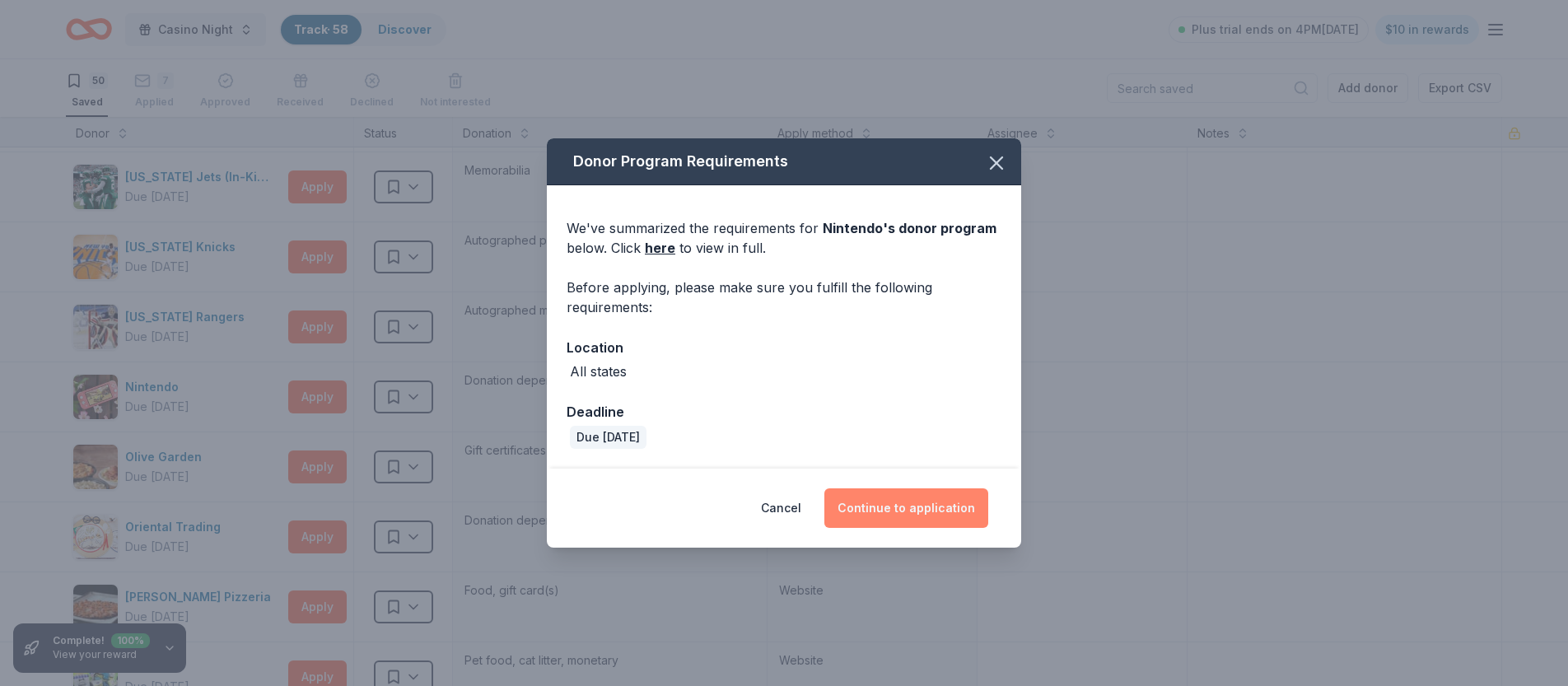
click at [860, 520] on button "Continue to application" at bounding box center [906, 508] width 164 height 40
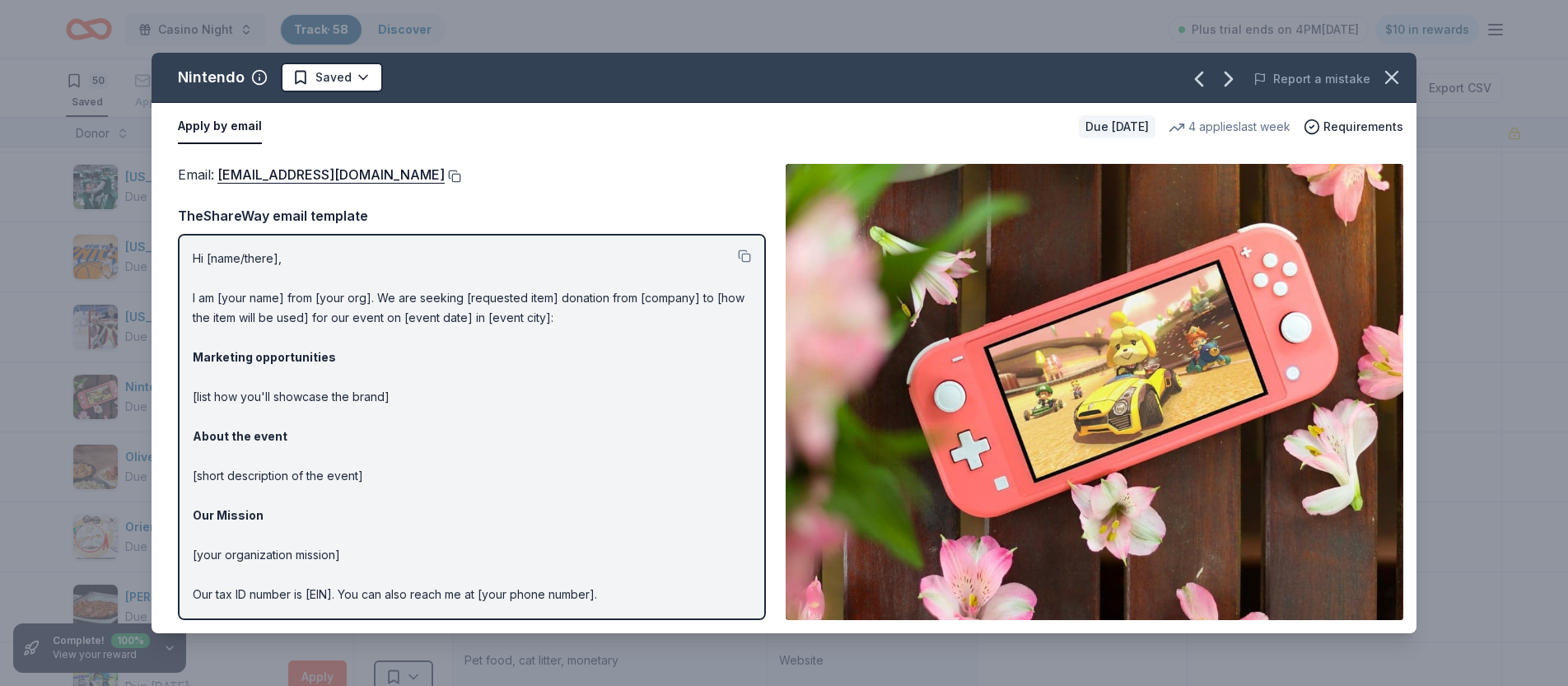
click at [461, 173] on button at bounding box center [453, 176] width 17 height 13
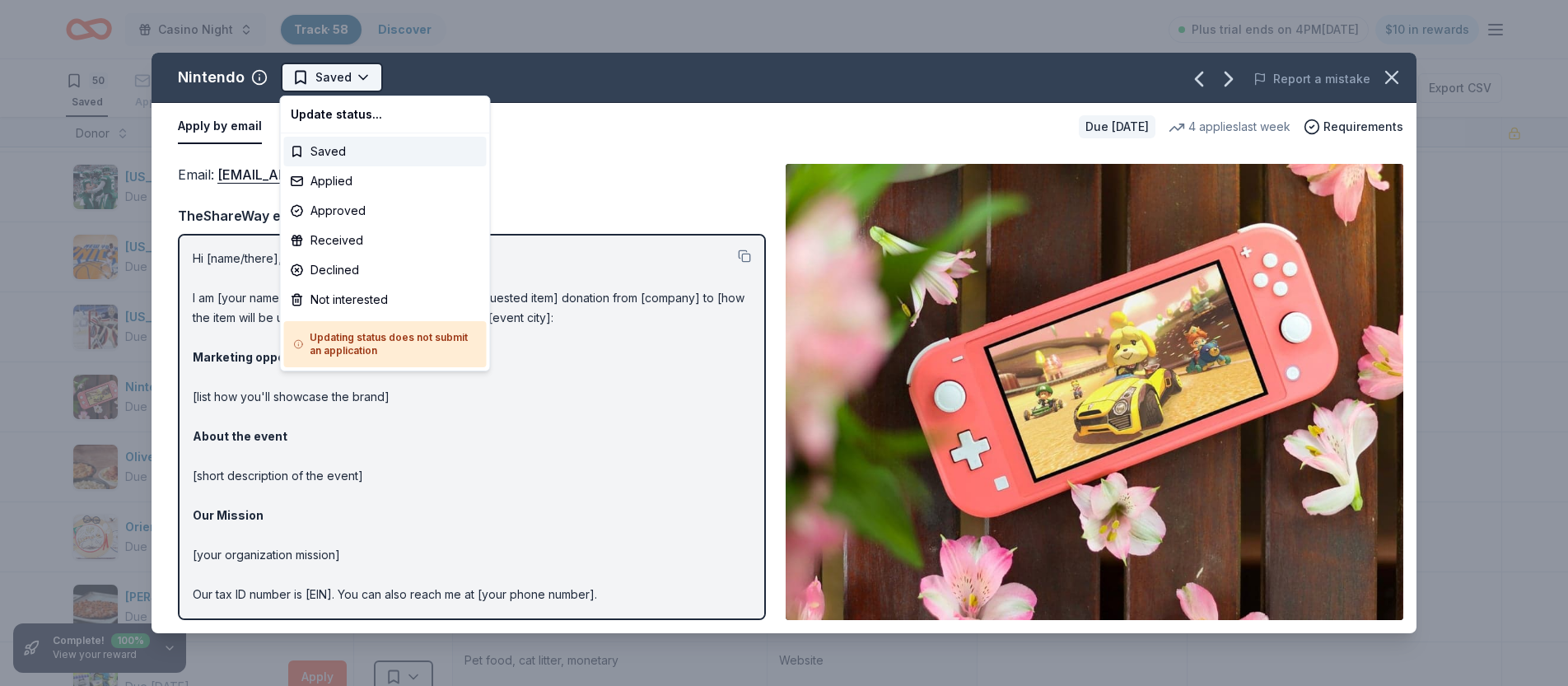
click at [342, 76] on html "Casino Night Track · 58 Discover Plus trial ends on 4PM[DATE] $10 in rewards 50…" at bounding box center [784, 343] width 1568 height 686
click at [314, 184] on div "Applied" at bounding box center [386, 181] width 203 height 30
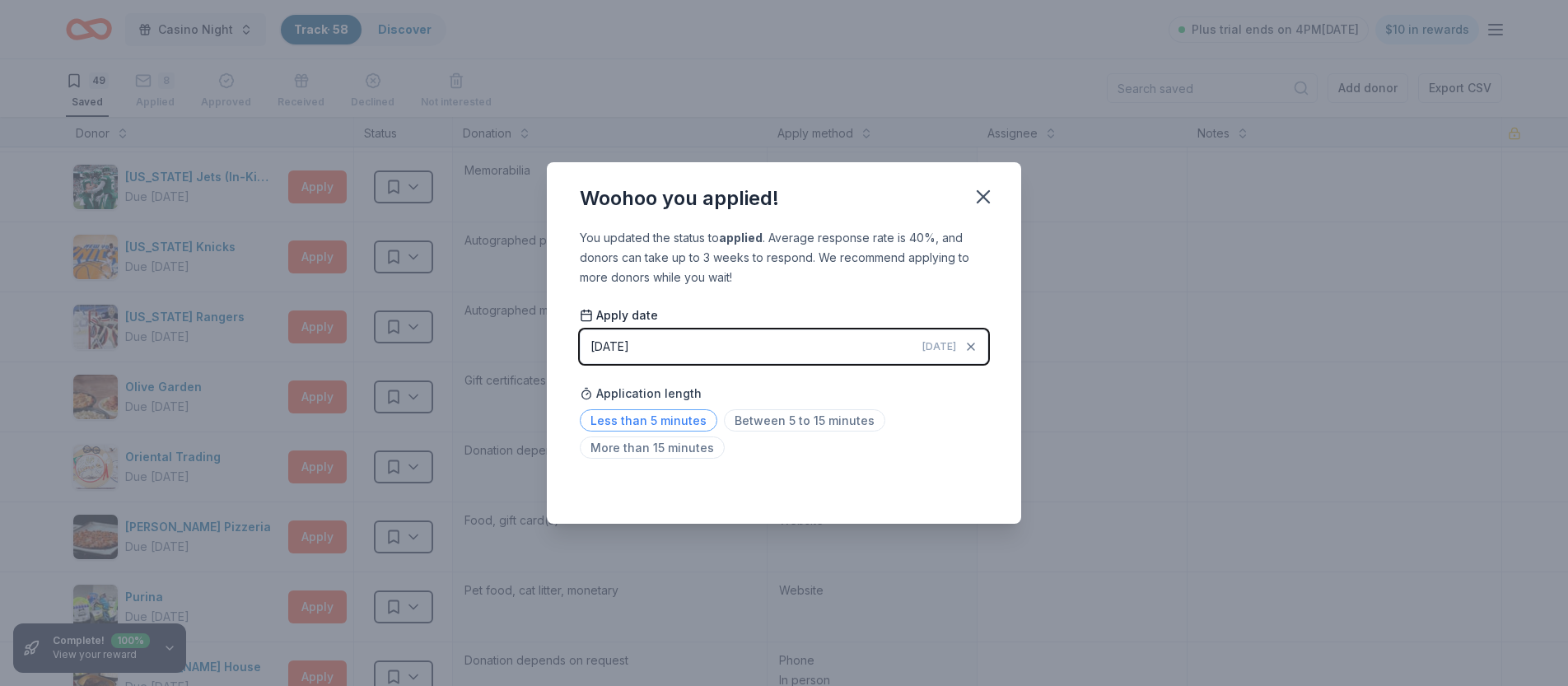
click at [696, 425] on span "Less than 5 minutes" at bounding box center [649, 420] width 138 height 22
click at [990, 194] on icon "button" at bounding box center [984, 197] width 23 height 23
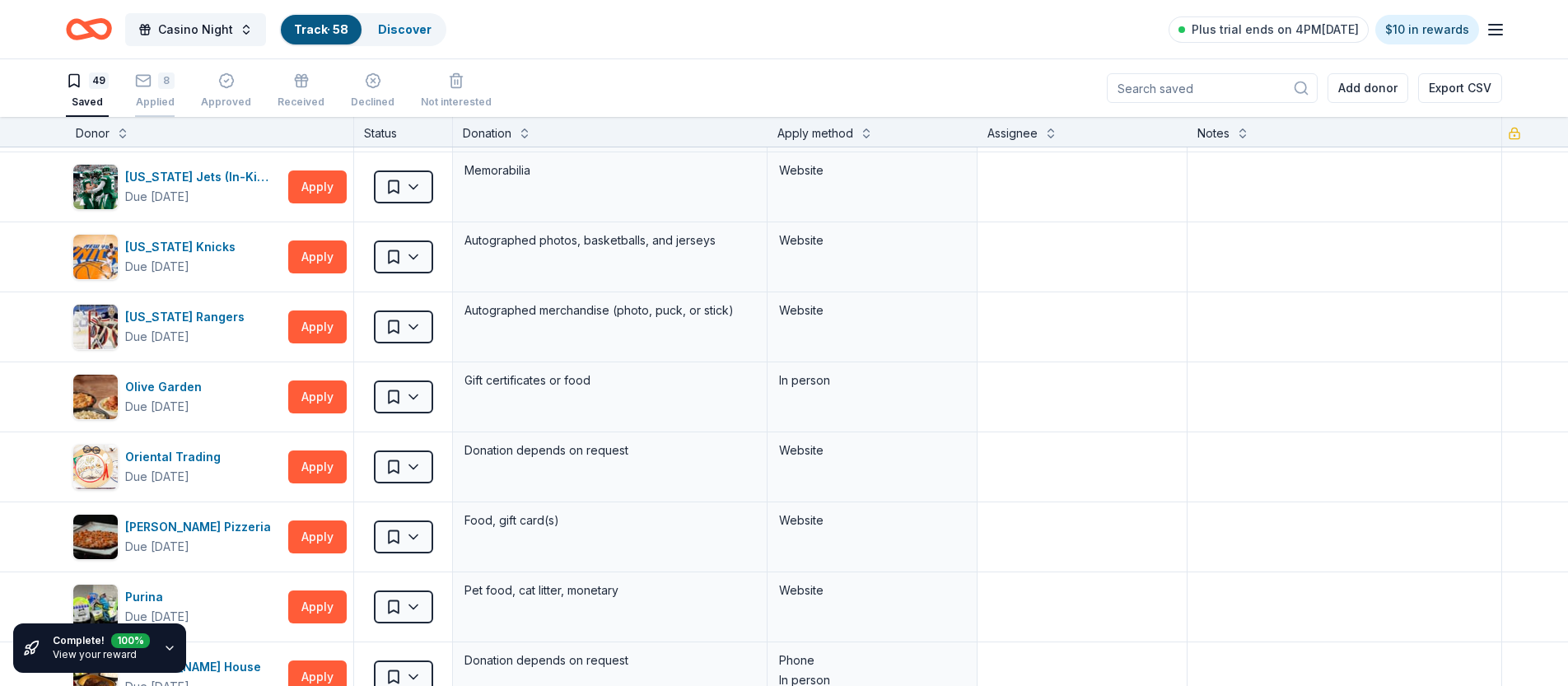
click at [164, 87] on div "8" at bounding box center [166, 81] width 17 height 17
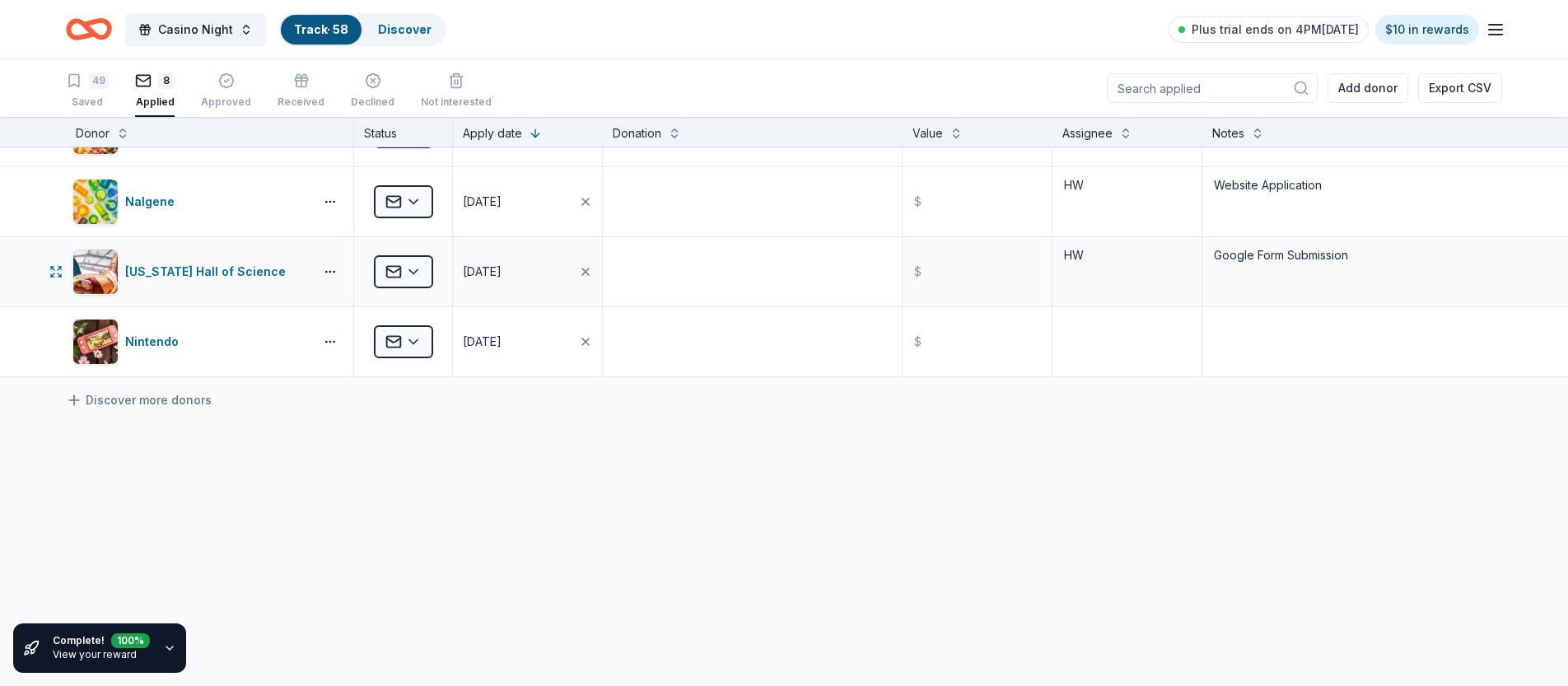
scroll to position [325, 0]
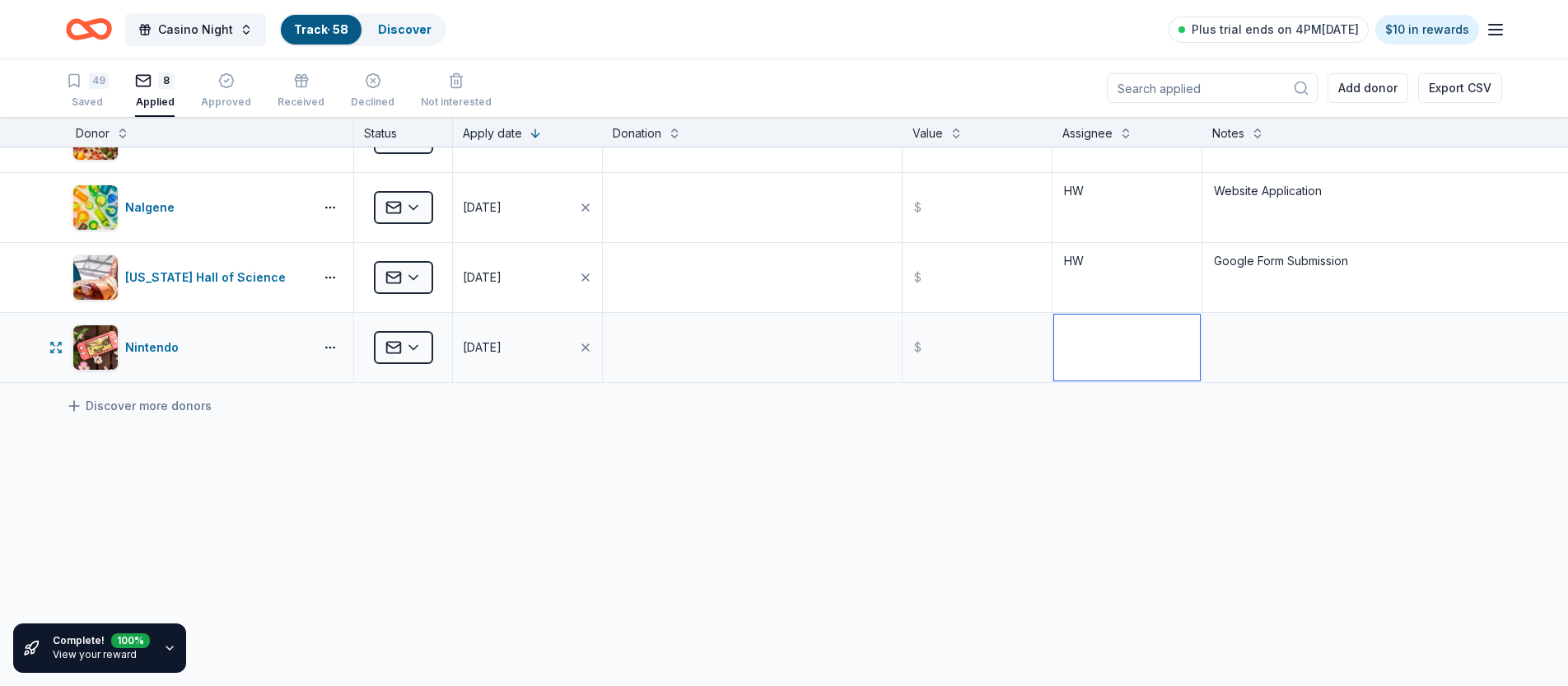
click at [1087, 348] on textarea at bounding box center [1127, 347] width 145 height 66
type textarea "HW"
type textarea "Email"
click at [595, 507] on div "Be A Heart Applied [DATE] $ HW Applied via email Fortina Applied [DATE] $ HW We…" at bounding box center [784, 257] width 1568 height 870
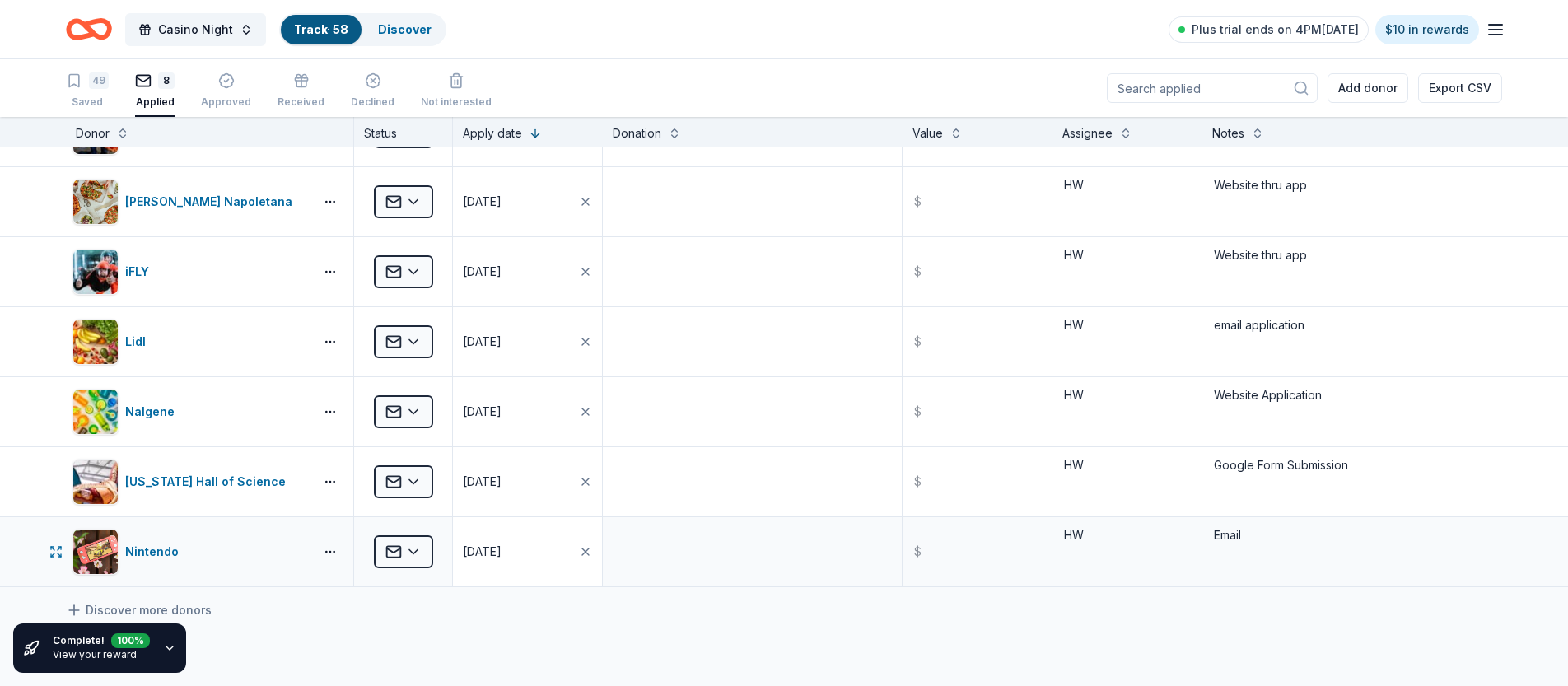
scroll to position [0, 0]
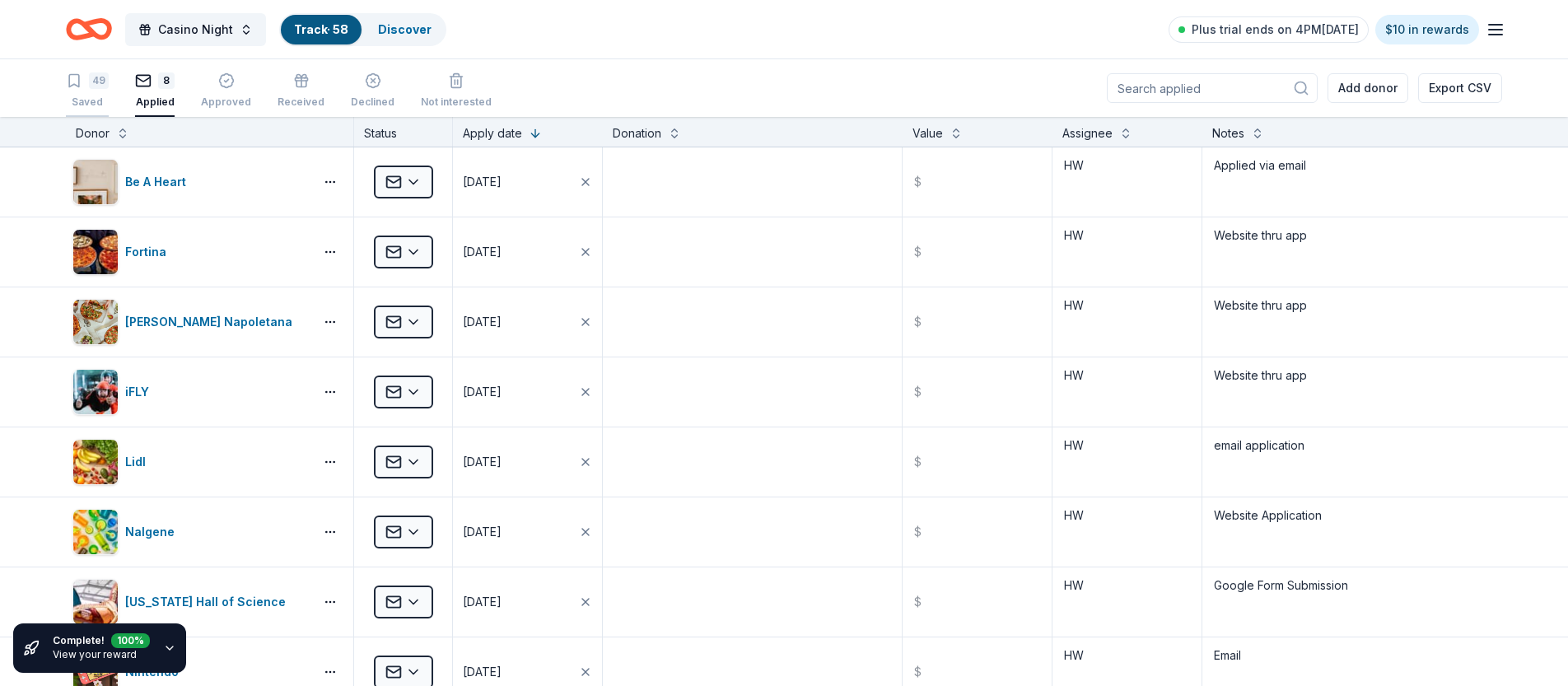
click at [86, 101] on div "Saved" at bounding box center [87, 102] width 43 height 13
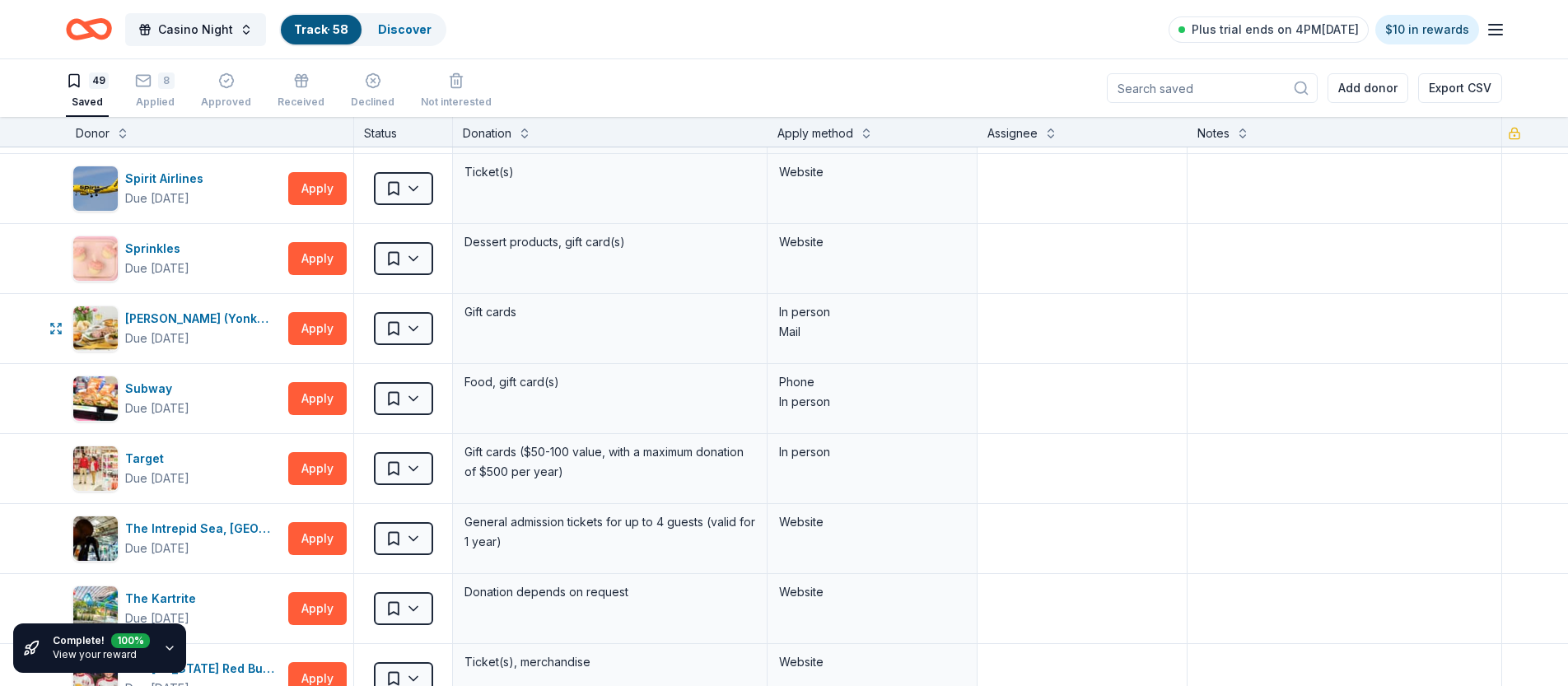
scroll to position [2241, 0]
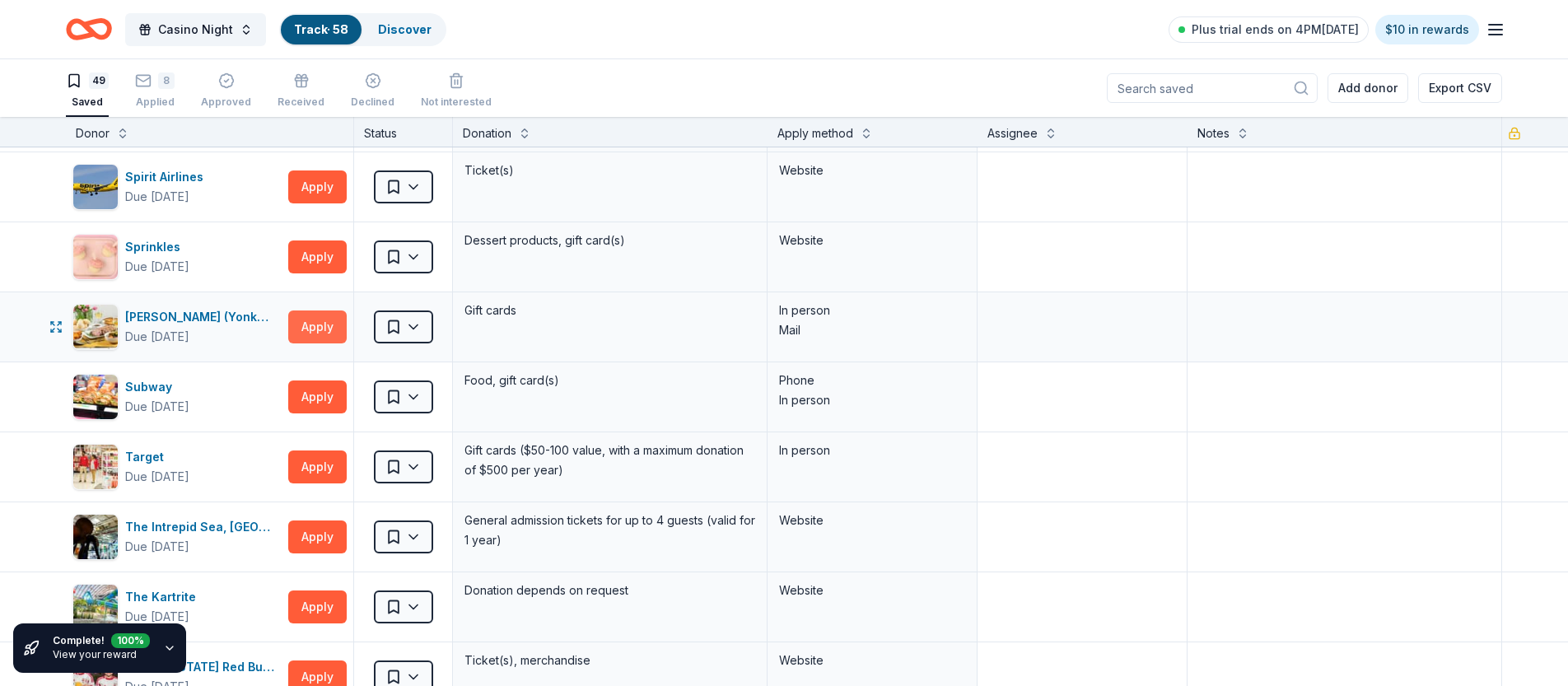
click at [313, 326] on button "Apply" at bounding box center [317, 327] width 58 height 33
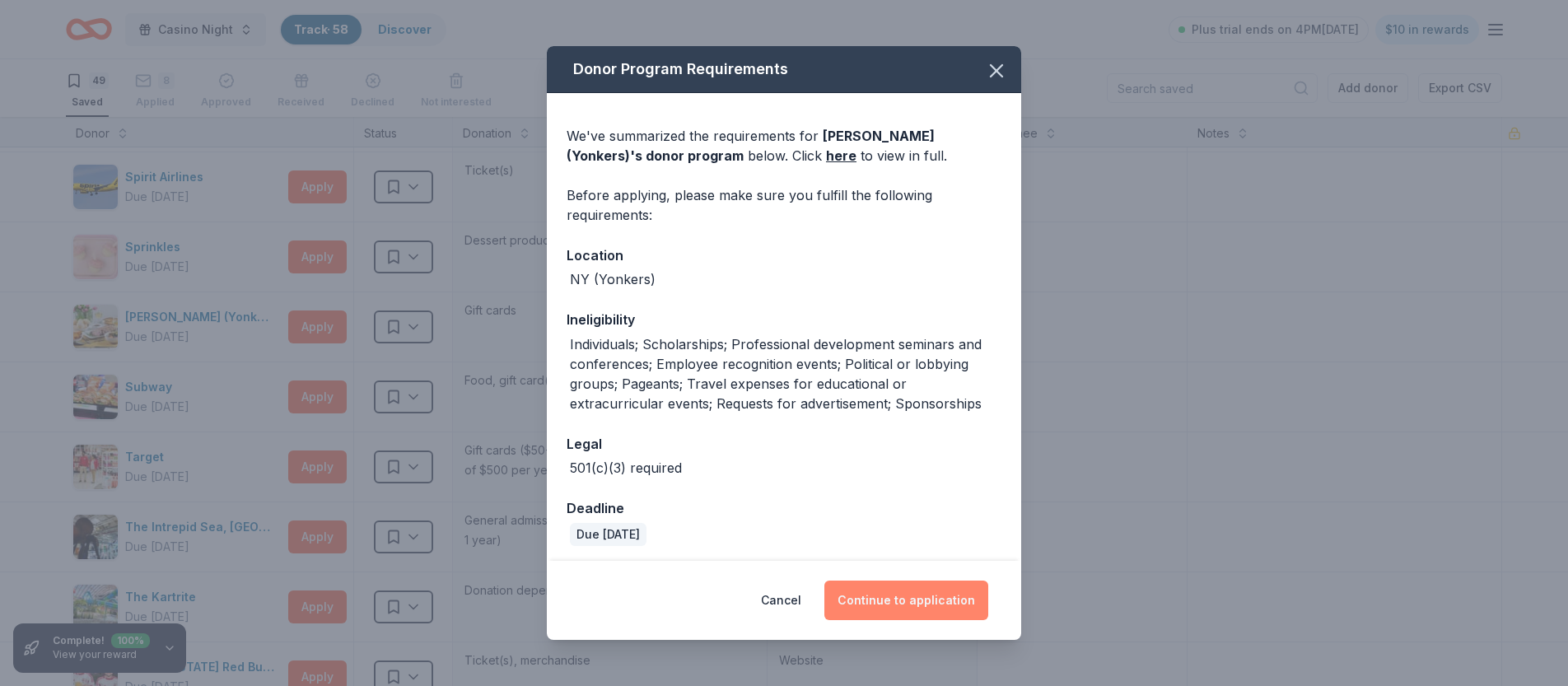
click at [901, 599] on button "Continue to application" at bounding box center [906, 600] width 164 height 40
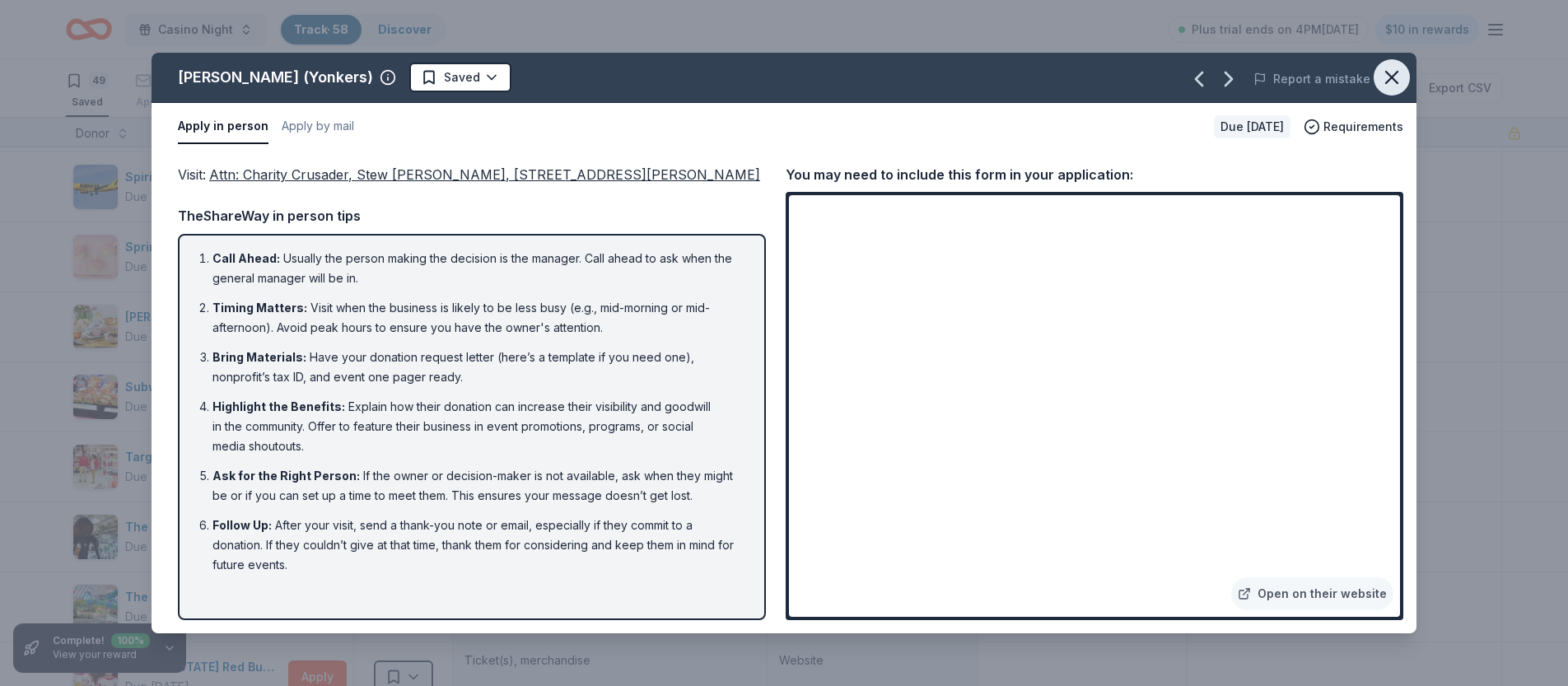
click at [1391, 83] on icon "button" at bounding box center [1392, 77] width 23 height 23
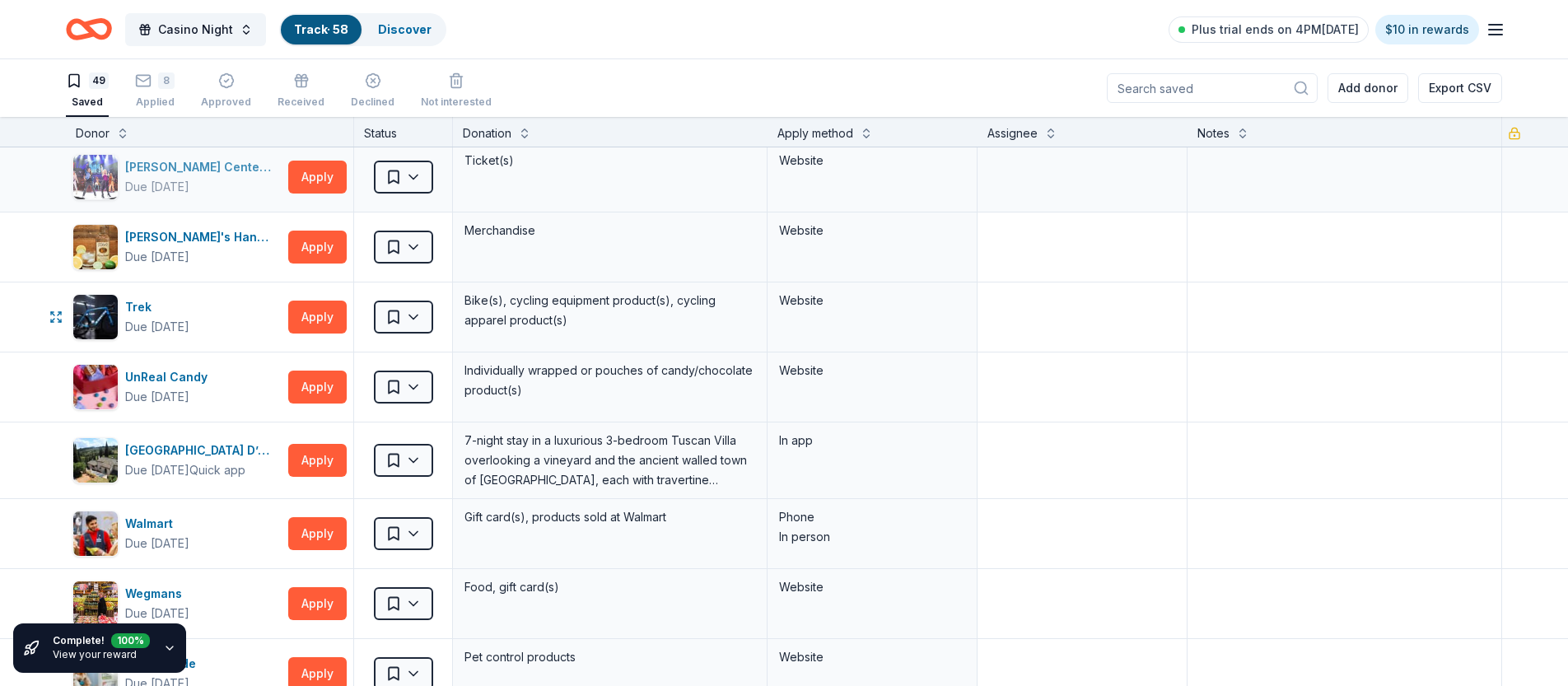
scroll to position [2885, 0]
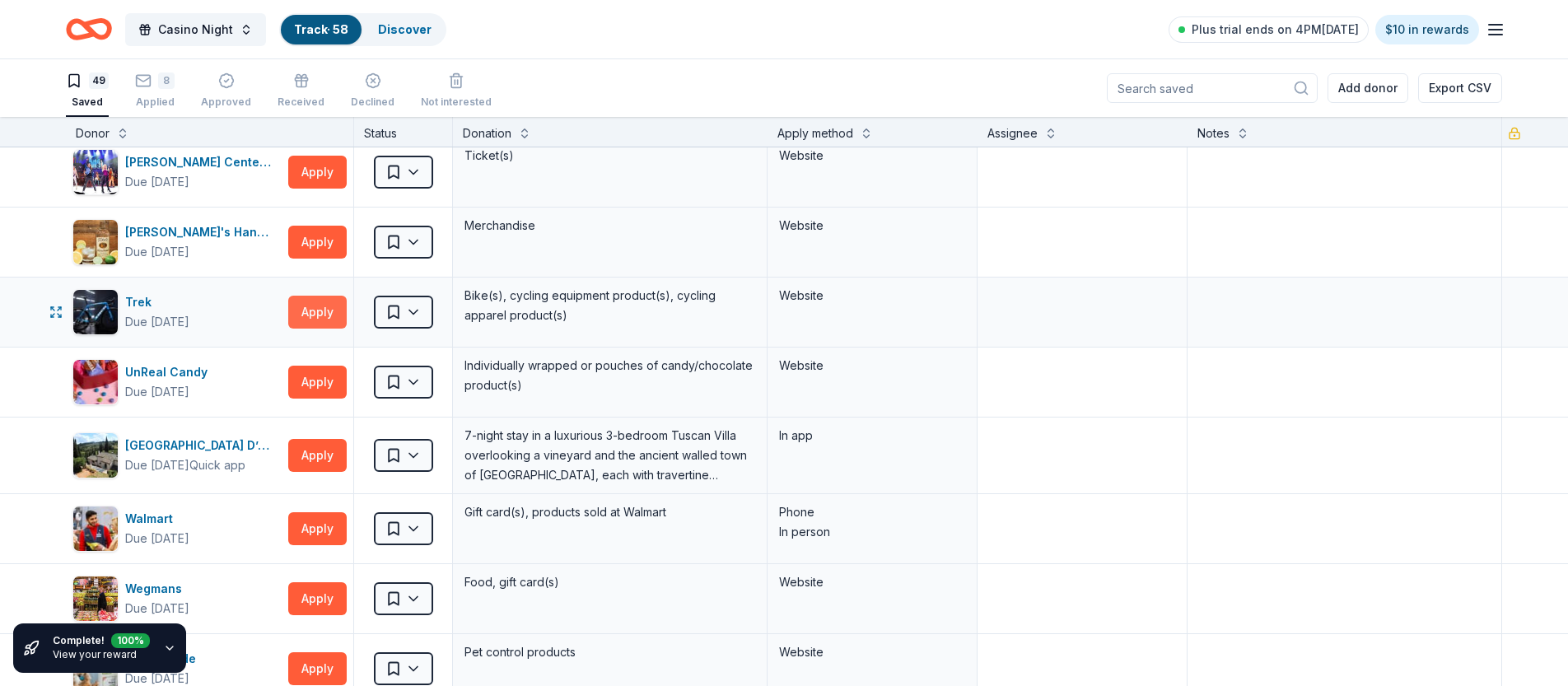
click at [331, 314] on button "Apply" at bounding box center [317, 312] width 58 height 33
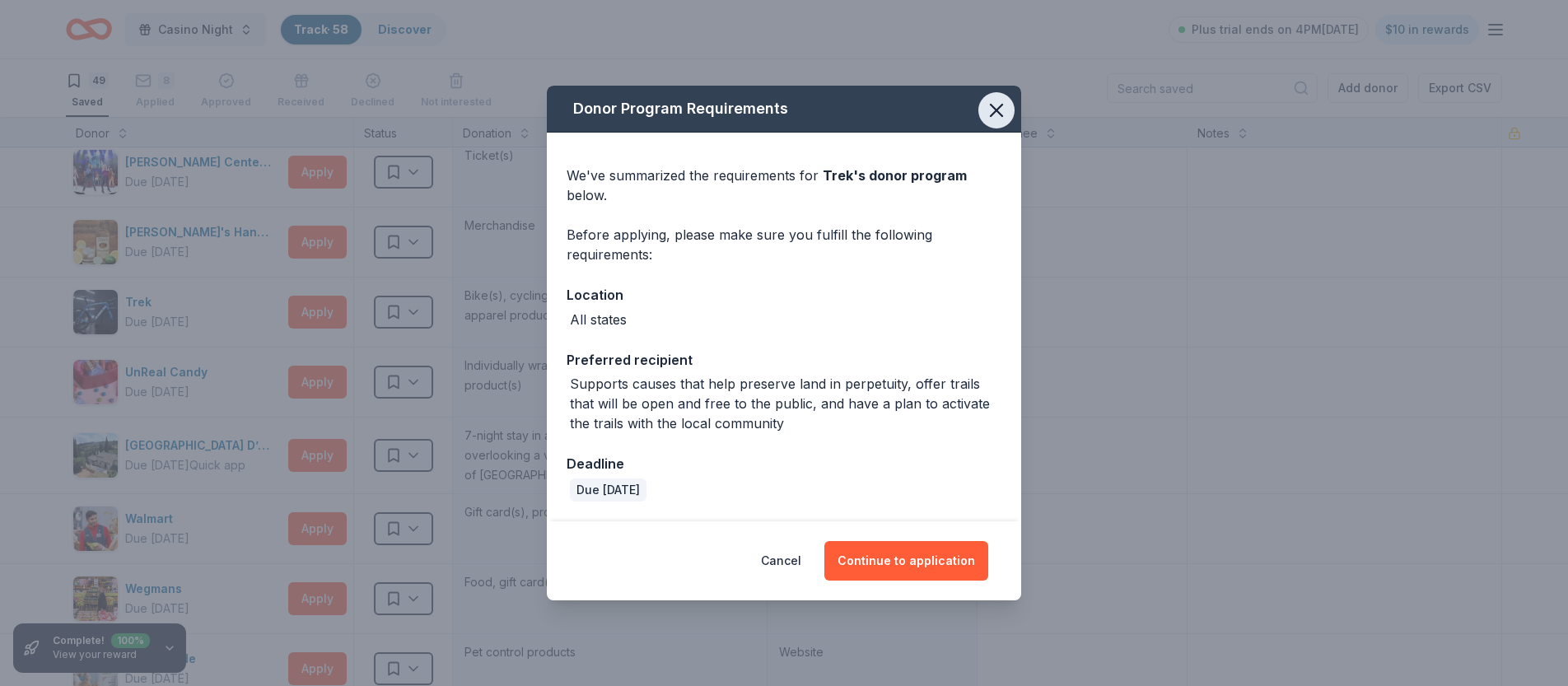
click at [1005, 113] on icon "button" at bounding box center [997, 110] width 23 height 23
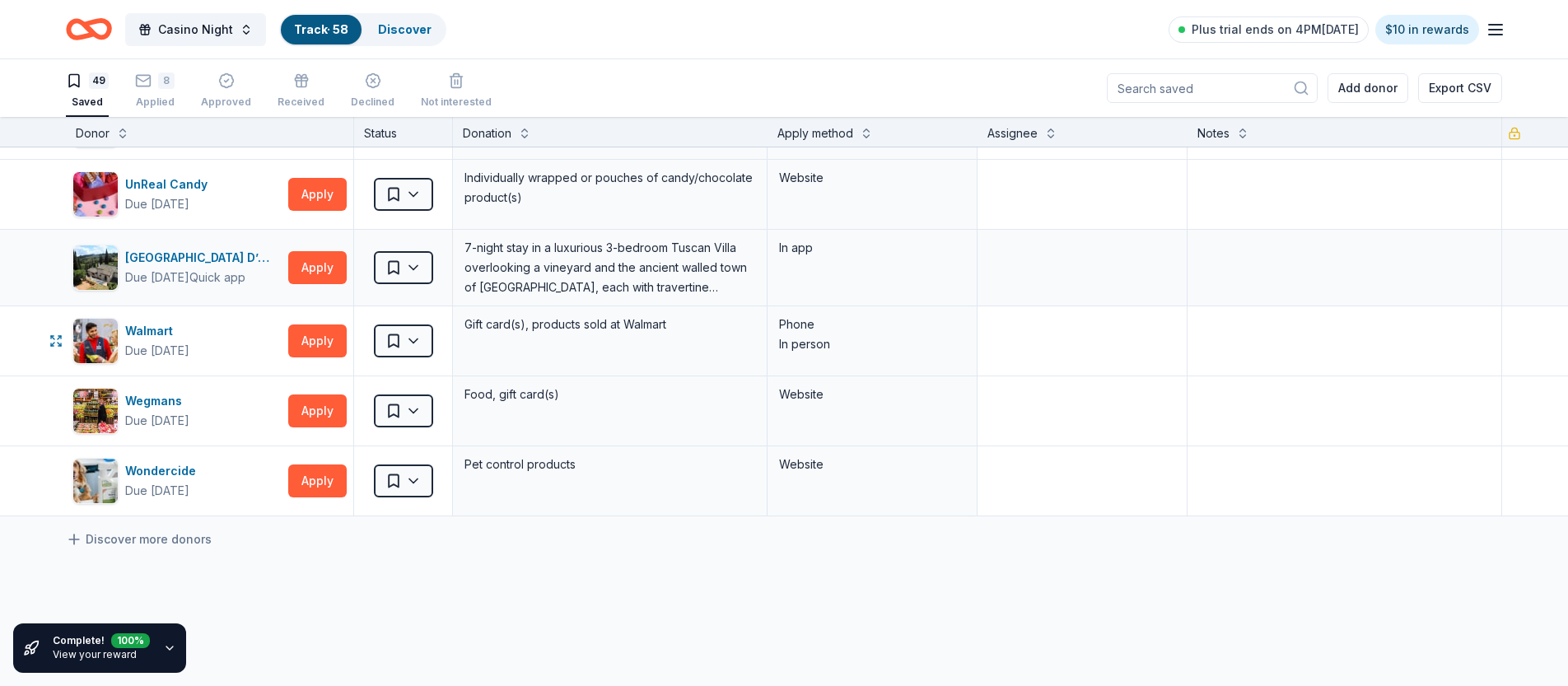
scroll to position [3082, 0]
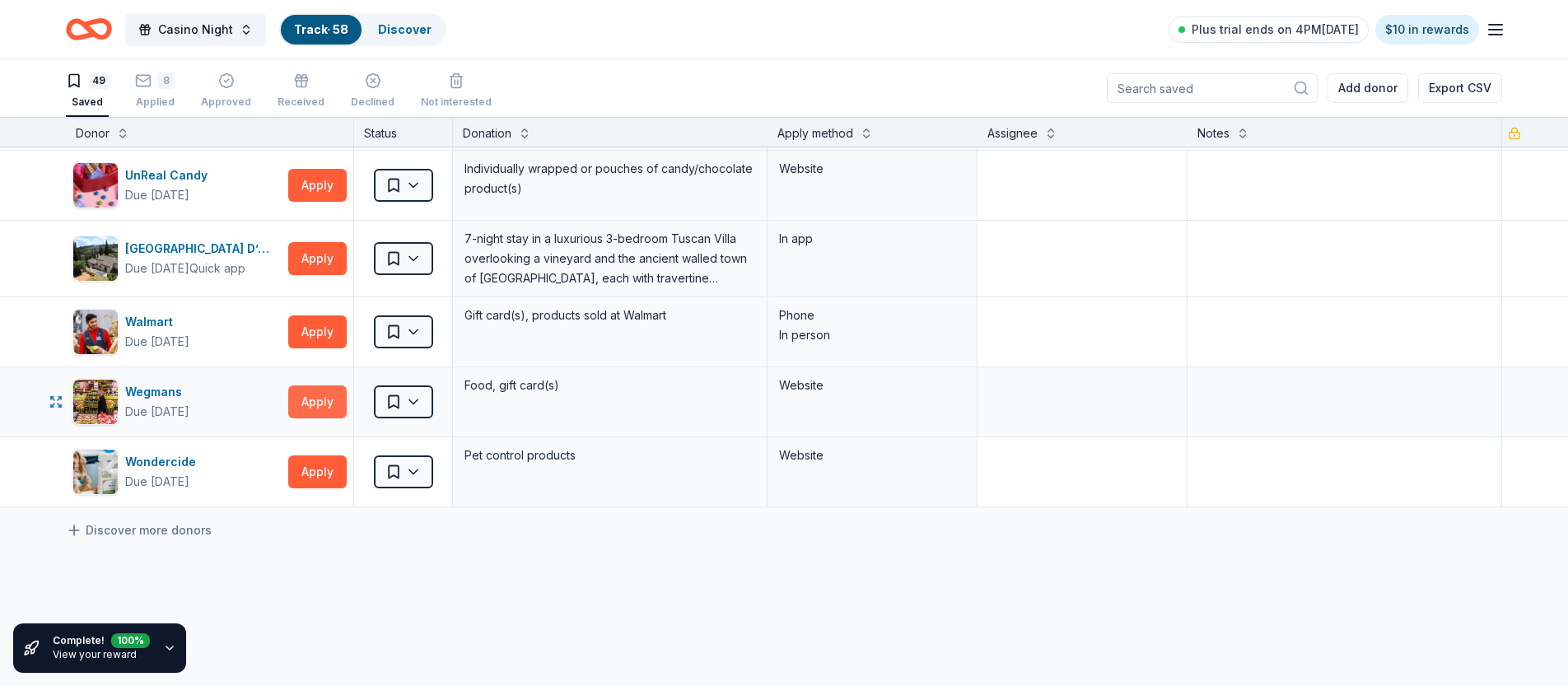
click at [330, 403] on button "Apply" at bounding box center [317, 402] width 58 height 33
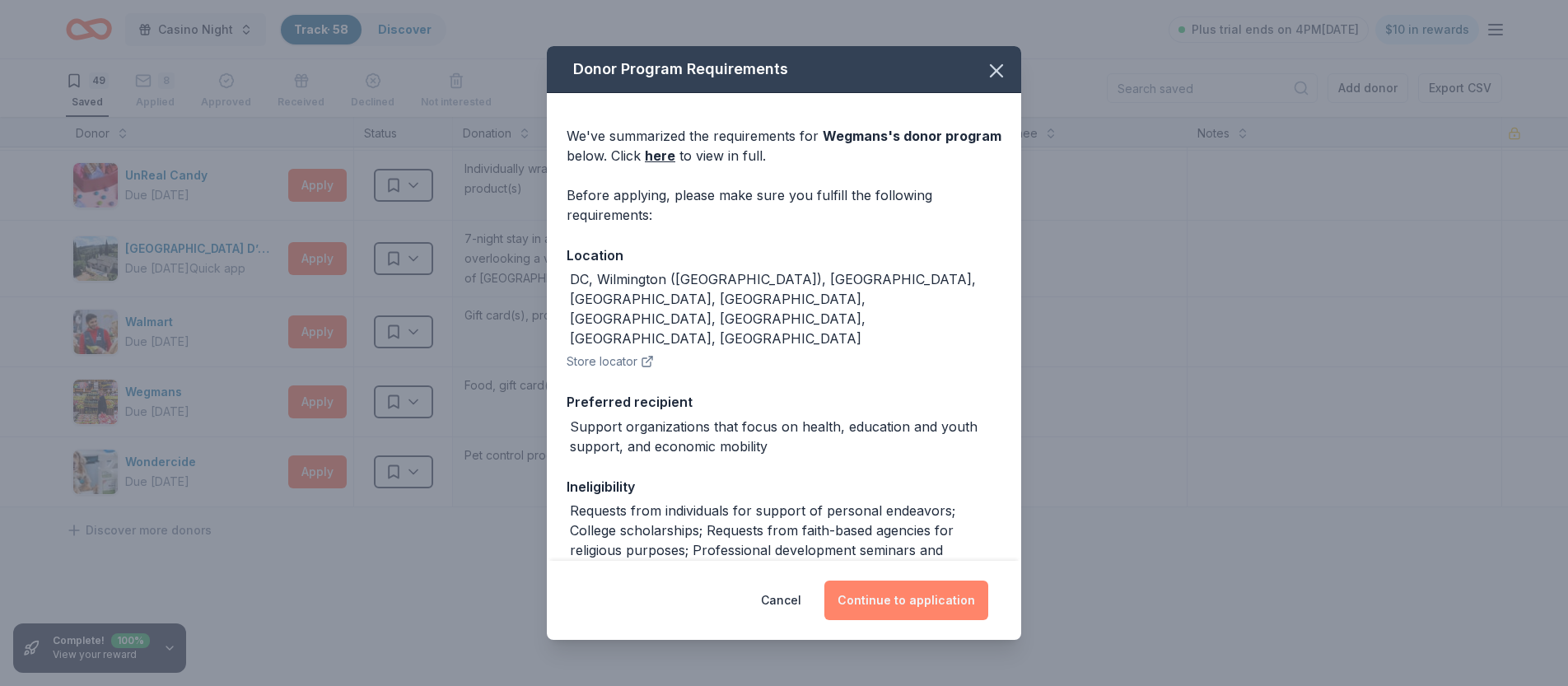
click at [858, 599] on button "Continue to application" at bounding box center [906, 600] width 164 height 40
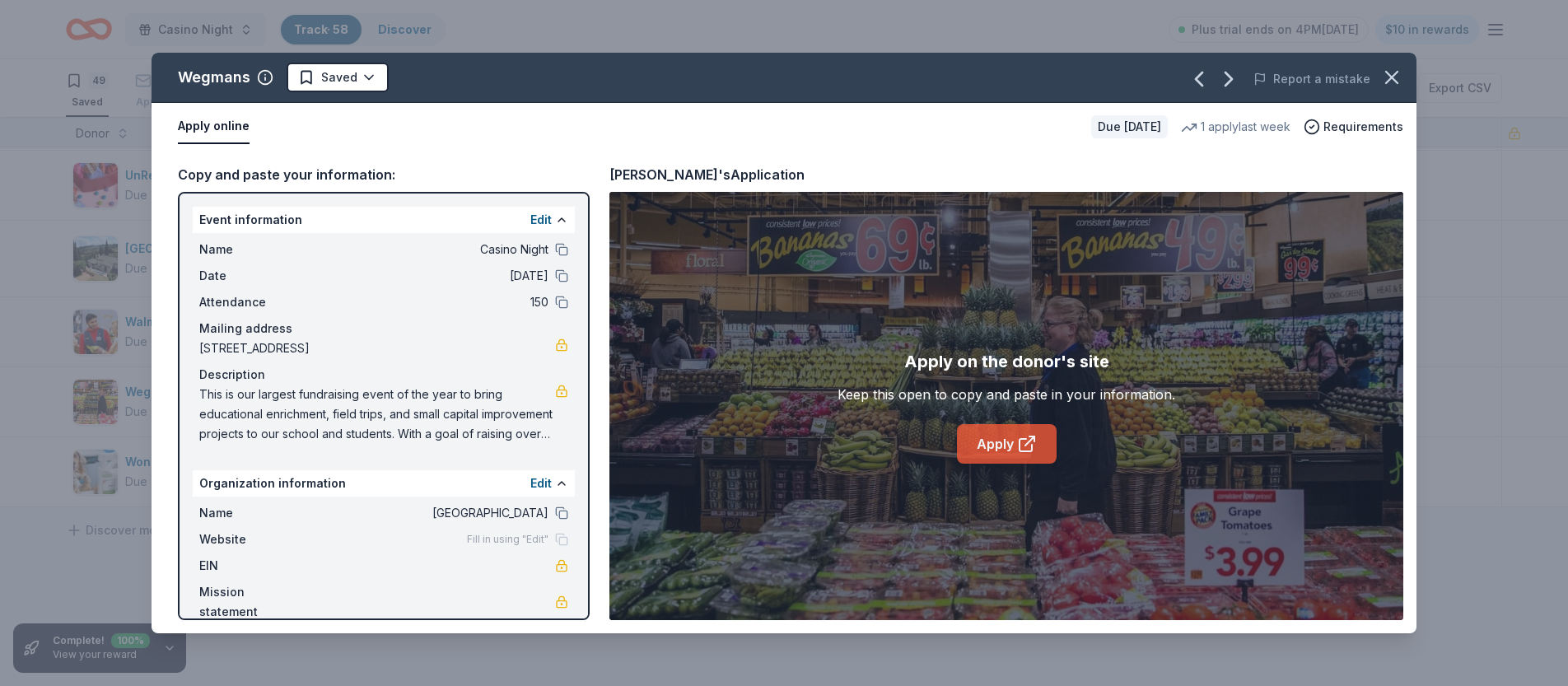
click at [1015, 446] on link "Apply" at bounding box center [1007, 444] width 100 height 40
click at [1375, 71] on button "button" at bounding box center [1392, 77] width 37 height 37
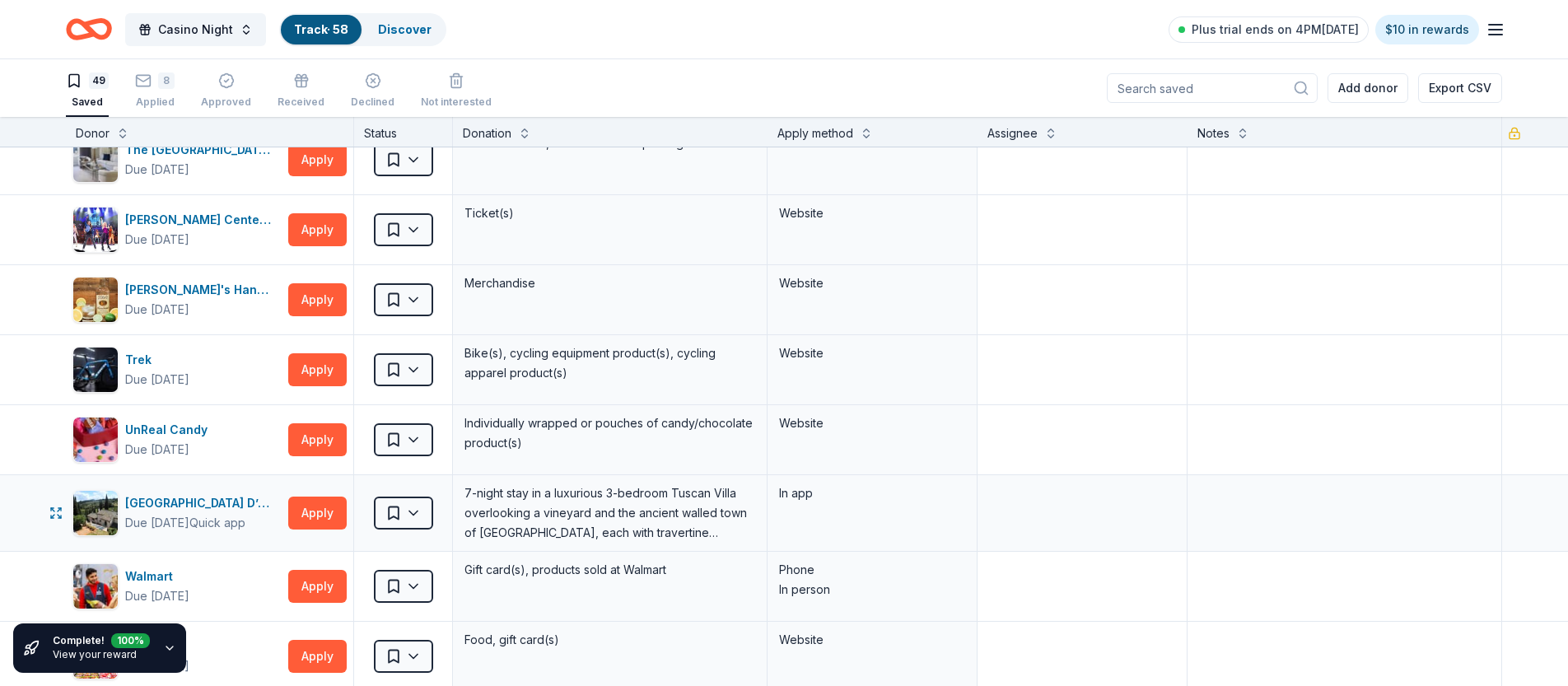
scroll to position [2825, 0]
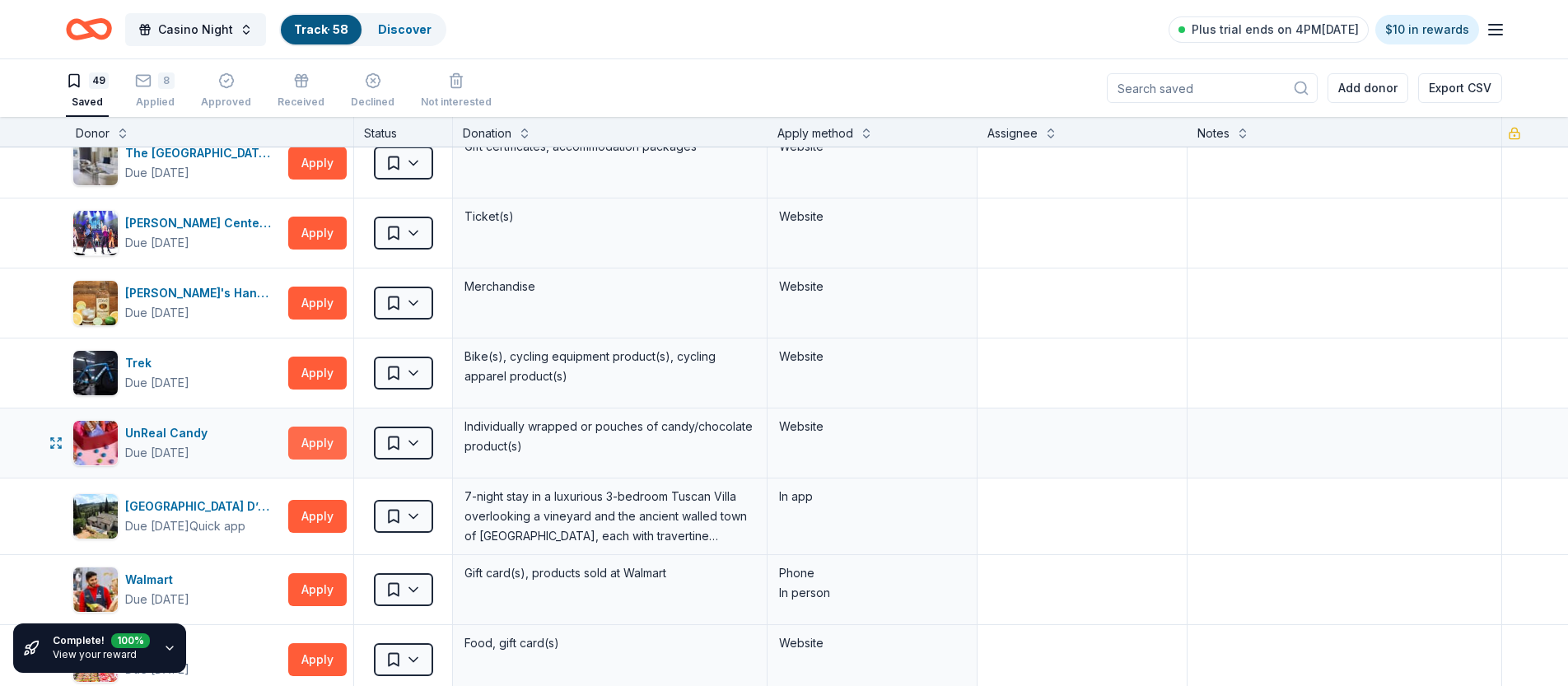
click at [331, 432] on button "Apply" at bounding box center [317, 443] width 58 height 33
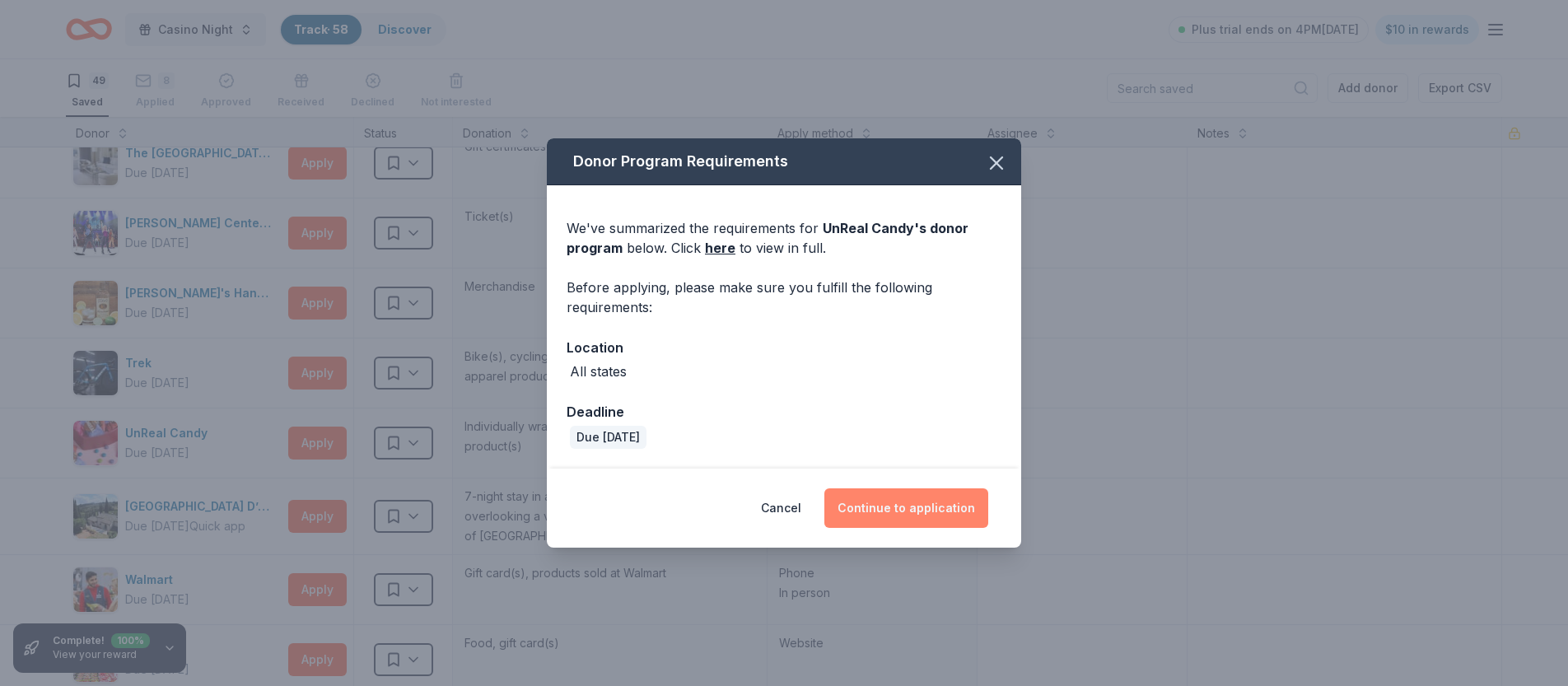
click at [895, 497] on button "Continue to application" at bounding box center [906, 508] width 164 height 40
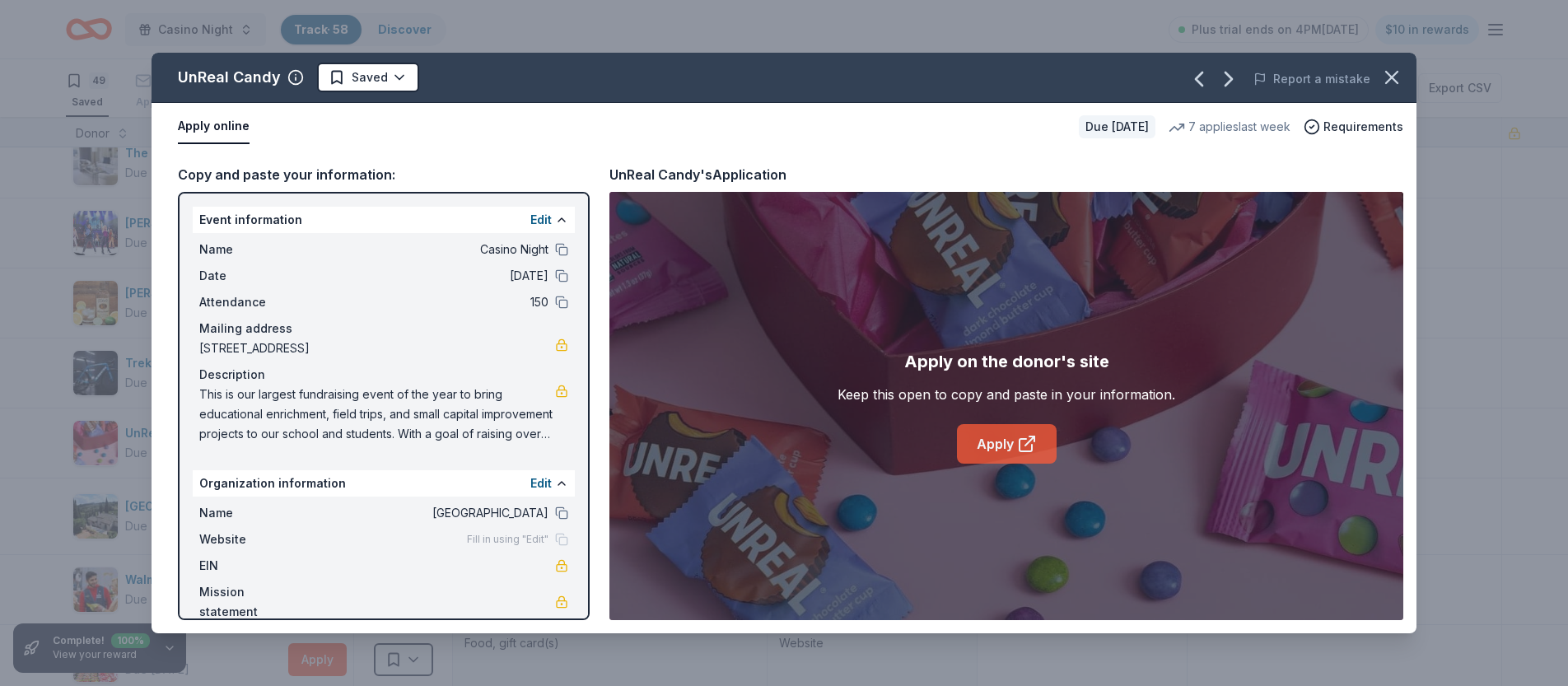
click at [997, 448] on link "Apply" at bounding box center [1007, 444] width 100 height 40
click at [1044, 439] on link "Apply" at bounding box center [1007, 444] width 100 height 40
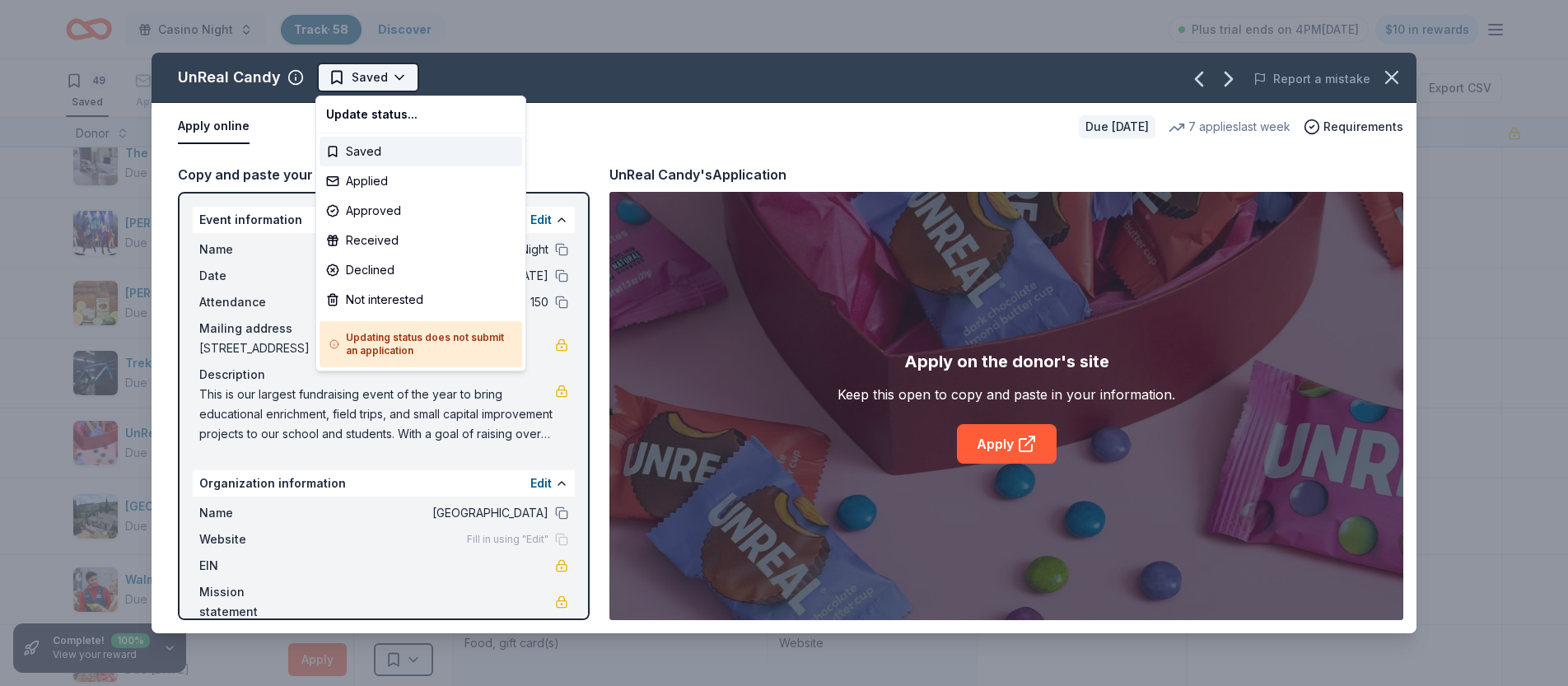
click at [396, 80] on html "Casino Night Track · 58 Discover Plus trial ends on 4PM[DATE] $10 in rewards 49…" at bounding box center [784, 343] width 1568 height 686
click at [368, 179] on div "Applied" at bounding box center [421, 181] width 203 height 30
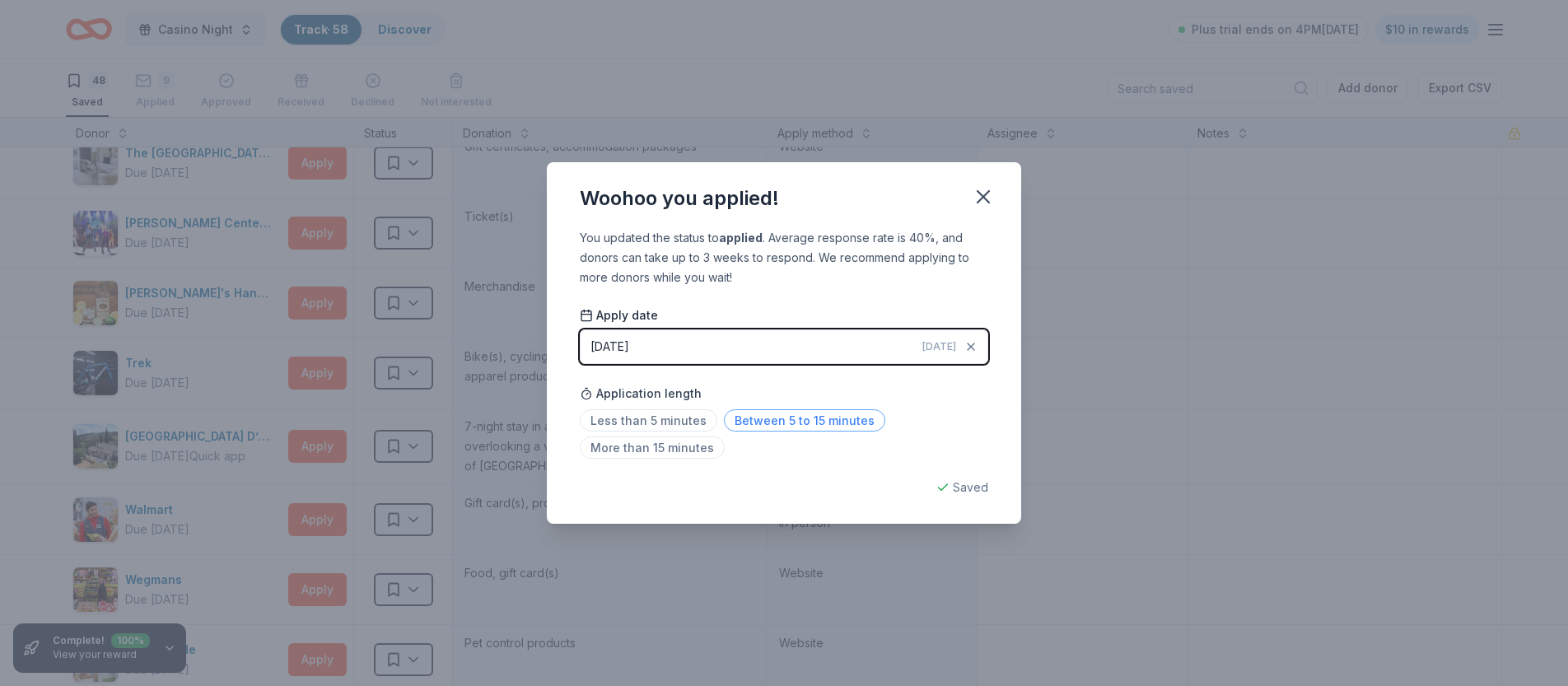
click at [757, 427] on span "Between 5 to 15 minutes" at bounding box center [804, 420] width 161 height 22
click at [987, 195] on icon "button" at bounding box center [984, 197] width 23 height 23
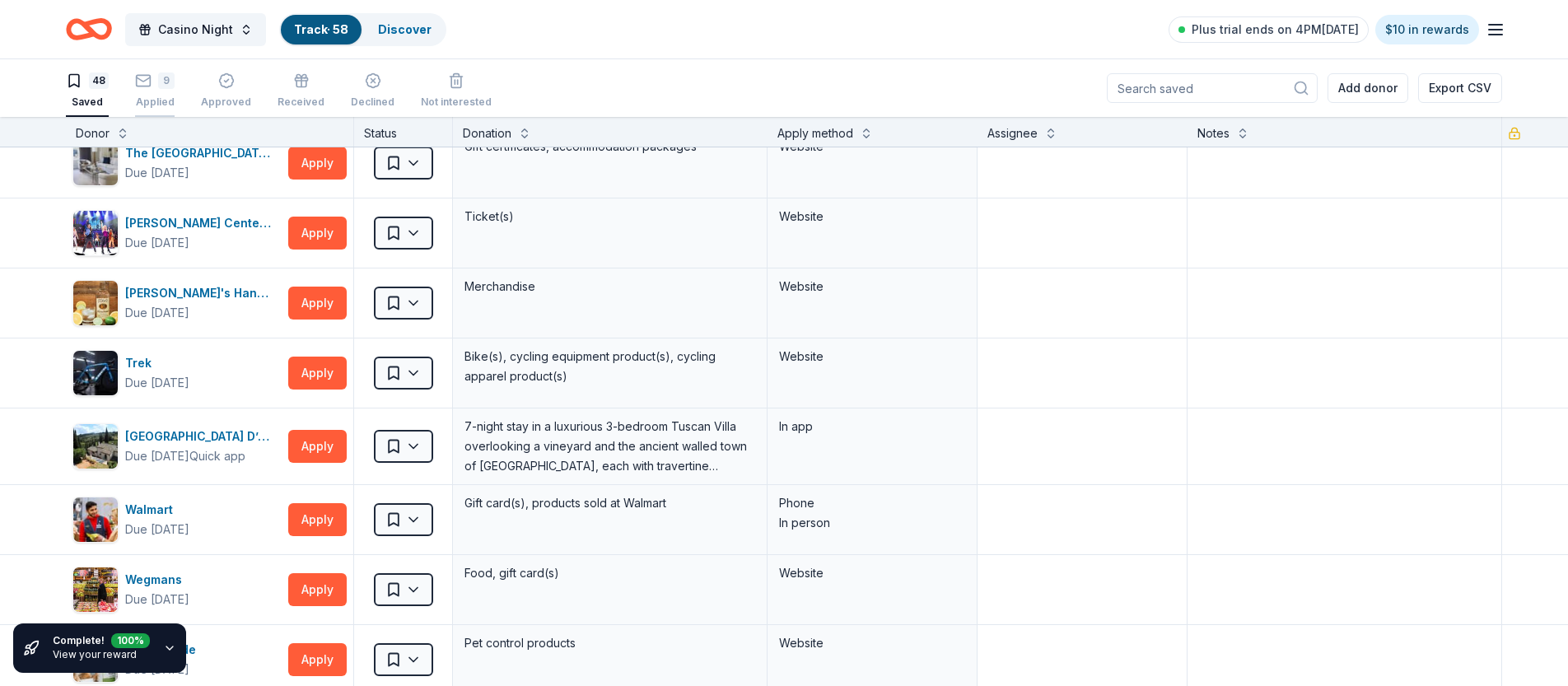
click at [162, 90] on div "9 Applied" at bounding box center [155, 91] width 40 height 37
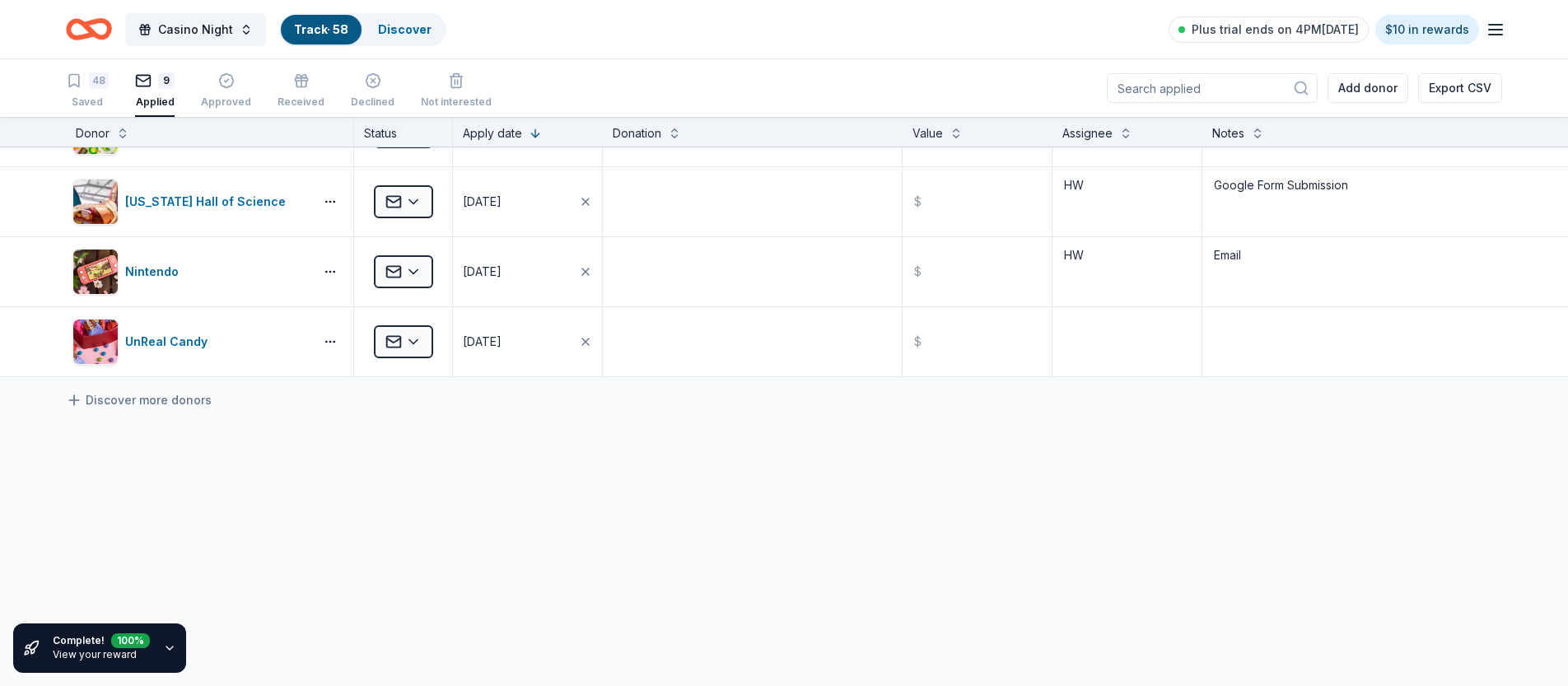
scroll to position [400, 0]
click at [1093, 340] on textarea at bounding box center [1127, 341] width 145 height 66
type textarea "HW"
type textarea "Signed up for their portal"
click at [517, 473] on div "Be A Heart Applied [DATE] $ HW Applied via email Fortina Applied [DATE] $ HW We…" at bounding box center [784, 217] width 1568 height 939
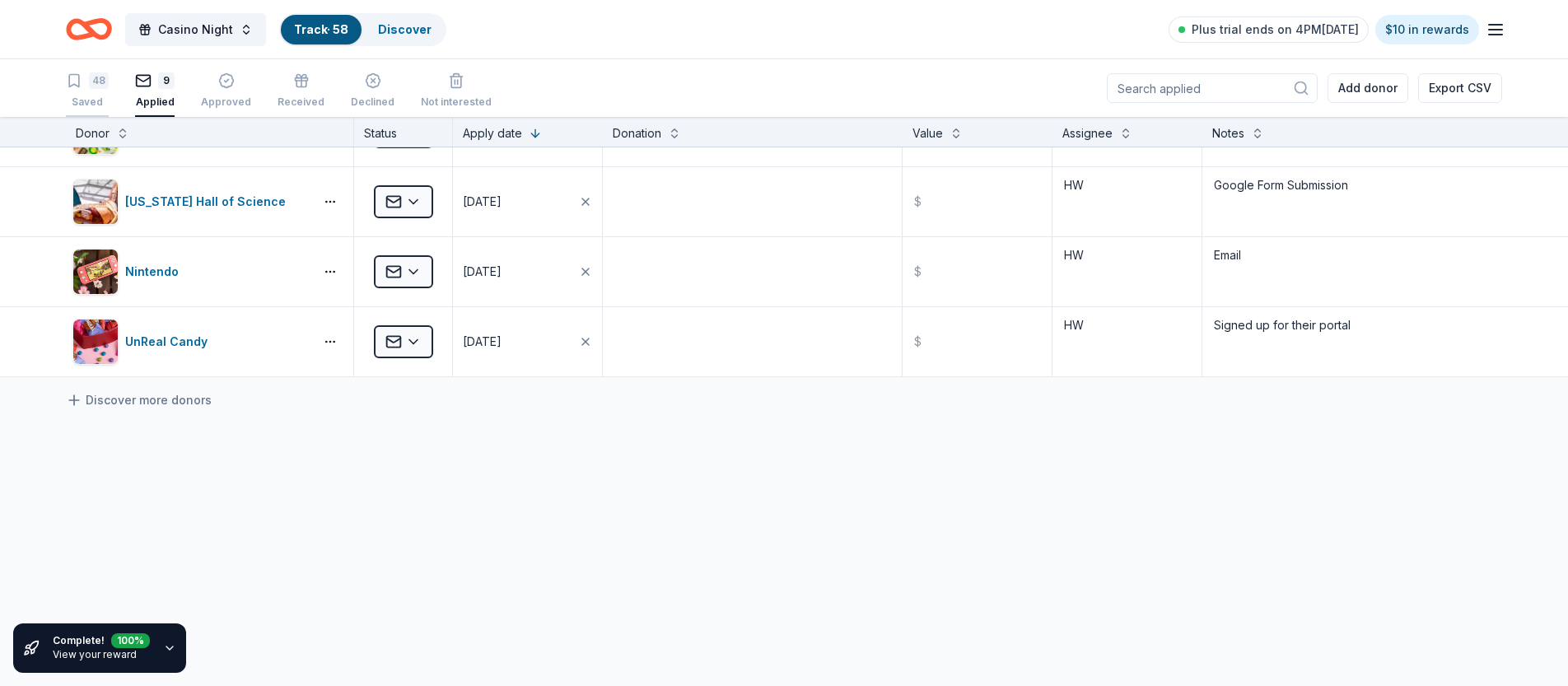
click at [88, 91] on div "48 Saved" at bounding box center [87, 91] width 43 height 37
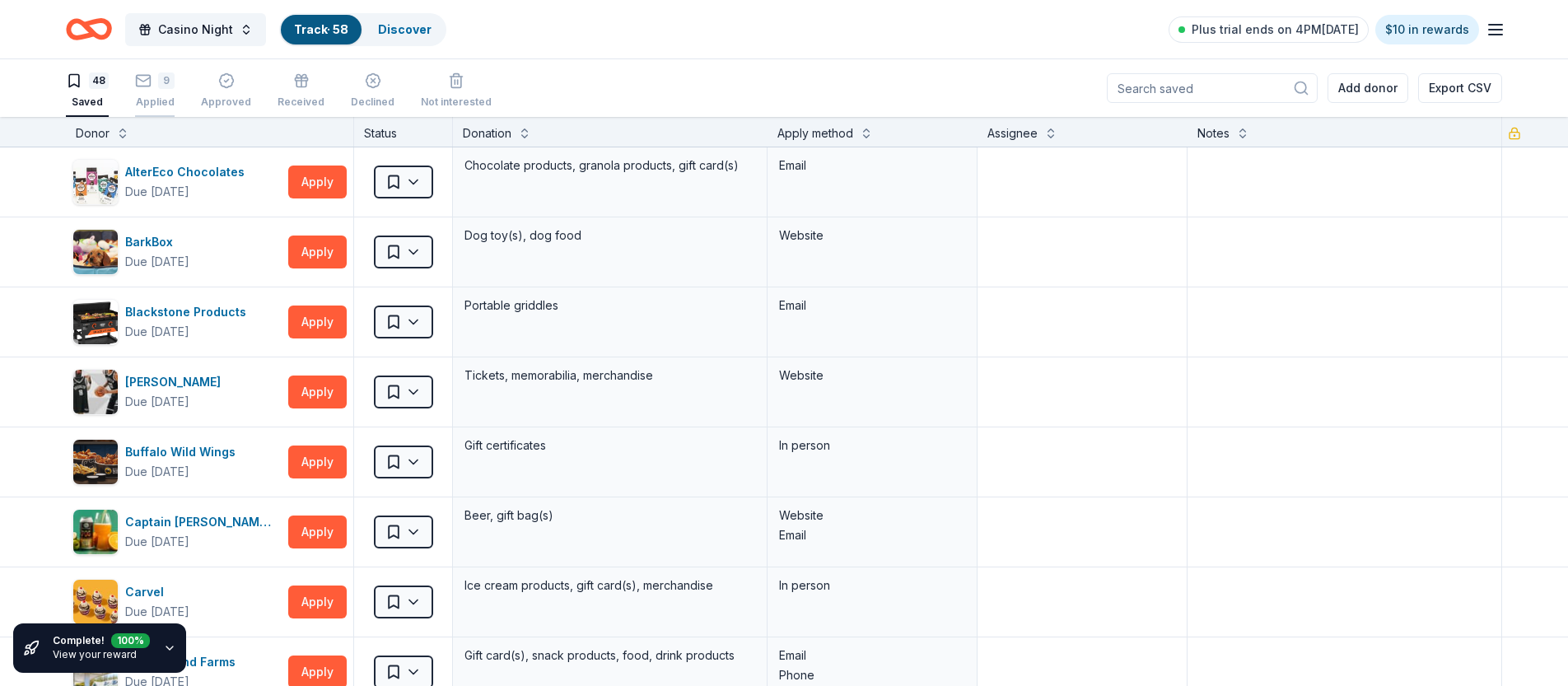
click at [158, 94] on div "9 Applied" at bounding box center [155, 91] width 40 height 37
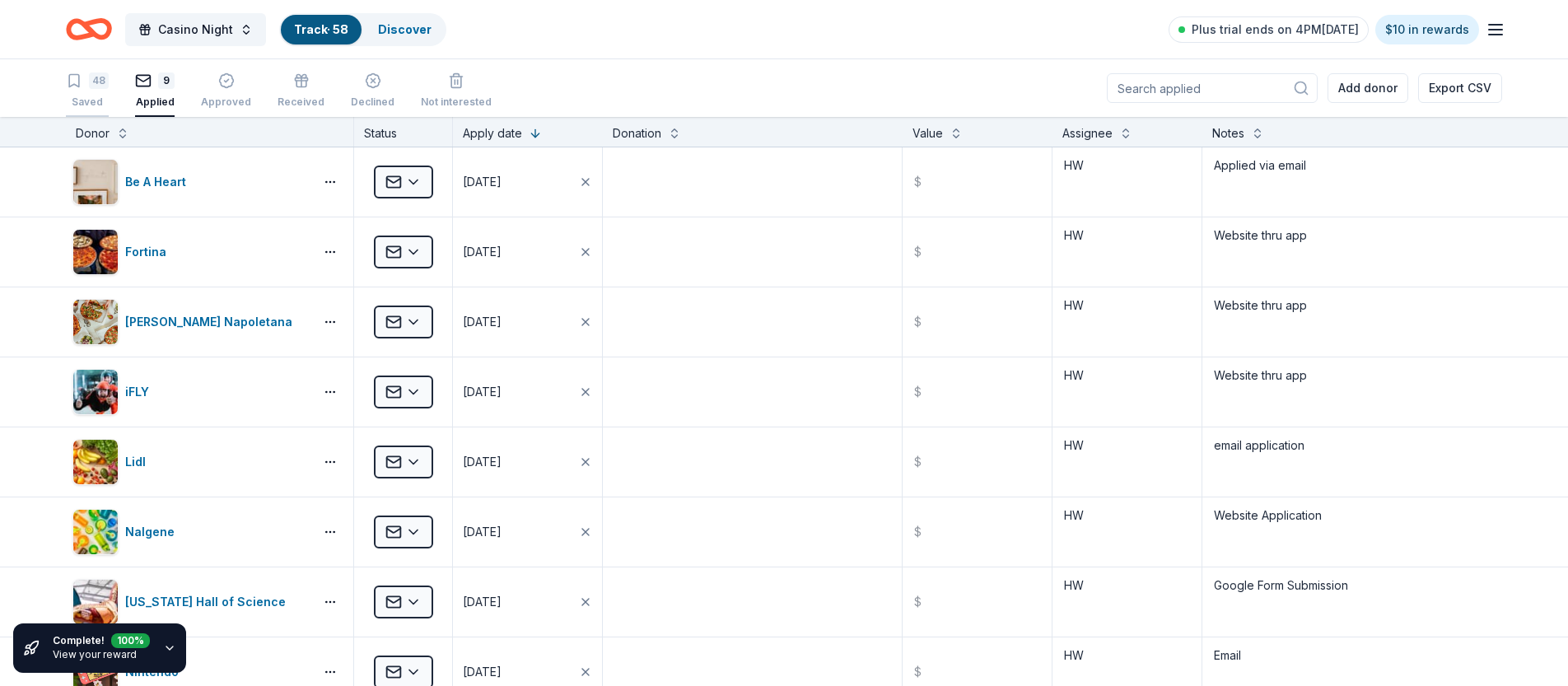
click at [99, 98] on div "Saved" at bounding box center [87, 102] width 43 height 13
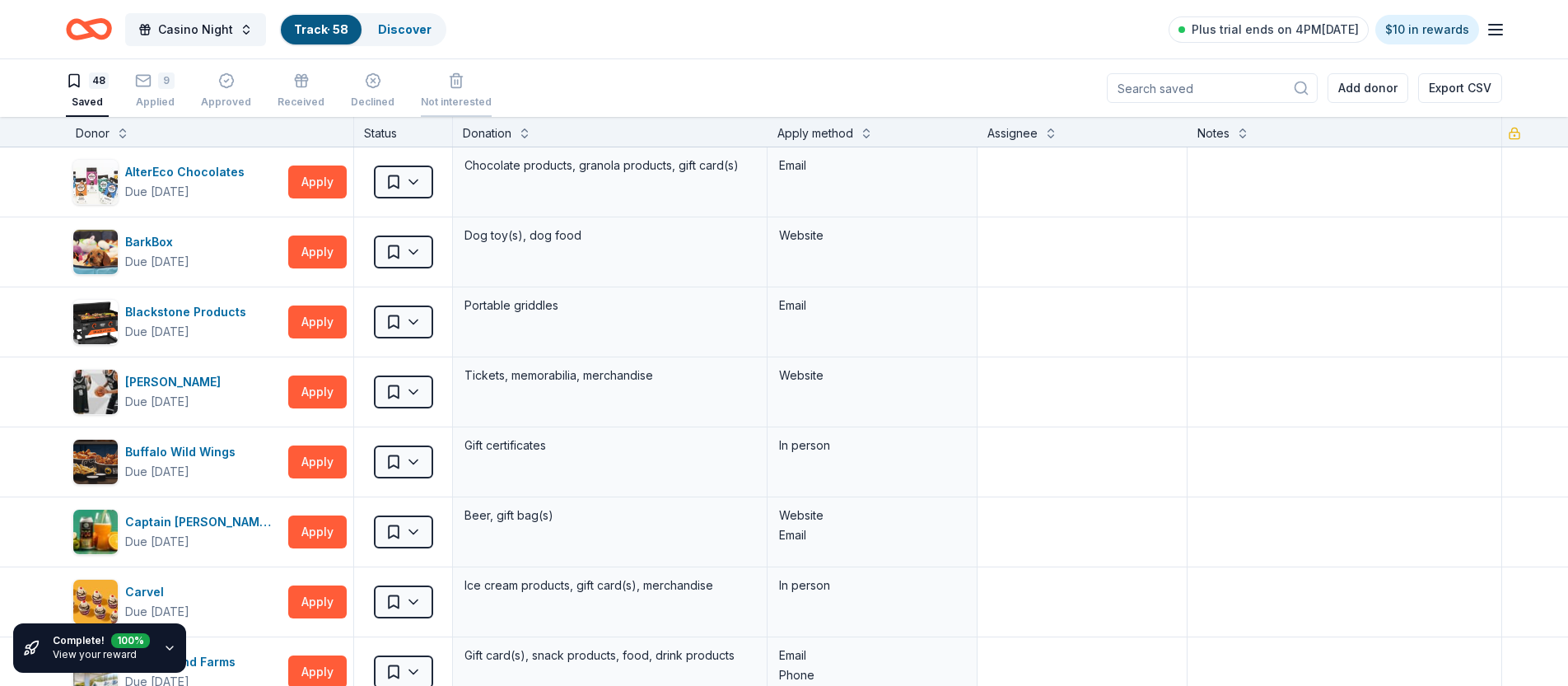
click at [450, 102] on div "Not interested" at bounding box center [456, 102] width 71 height 13
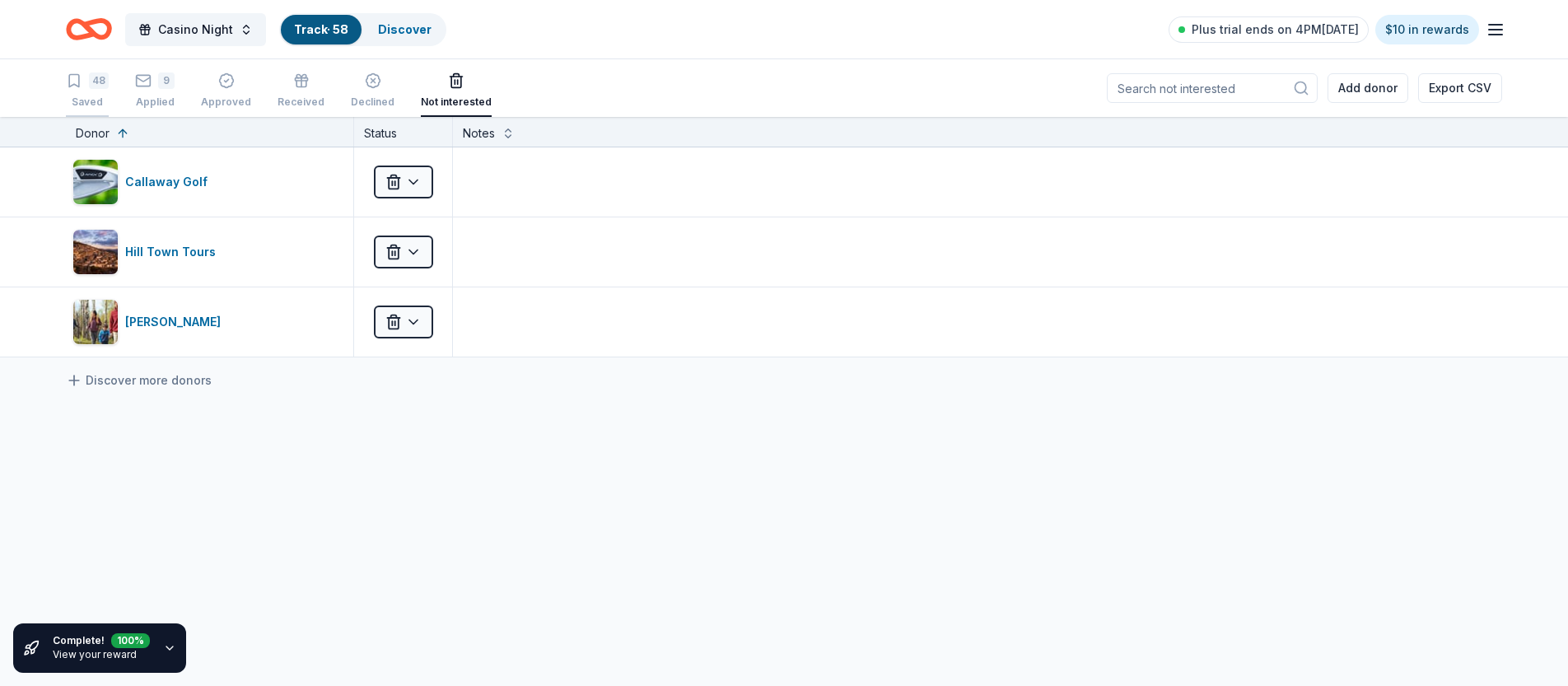
click at [101, 87] on div "48" at bounding box center [99, 81] width 20 height 17
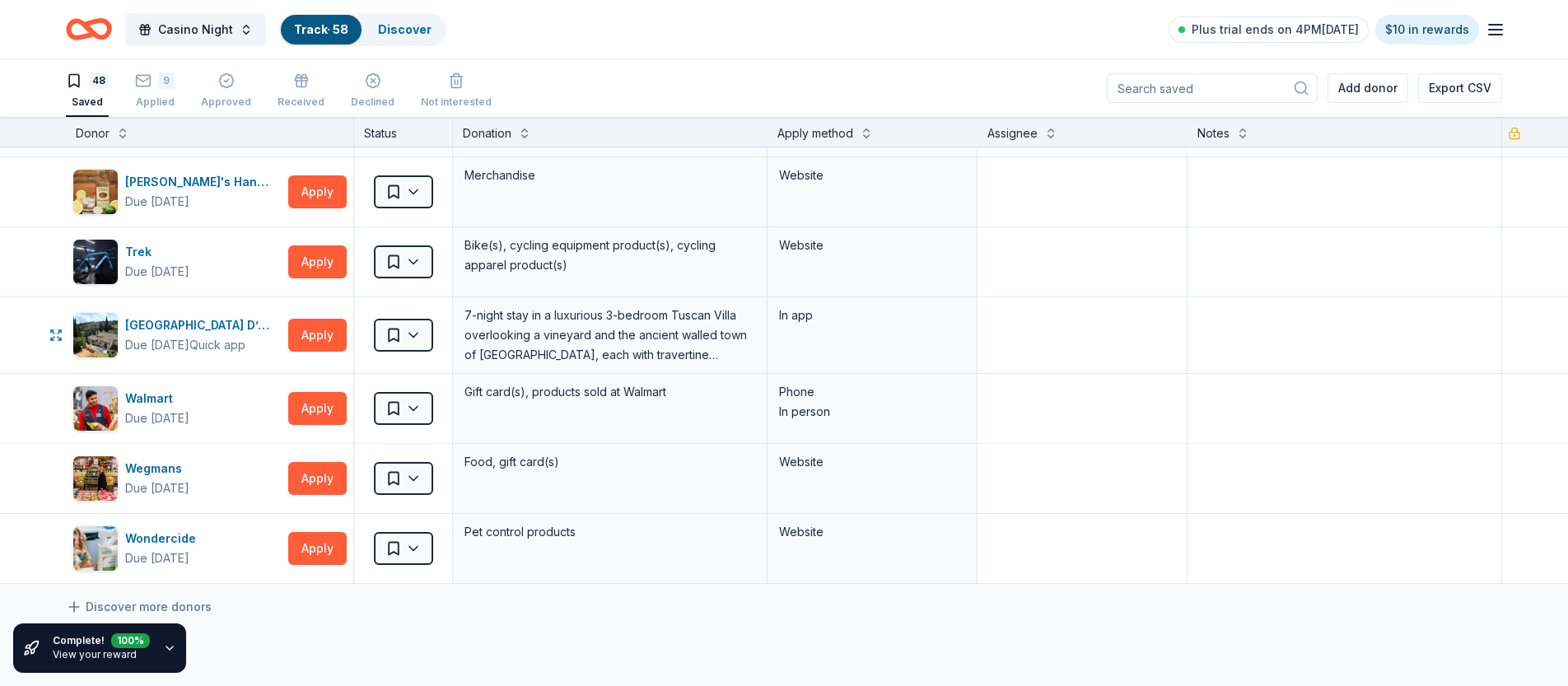
scroll to position [3143, 0]
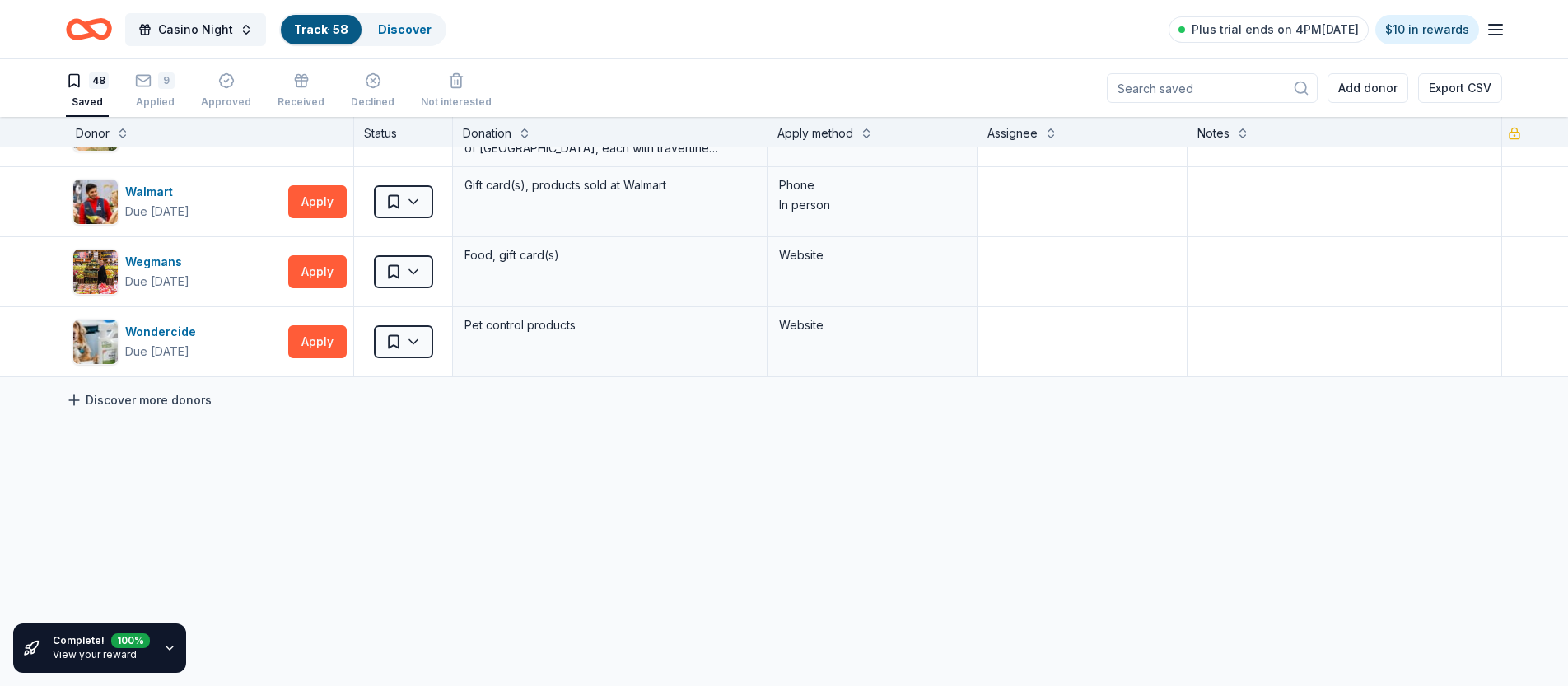
click at [179, 404] on link "Discover more donors" at bounding box center [138, 400] width 145 height 20
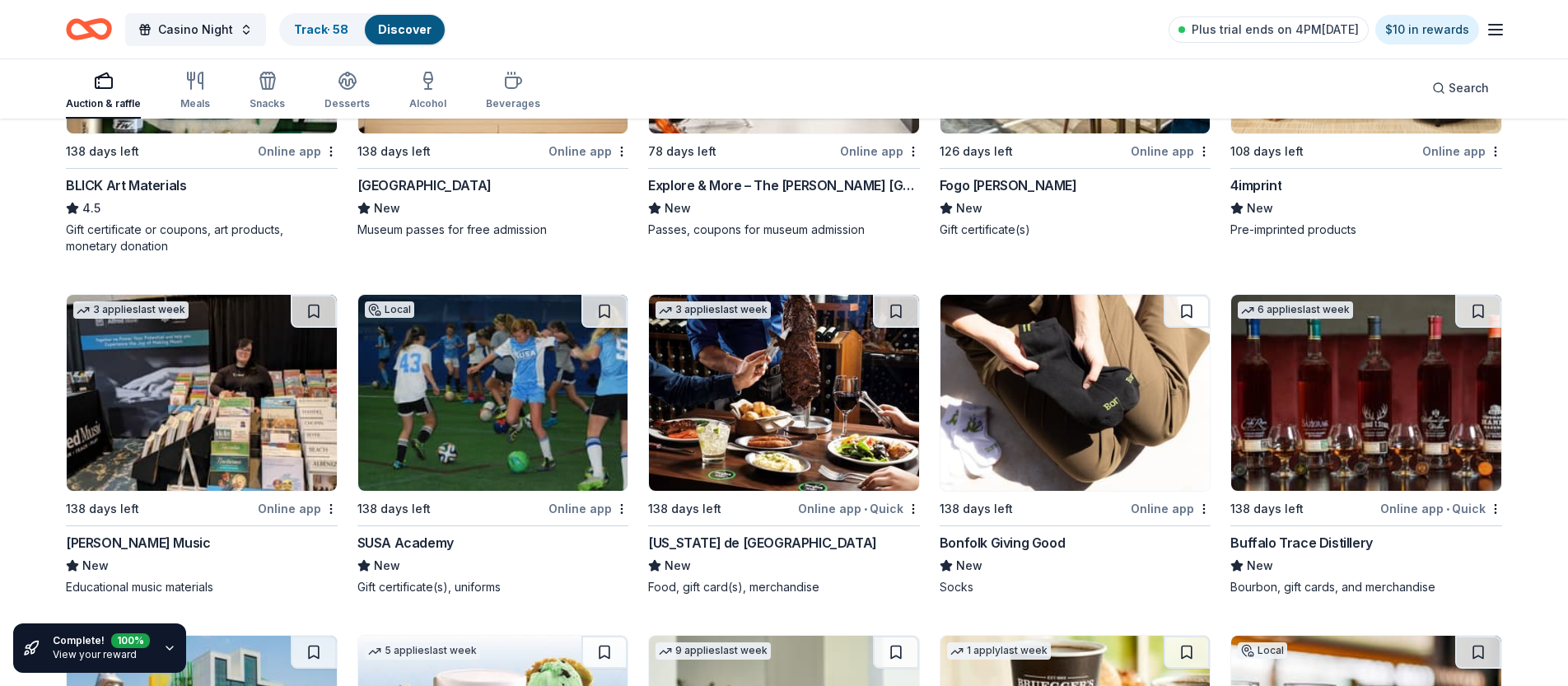
scroll to position [3924, 0]
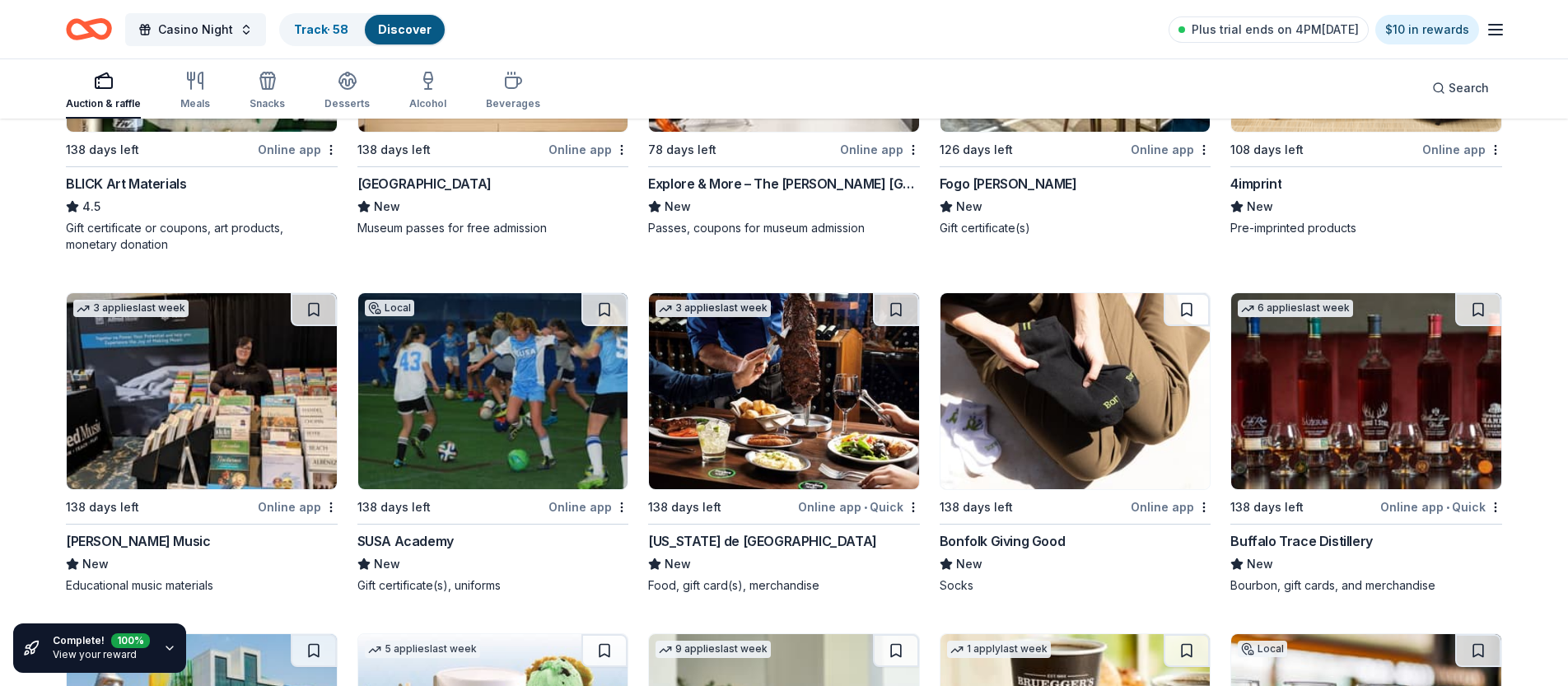
click at [131, 187] on div "BLICK Art Materials" at bounding box center [125, 184] width 120 height 20
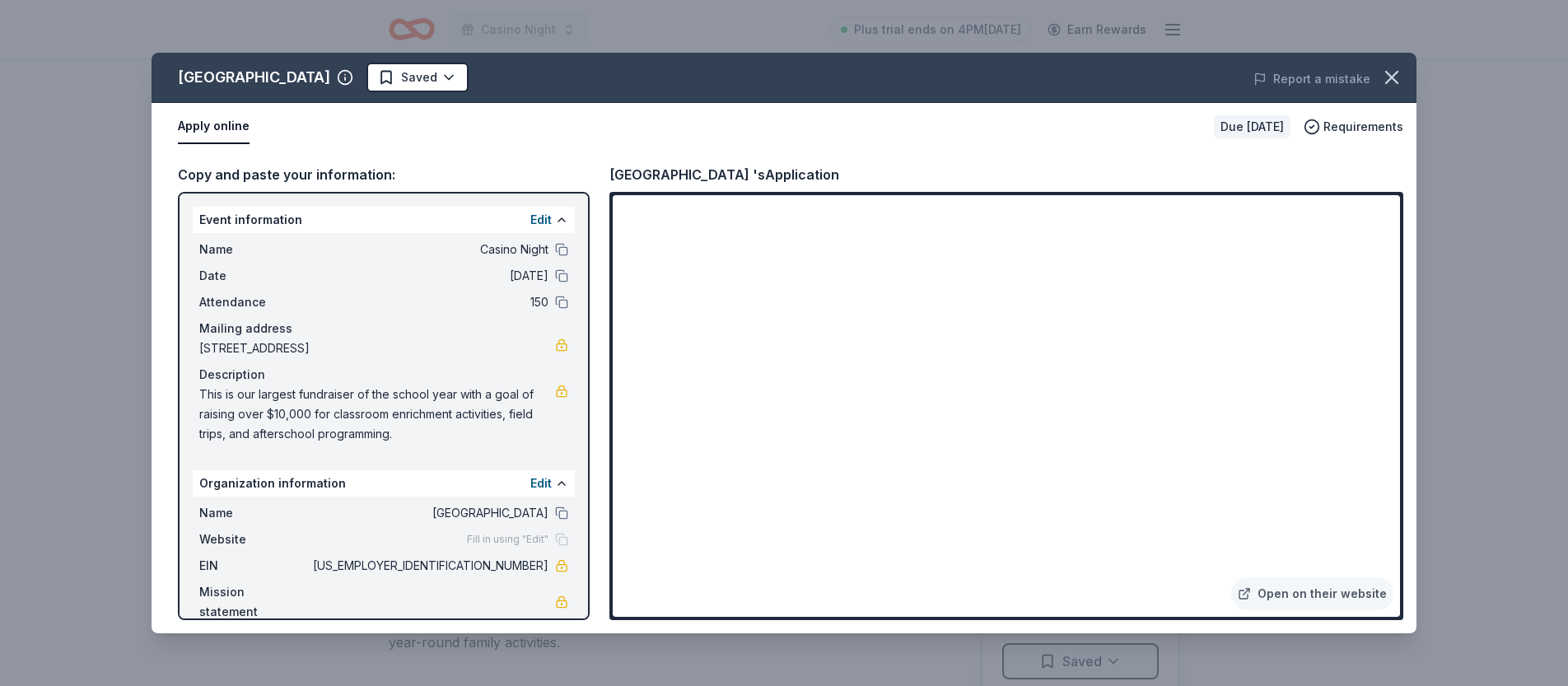
scroll to position [318, 0]
click at [1403, 79] on icon "button" at bounding box center [1392, 77] width 23 height 23
